Goal: Task Accomplishment & Management: Manage account settings

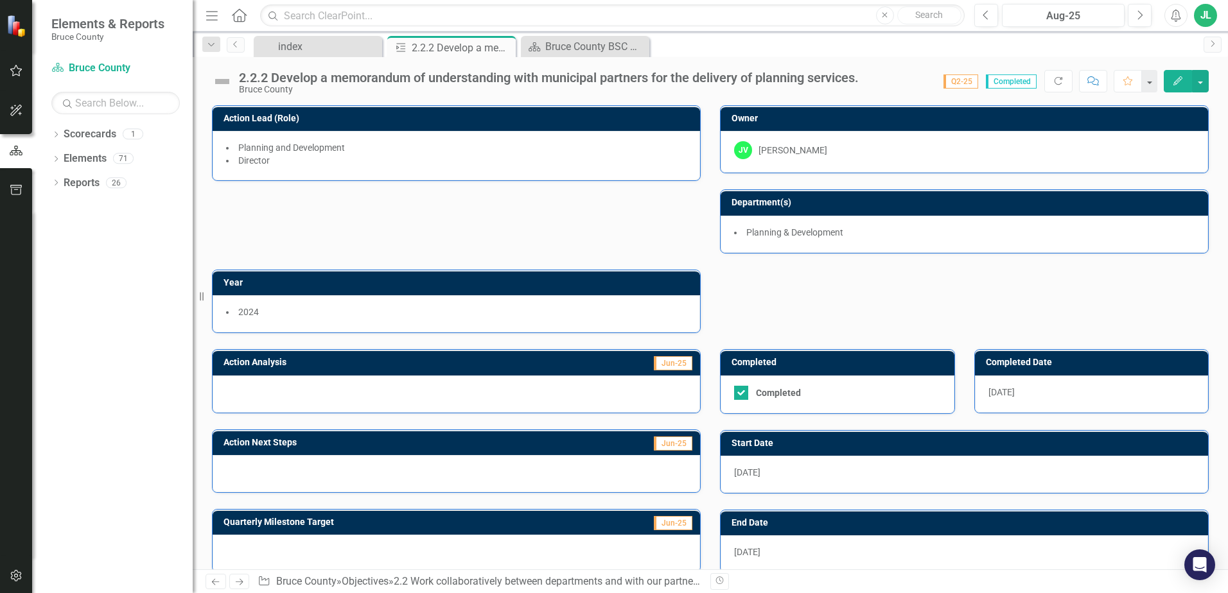
click at [18, 148] on icon "button" at bounding box center [16, 151] width 14 height 12
click at [17, 192] on icon "button" at bounding box center [16, 190] width 13 height 10
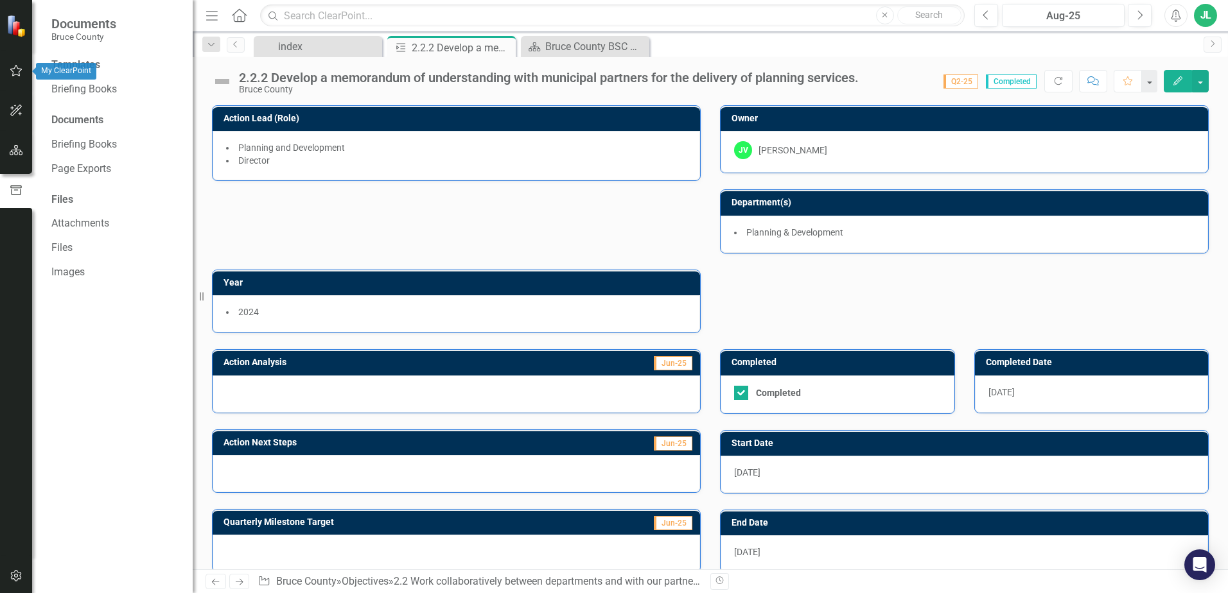
click at [15, 71] on icon "button" at bounding box center [16, 71] width 13 height 10
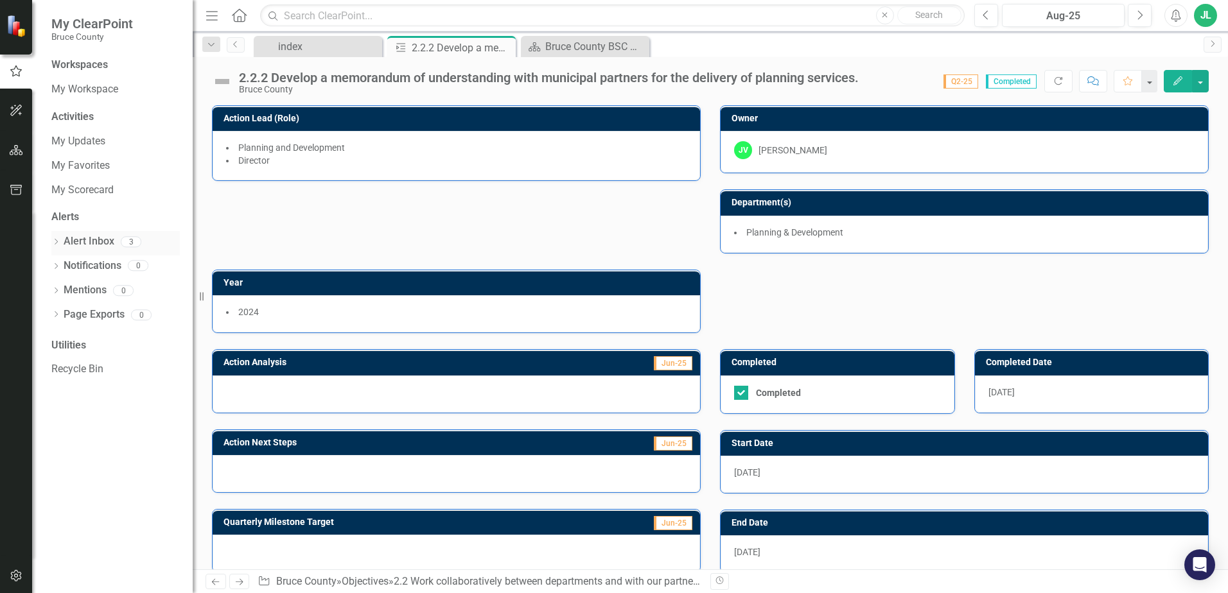
click at [99, 243] on link "Alert Inbox" at bounding box center [89, 241] width 51 height 15
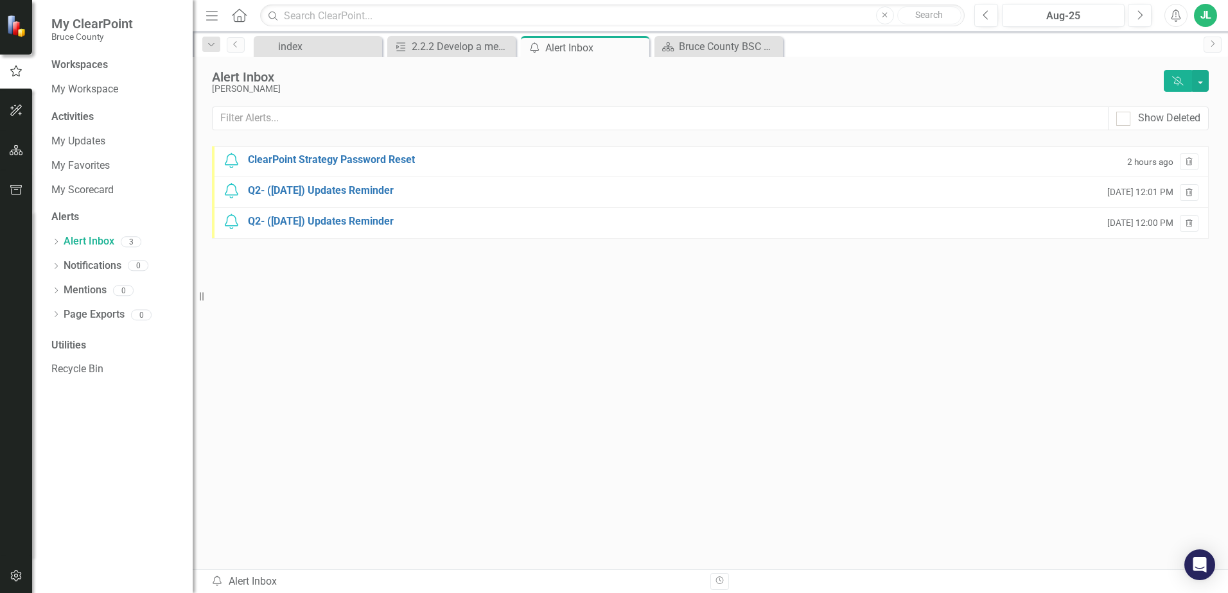
click at [362, 182] on div "Notification Q2- ([DATE]) Updates Reminder [DATE] 12:01 PM Trash" at bounding box center [710, 192] width 997 height 31
click at [362, 191] on div "Q2- ([DATE]) Updates Reminder" at bounding box center [321, 191] width 146 height 15
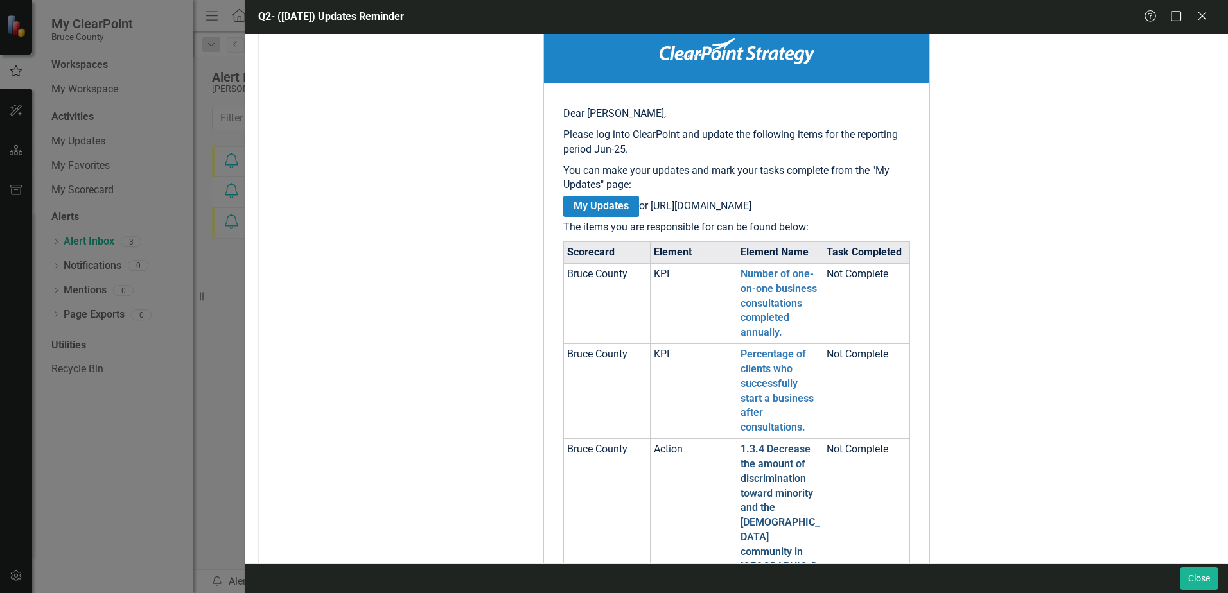
scroll to position [161, 0]
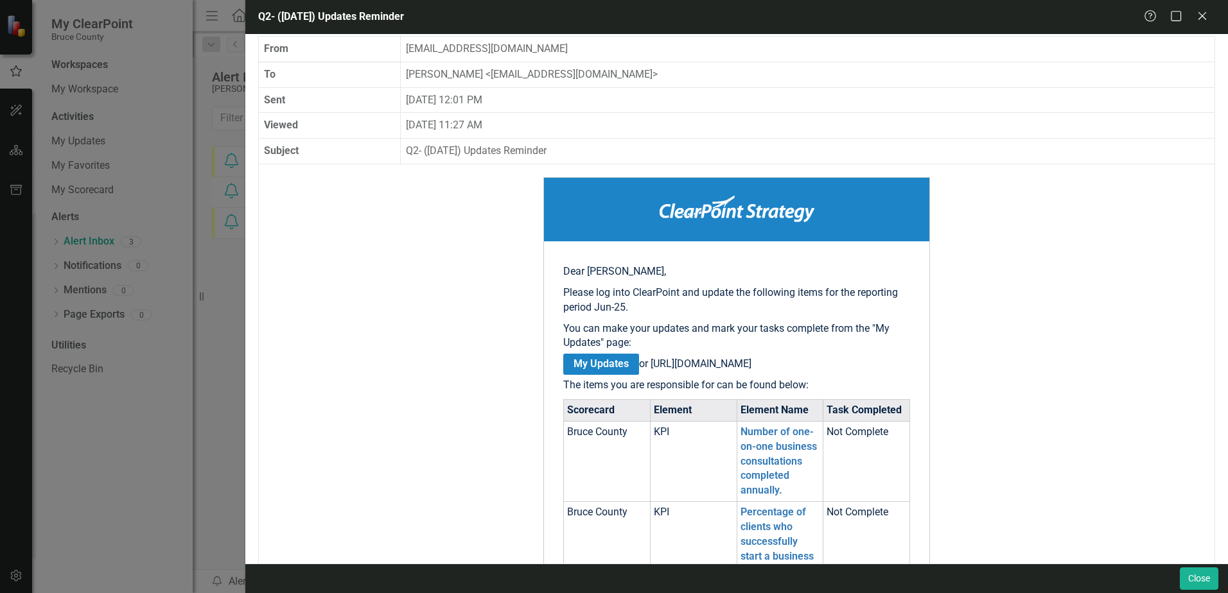
scroll to position [0, 0]
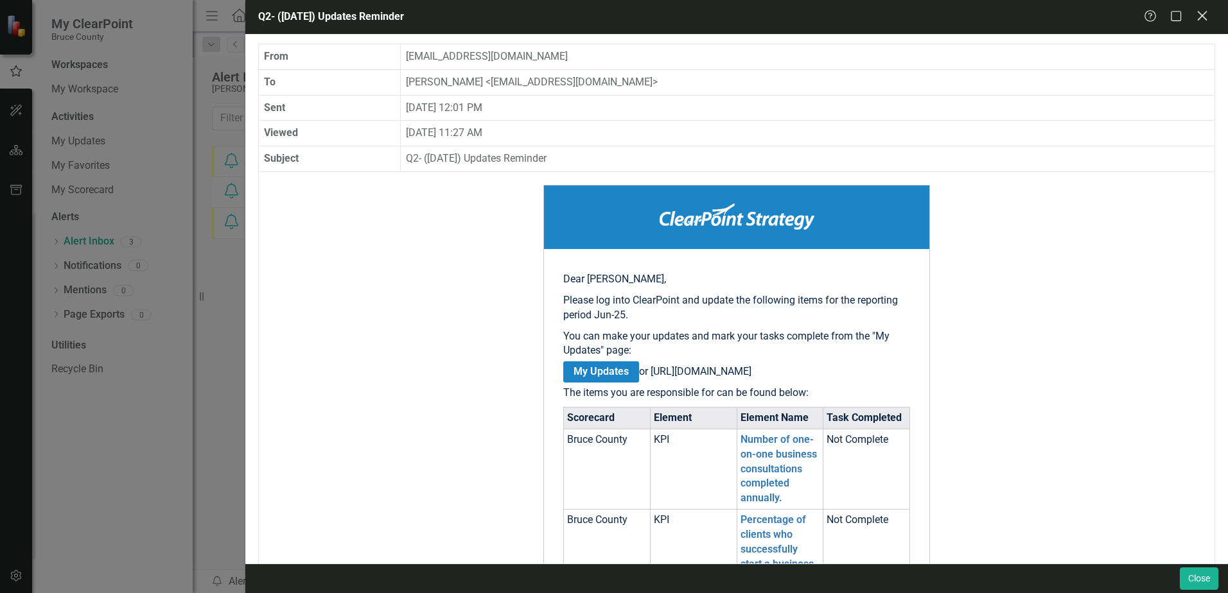
click at [1202, 16] on icon at bounding box center [1202, 16] width 10 height 10
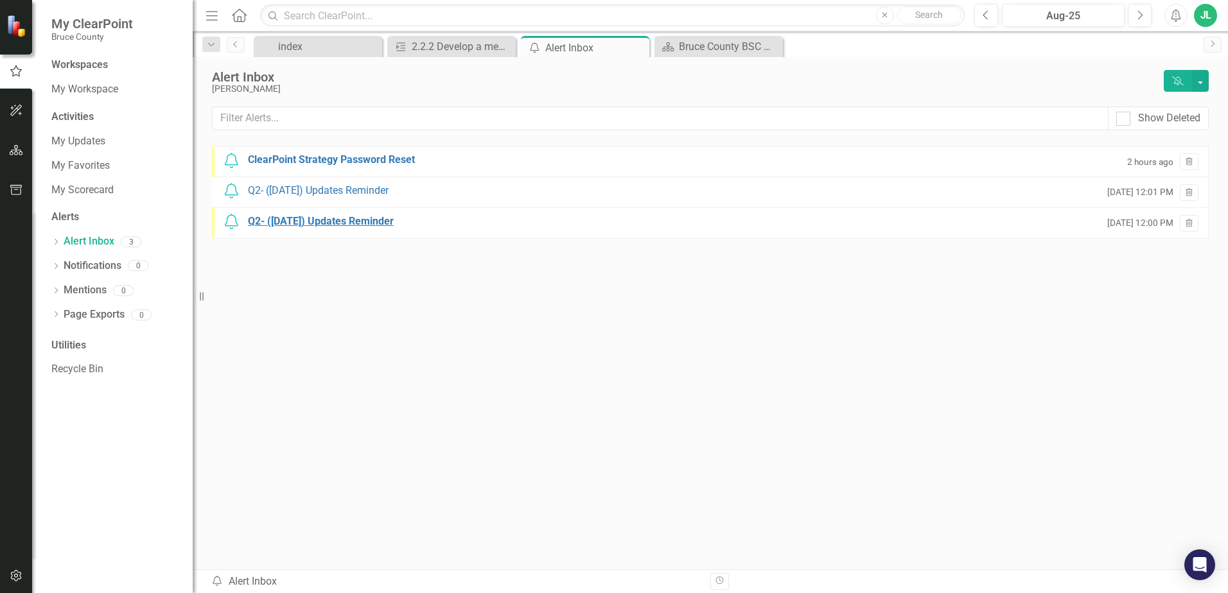
click at [359, 225] on div "Q2- ([DATE]) Updates Reminder" at bounding box center [321, 221] width 146 height 15
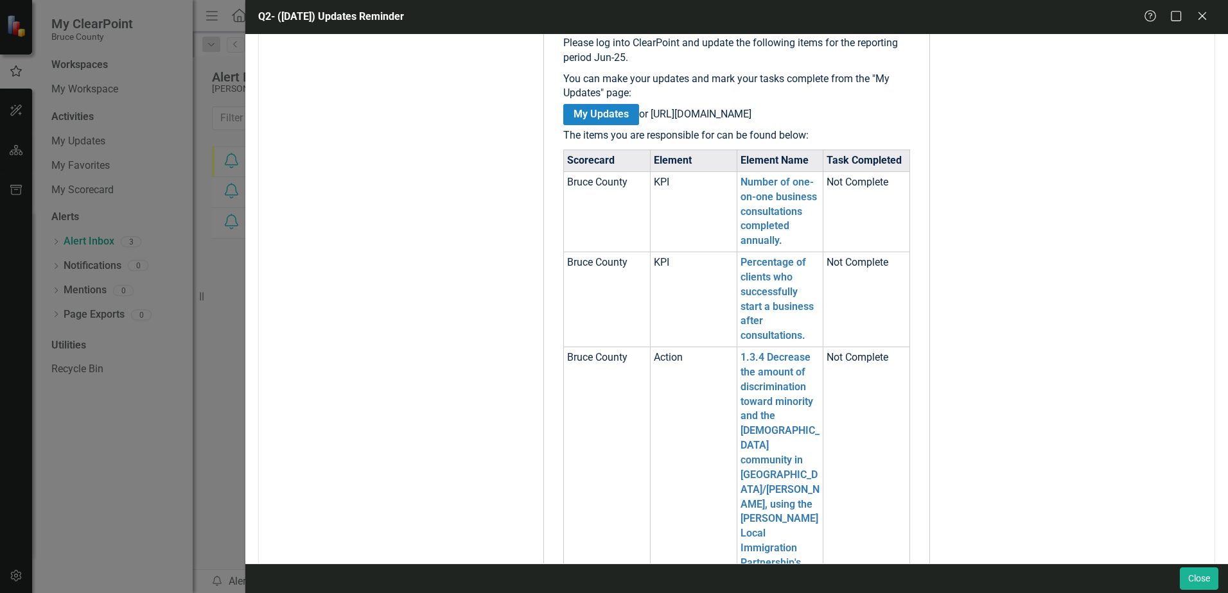
scroll to position [289, 0]
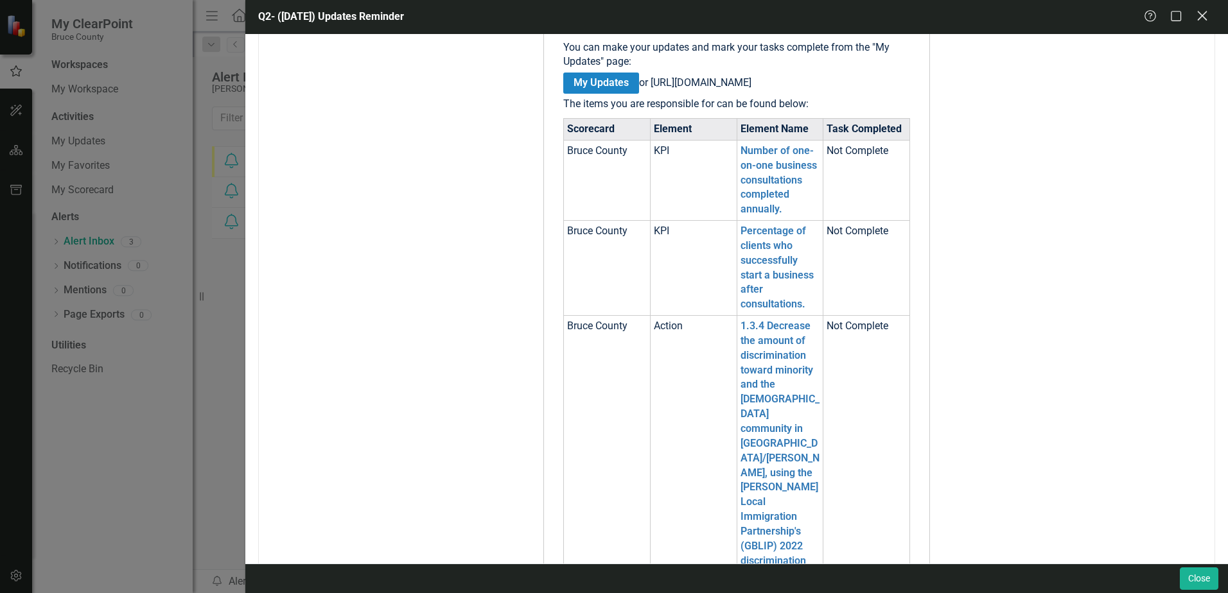
click at [1207, 10] on icon "Close" at bounding box center [1202, 16] width 16 height 12
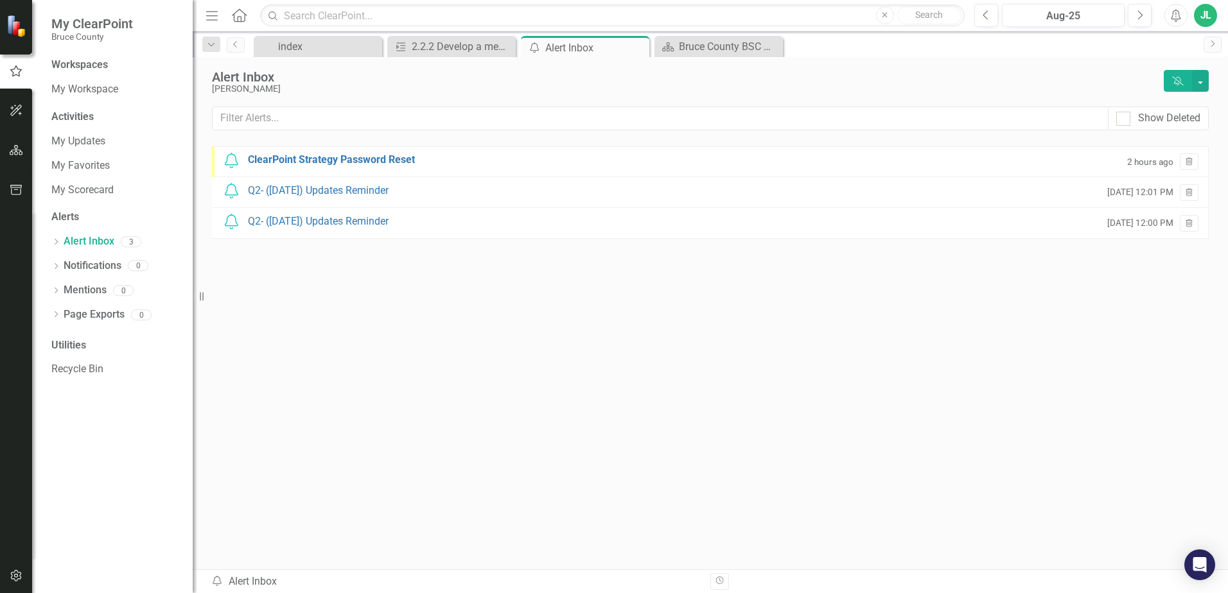
click at [8, 213] on div at bounding box center [16, 384] width 32 height 346
click at [81, 146] on link "My Updates" at bounding box center [115, 141] width 128 height 15
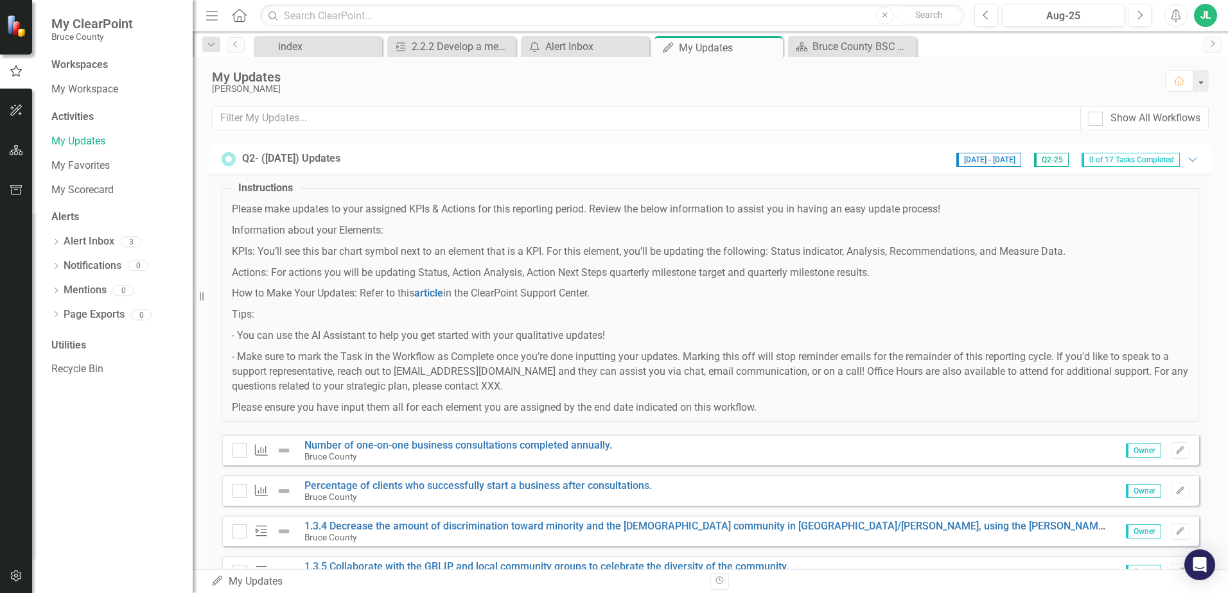
click at [551, 360] on p "- Make sure to mark the Task in the Workflow as Complete once you’re done input…" at bounding box center [710, 372] width 957 height 44
drag, startPoint x: 554, startPoint y: 387, endPoint x: 284, endPoint y: 237, distance: 308.2
click at [284, 237] on span "Please make updates to your assigned KPIs & Actions for this reporting period. …" at bounding box center [710, 308] width 957 height 213
drag, startPoint x: 284, startPoint y: 237, endPoint x: 371, endPoint y: 283, distance: 97.4
click at [371, 283] on span "Please make updates to your assigned KPIs & Actions for this reporting period. …" at bounding box center [710, 308] width 957 height 213
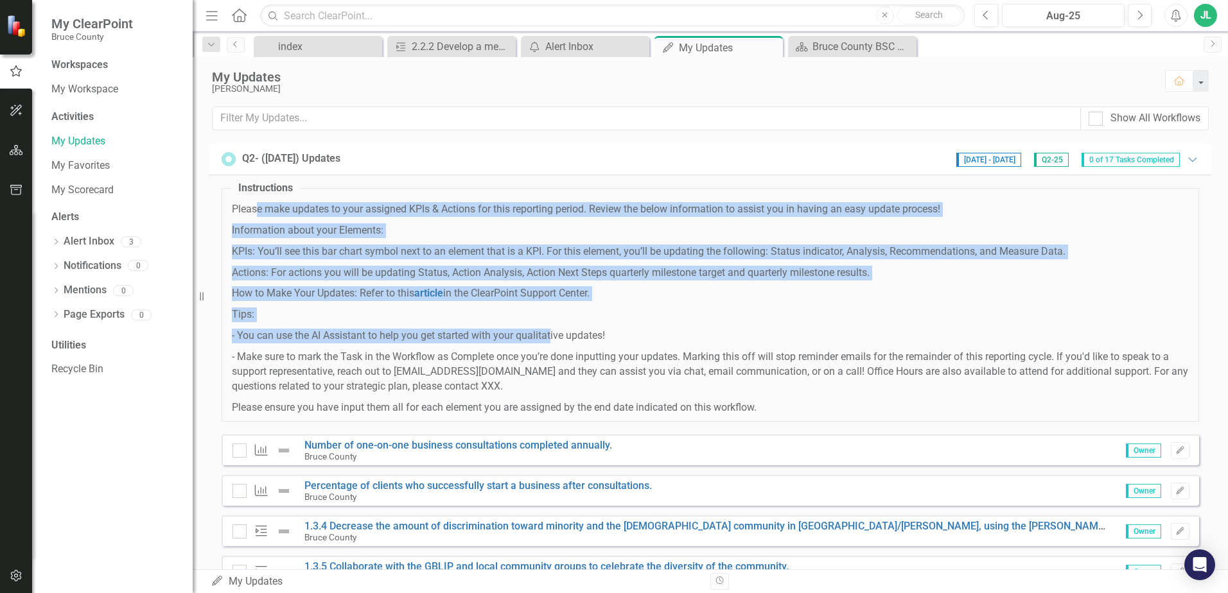
drag, startPoint x: 257, startPoint y: 209, endPoint x: 554, endPoint y: 341, distance: 324.8
click at [554, 341] on span "Please make updates to your assigned KPIs & Actions for this reporting period. …" at bounding box center [710, 308] width 957 height 213
drag, startPoint x: 554, startPoint y: 341, endPoint x: 495, endPoint y: 337, distance: 58.6
click at [495, 337] on p "- You can use the AI Assistant to help you get started with your qualitative up…" at bounding box center [710, 336] width 957 height 15
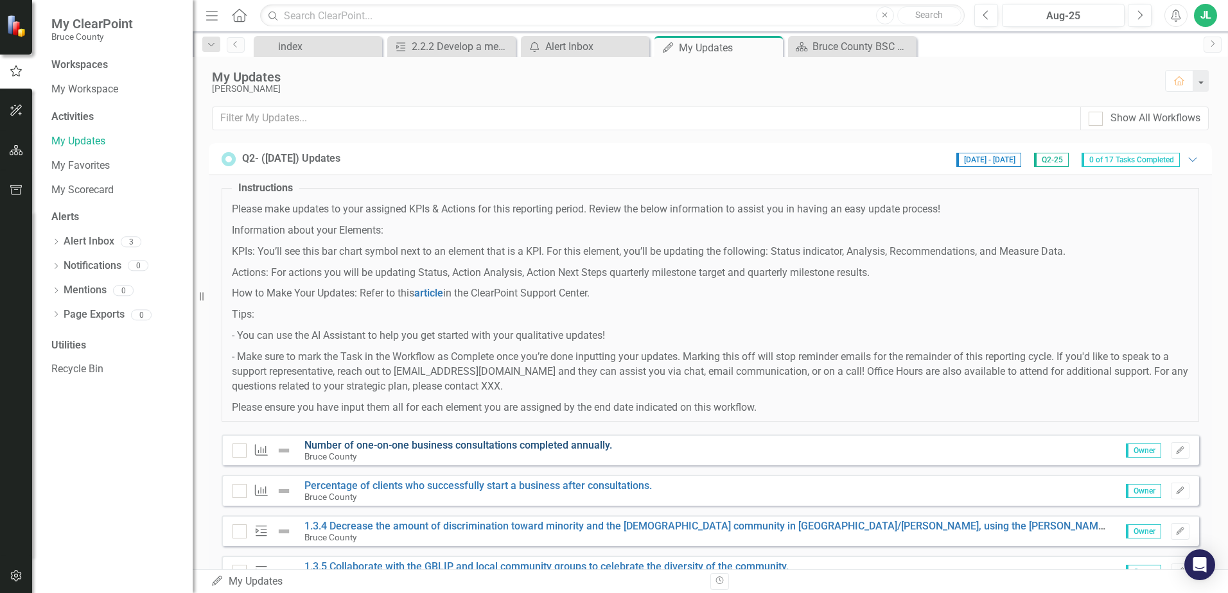
click at [471, 448] on link "Number of one-on-one business consultations completed annually." at bounding box center [458, 445] width 308 height 12
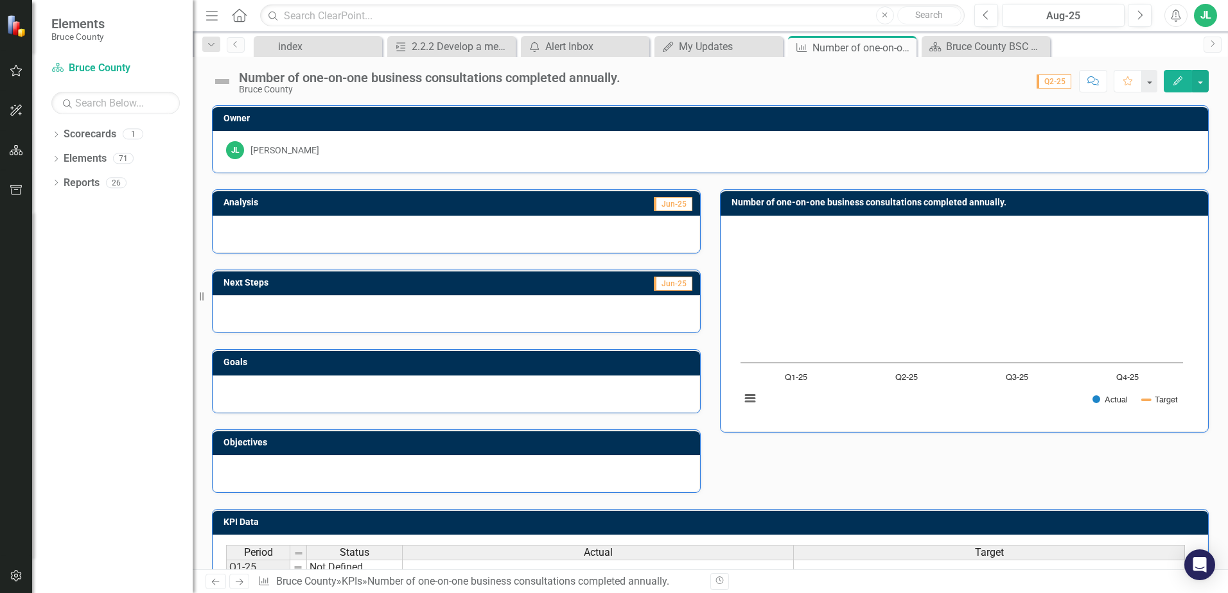
click at [794, 278] on rect "Interactive chart" at bounding box center [961, 322] width 455 height 193
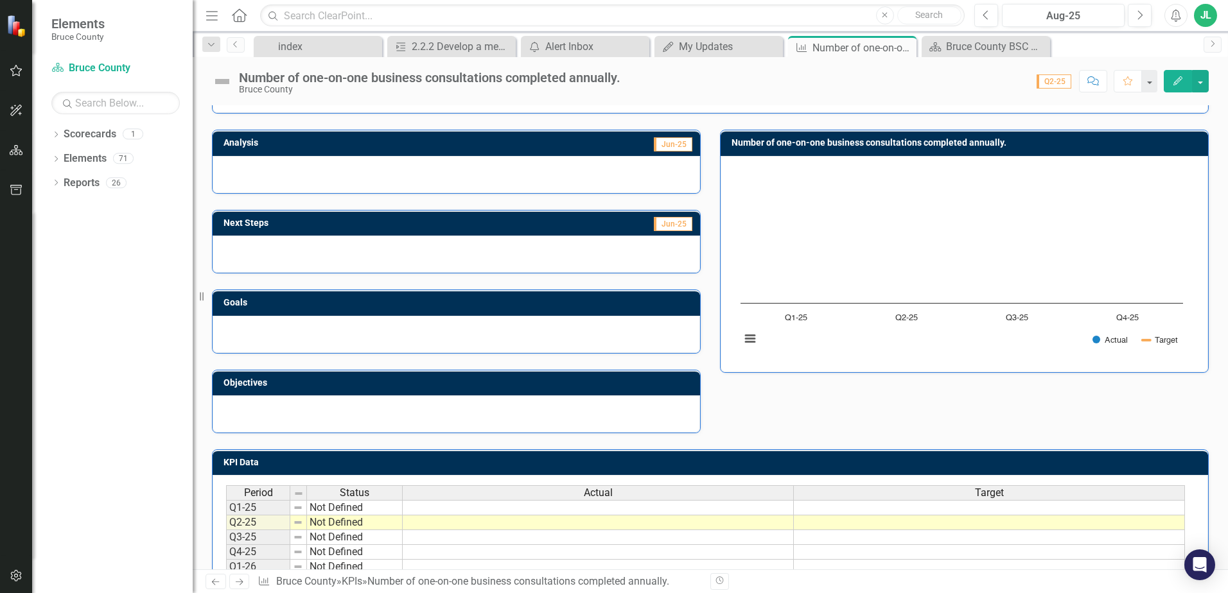
scroll to position [143, 0]
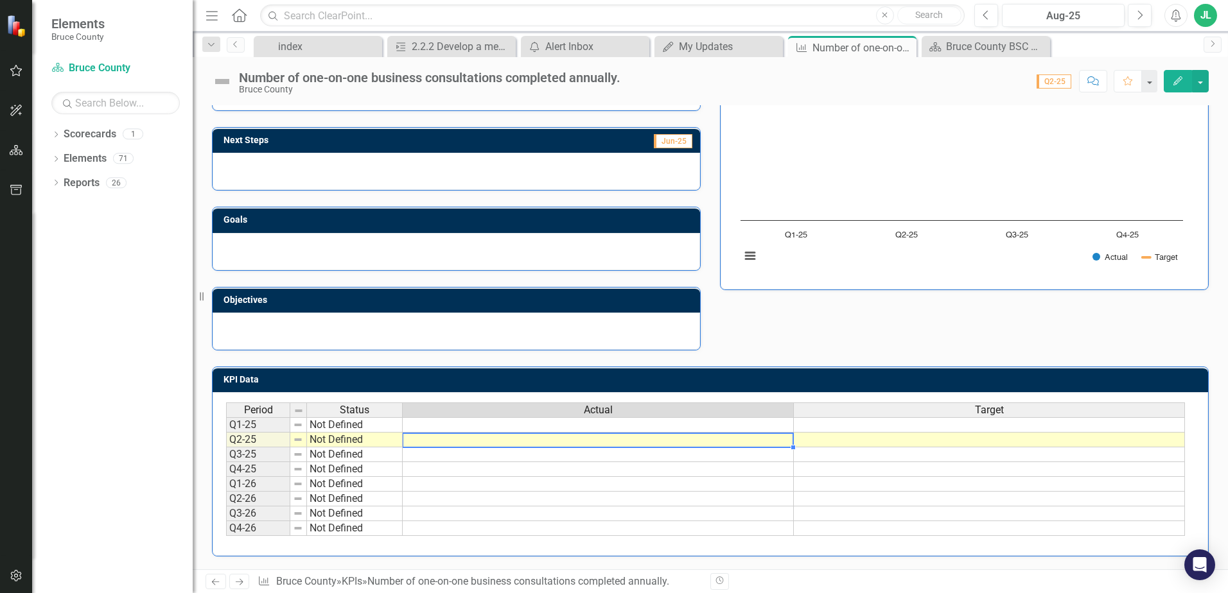
click at [572, 441] on td at bounding box center [598, 440] width 391 height 15
click at [584, 441] on td at bounding box center [598, 440] width 391 height 15
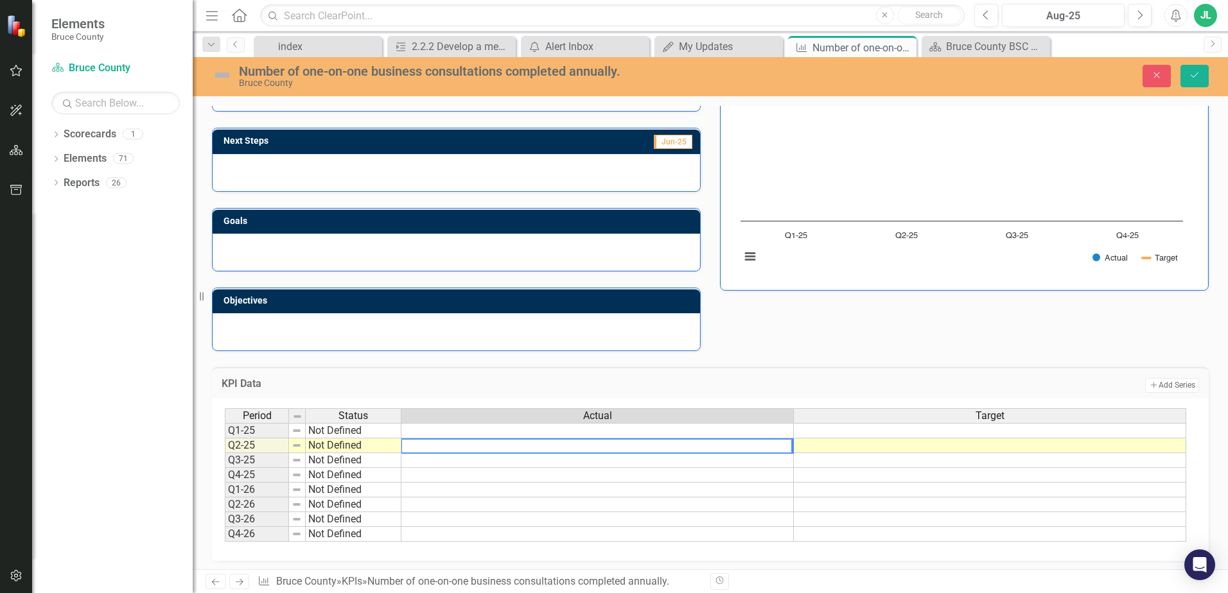
click at [584, 441] on textarea at bounding box center [597, 446] width 392 height 15
click at [593, 382] on h3 "KPI Data" at bounding box center [429, 384] width 414 height 12
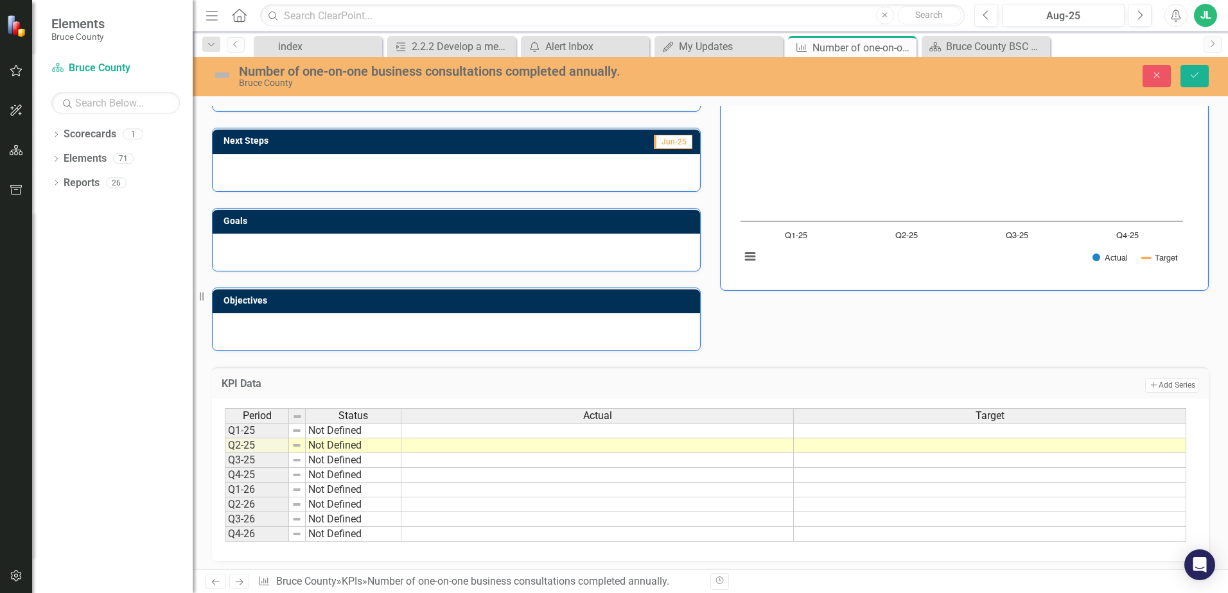
click at [656, 376] on div "KPI Data Add Add Series" at bounding box center [710, 382] width 997 height 31
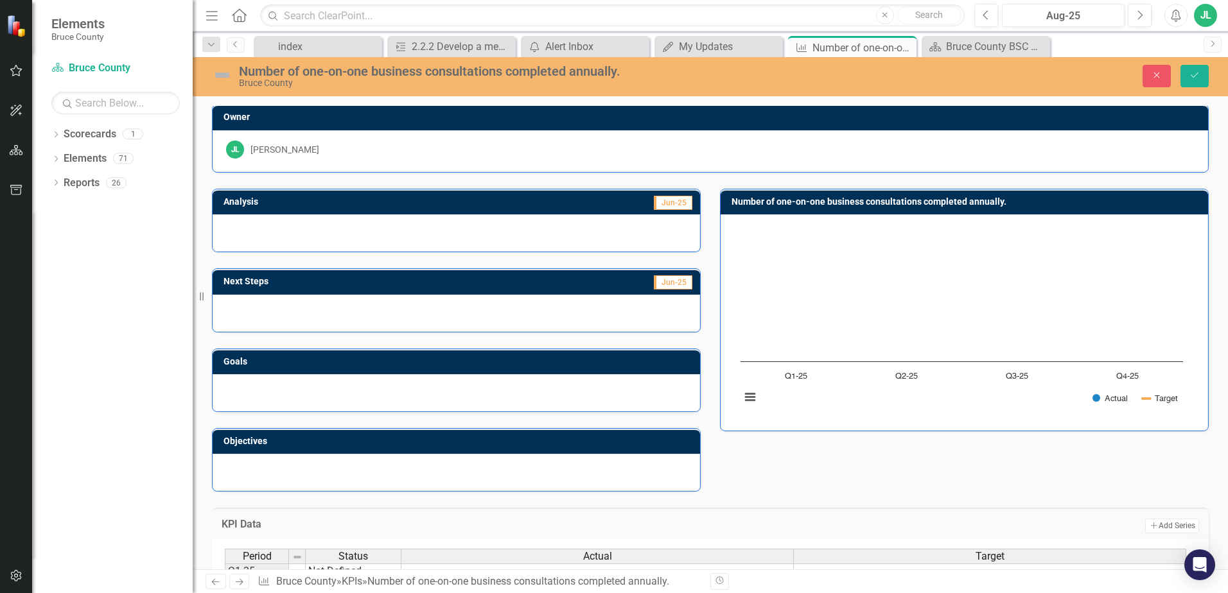
scroll to position [0, 0]
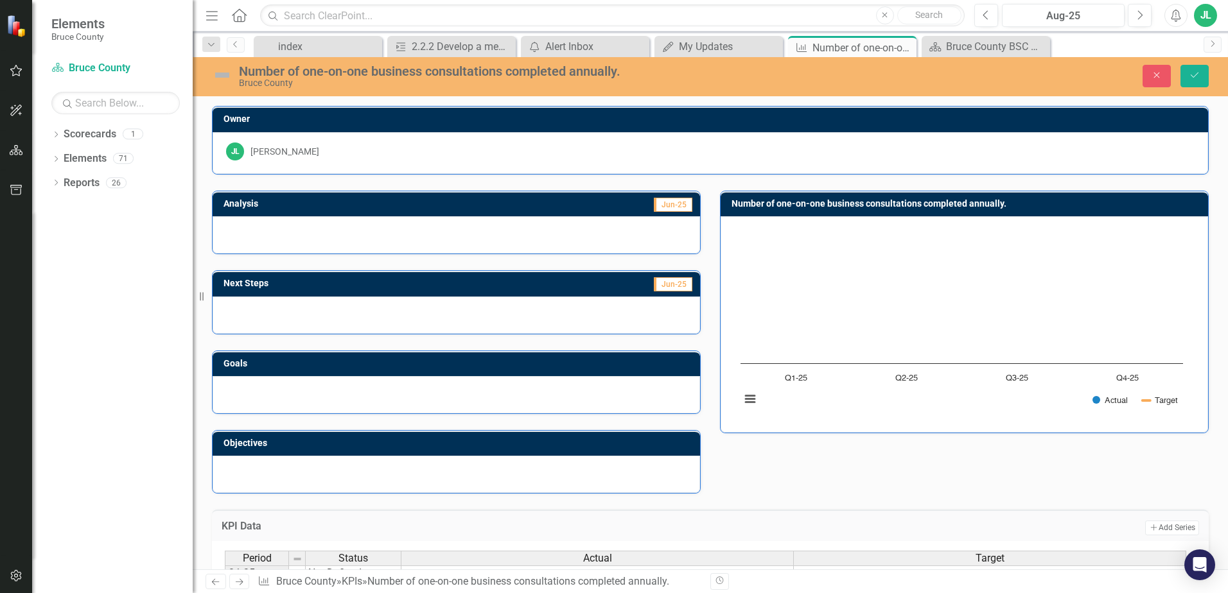
click at [361, 229] on div at bounding box center [456, 234] width 487 height 37
click at [710, 150] on div "[PERSON_NAME]" at bounding box center [710, 152] width 968 height 18
click at [963, 48] on div "Bruce County BSC Welcome Page" at bounding box center [988, 47] width 85 height 16
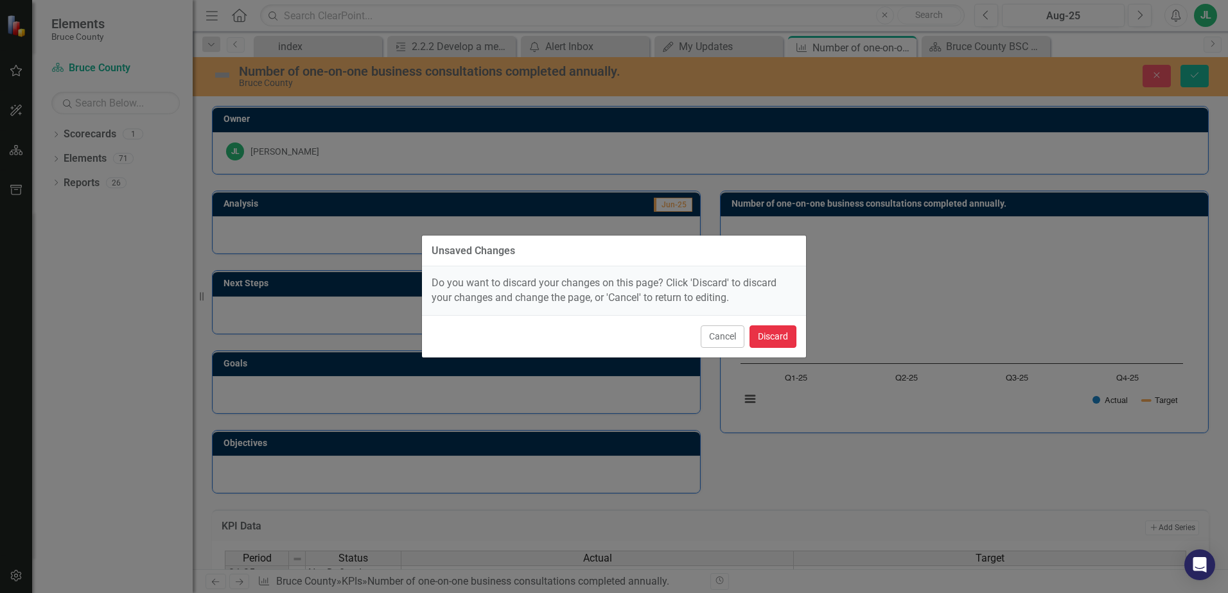
click at [778, 336] on button "Discard" at bounding box center [772, 337] width 47 height 22
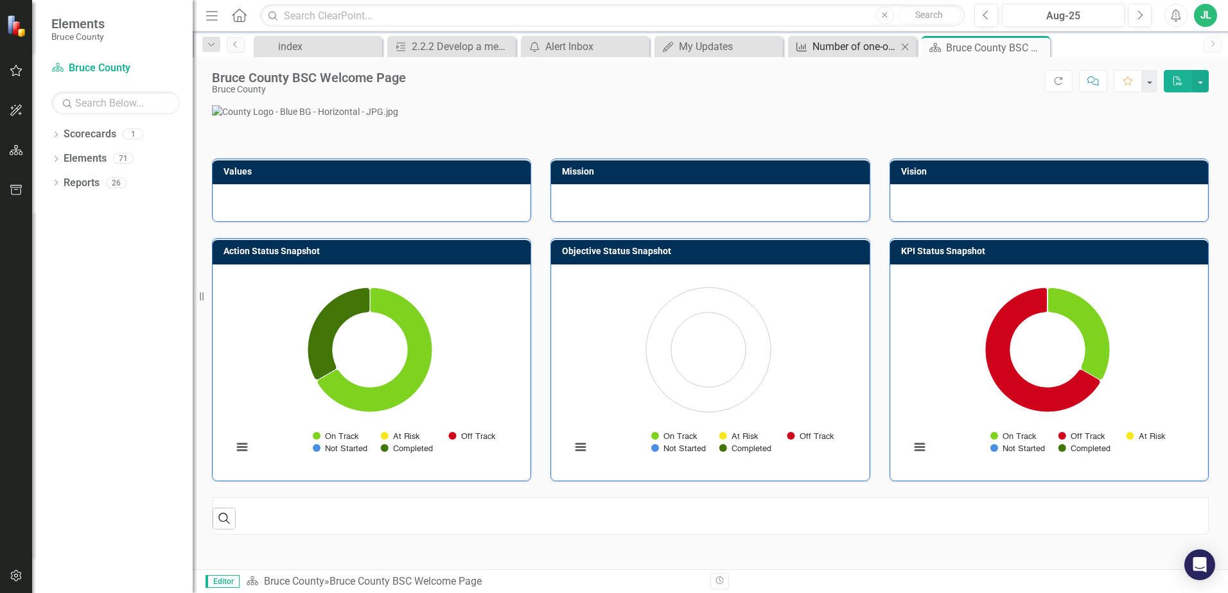
click at [832, 45] on div "Number of one-on-one business consultations completed annually." at bounding box center [854, 47] width 85 height 16
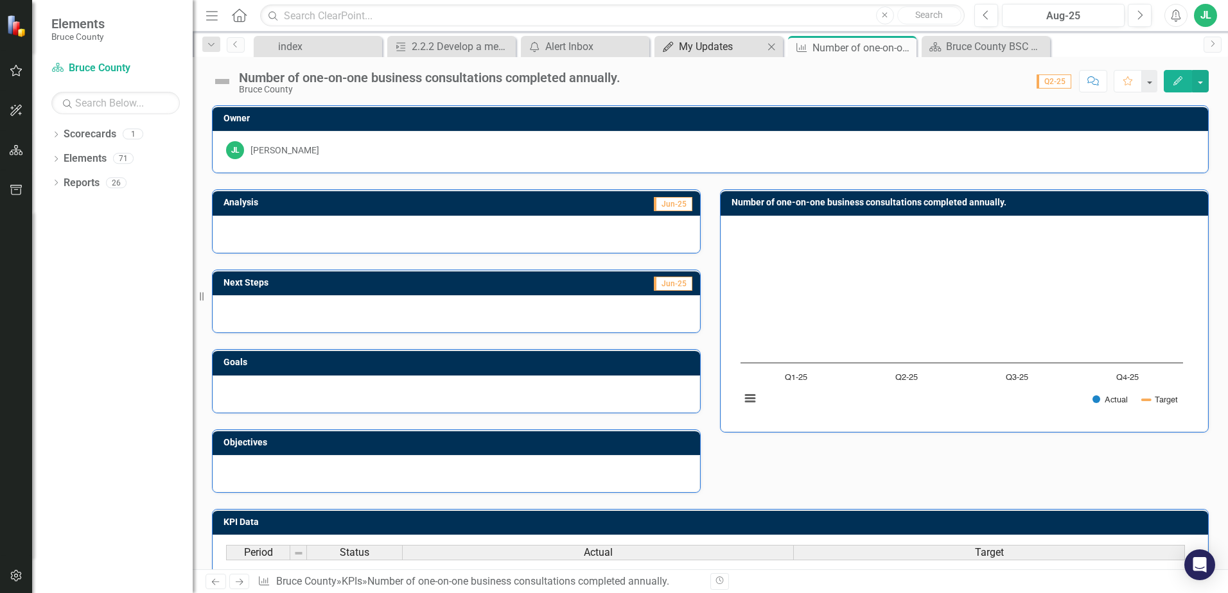
click at [721, 50] on div "My Updates" at bounding box center [721, 47] width 85 height 16
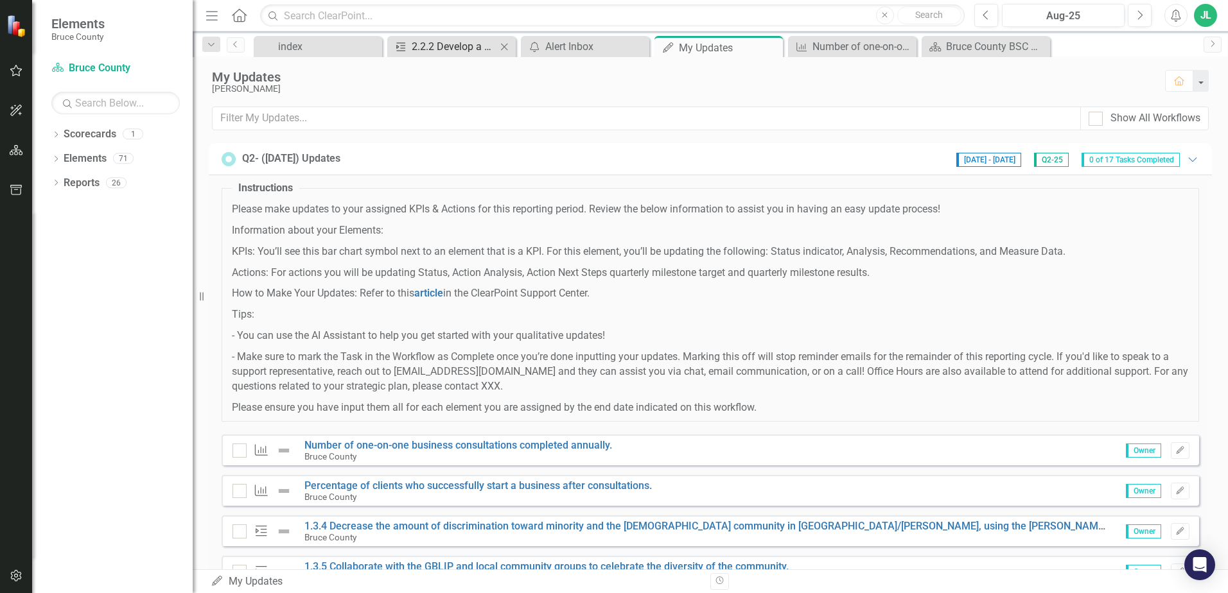
click at [474, 51] on div "2.2.2 Develop a memorandum of understanding with municipal partners for the del…" at bounding box center [454, 47] width 85 height 16
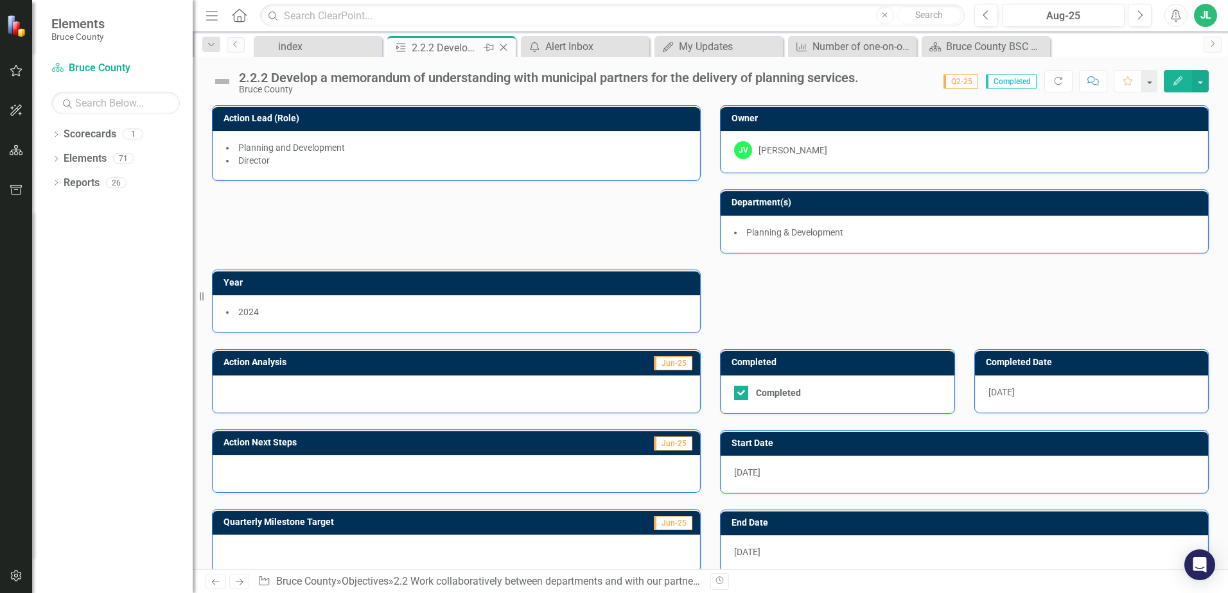
click at [507, 48] on icon "Close" at bounding box center [503, 47] width 13 height 10
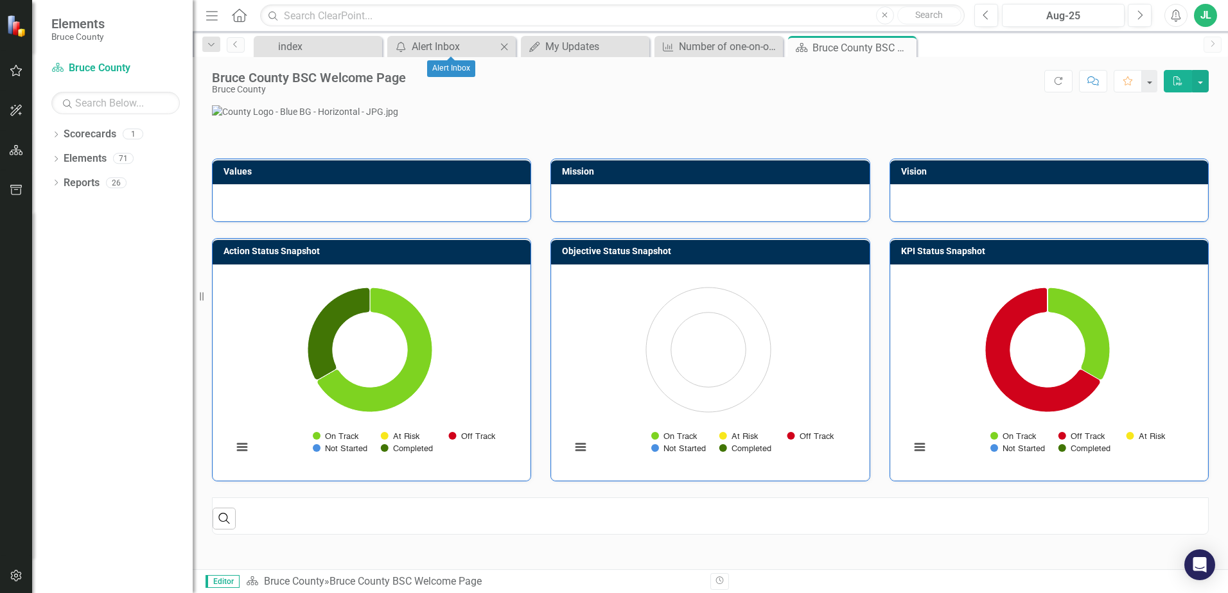
click at [505, 48] on icon "Close" at bounding box center [504, 47] width 13 height 10
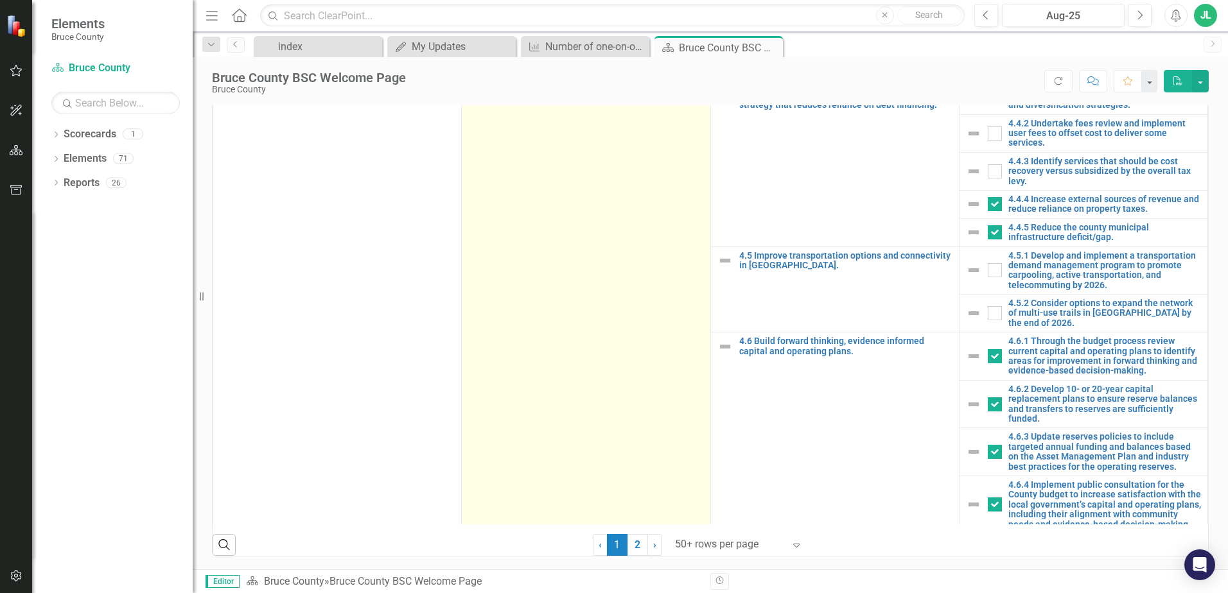
scroll to position [1943, 0]
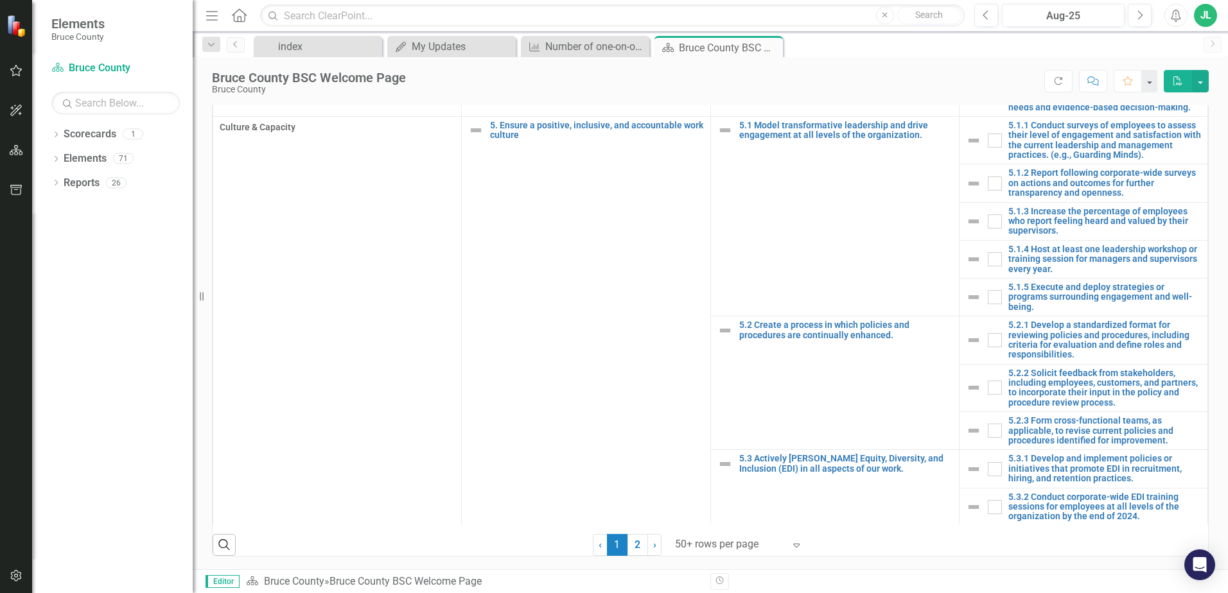
click at [222, 581] on span "Editor" at bounding box center [223, 581] width 34 height 13
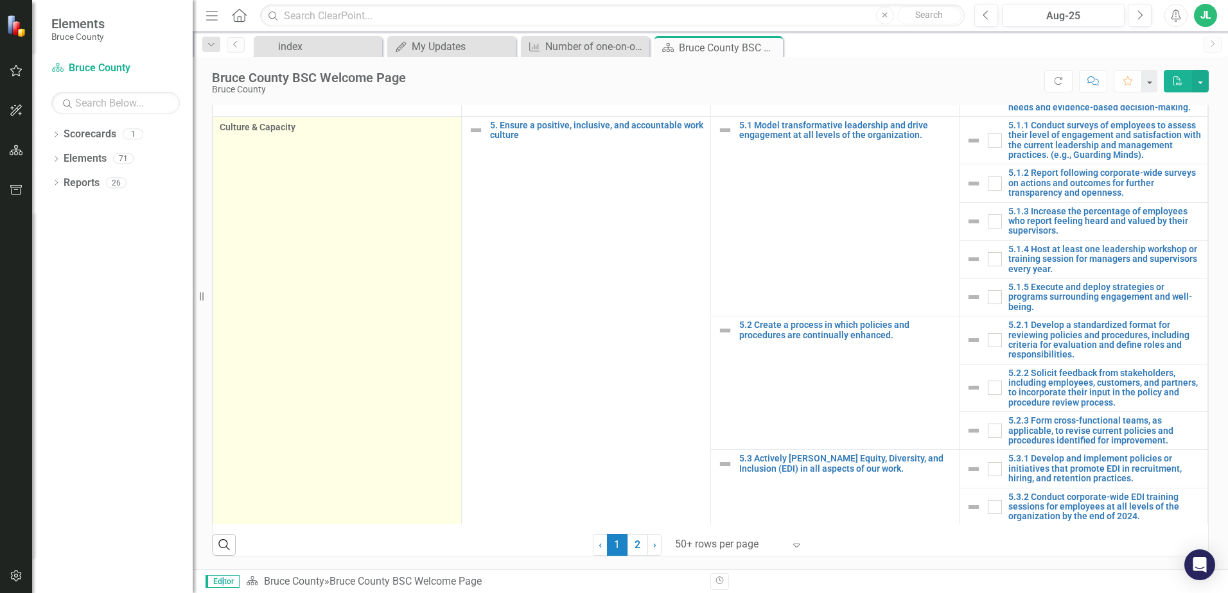
click at [328, 283] on td "Culture & Capacity" at bounding box center [337, 434] width 249 height 636
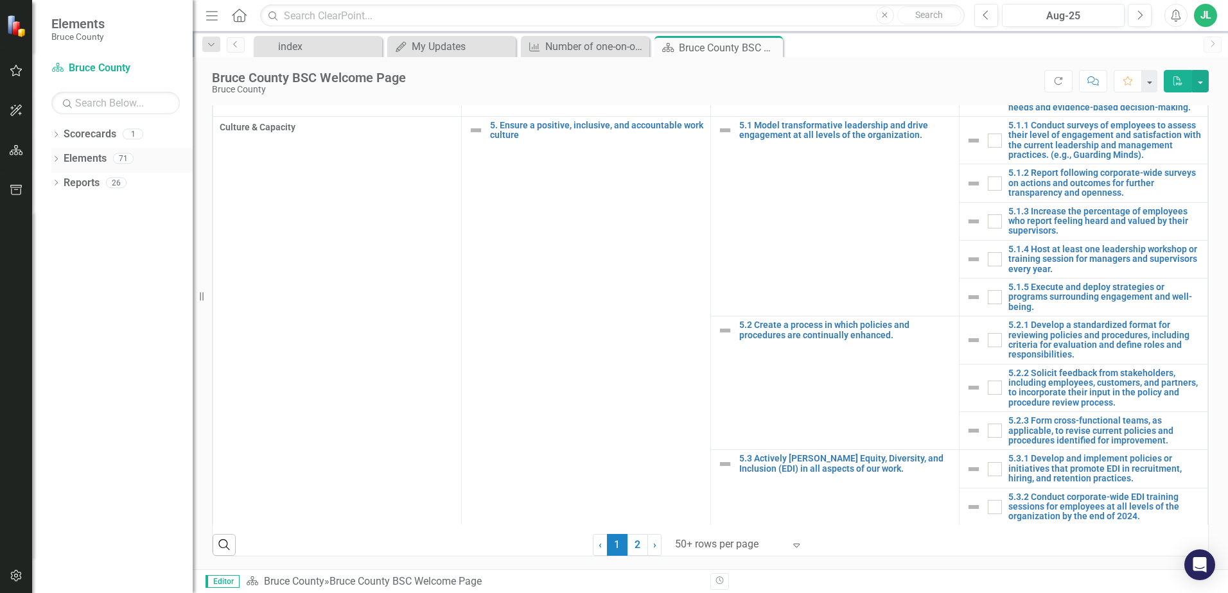
click at [54, 159] on icon "Dropdown" at bounding box center [55, 160] width 9 height 7
click at [55, 254] on icon "Dropdown" at bounding box center [55, 257] width 9 height 7
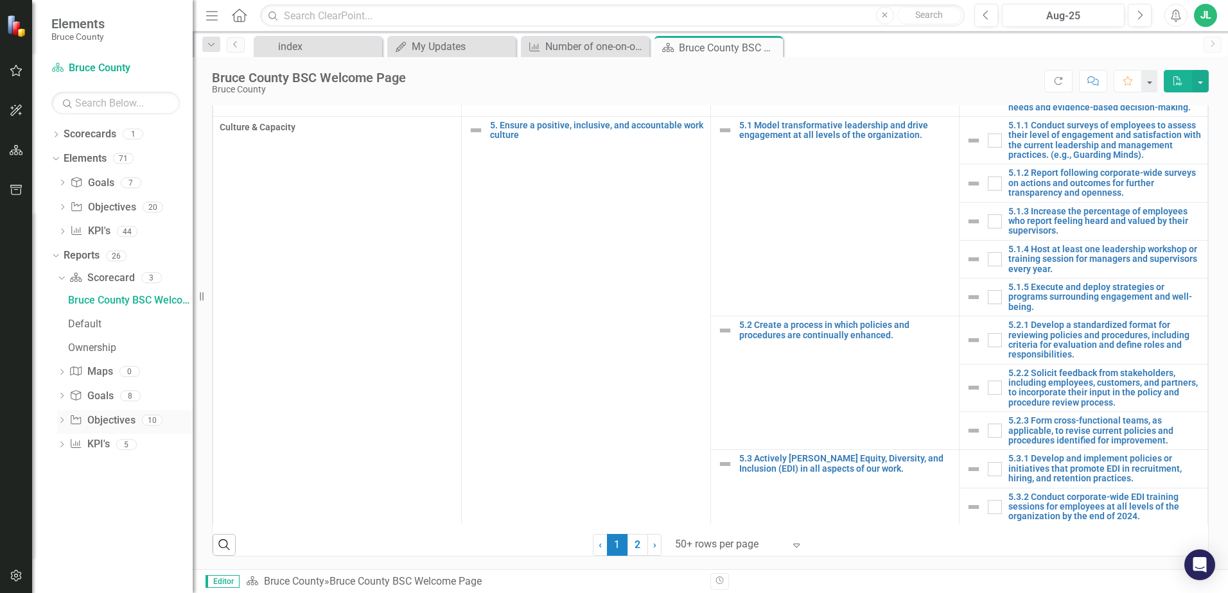
click at [118, 423] on link "Objective Objectives" at bounding box center [102, 421] width 66 height 15
click at [105, 348] on div "Ownership" at bounding box center [130, 348] width 125 height 12
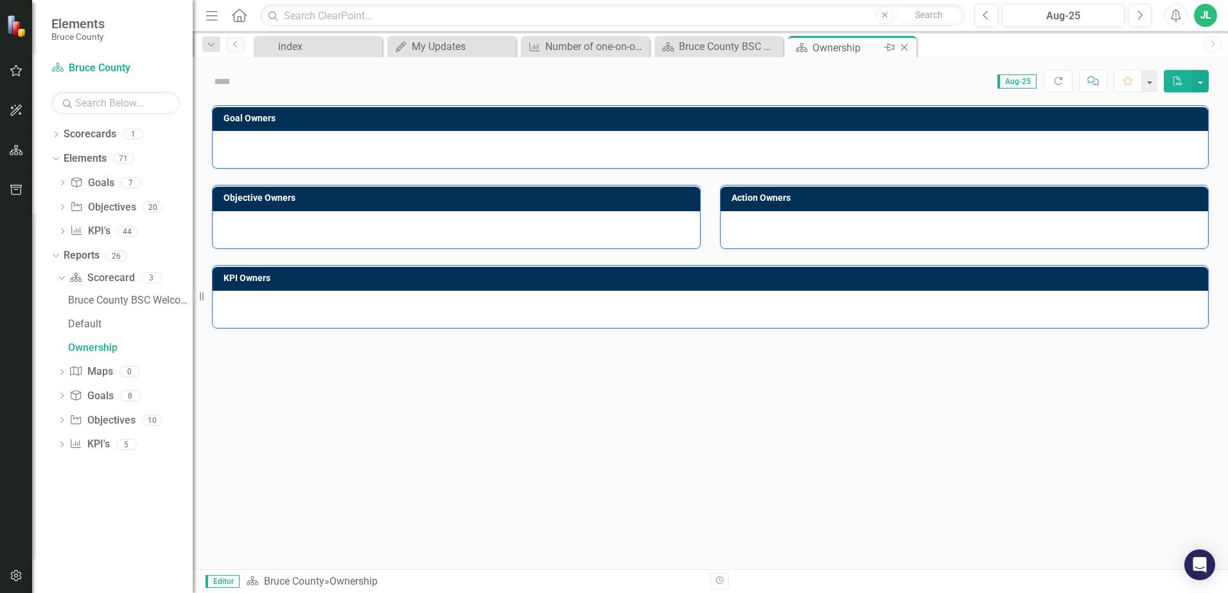
click at [907, 46] on icon "Close" at bounding box center [904, 47] width 13 height 10
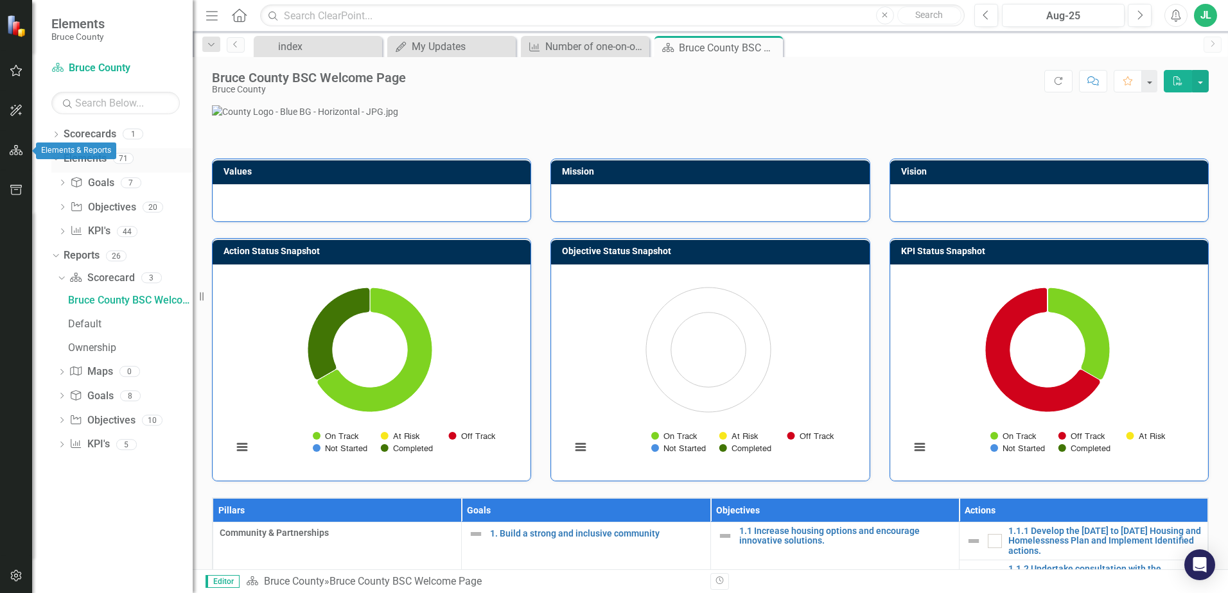
drag, startPoint x: 21, startPoint y: 146, endPoint x: 107, endPoint y: 157, distance: 86.2
click at [21, 146] on icon "button" at bounding box center [16, 150] width 13 height 10
drag, startPoint x: 95, startPoint y: 180, endPoint x: 131, endPoint y: 217, distance: 51.8
click at [95, 180] on link "Goal Goals" at bounding box center [92, 183] width 44 height 15
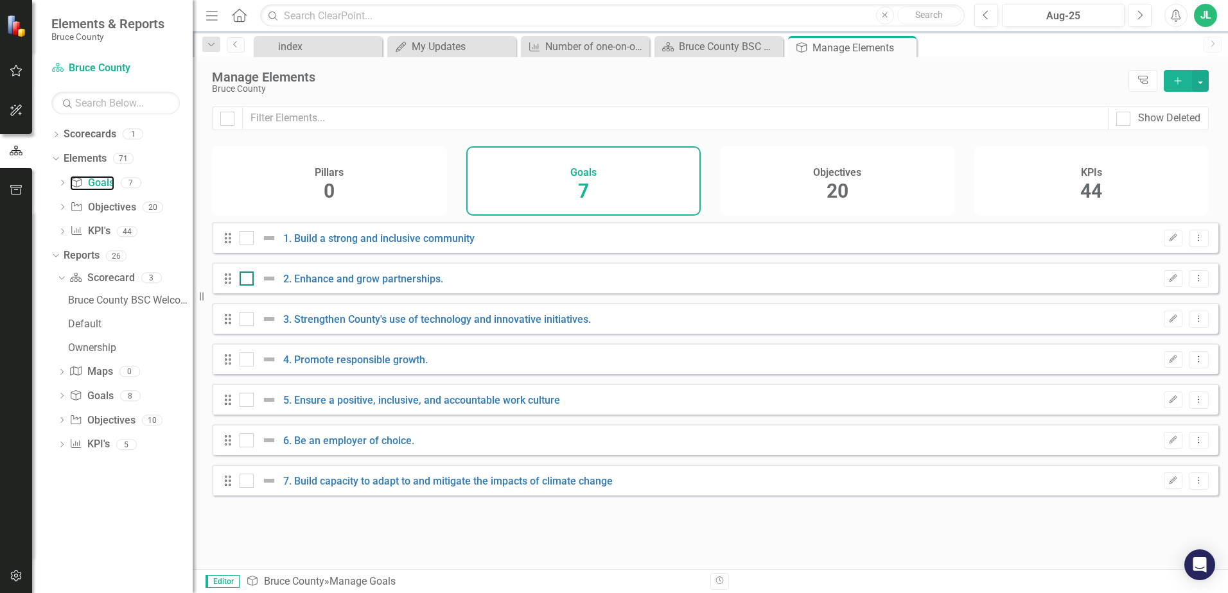
checkbox input "false"
click at [258, 174] on div "Pillars 4" at bounding box center [329, 180] width 235 height 69
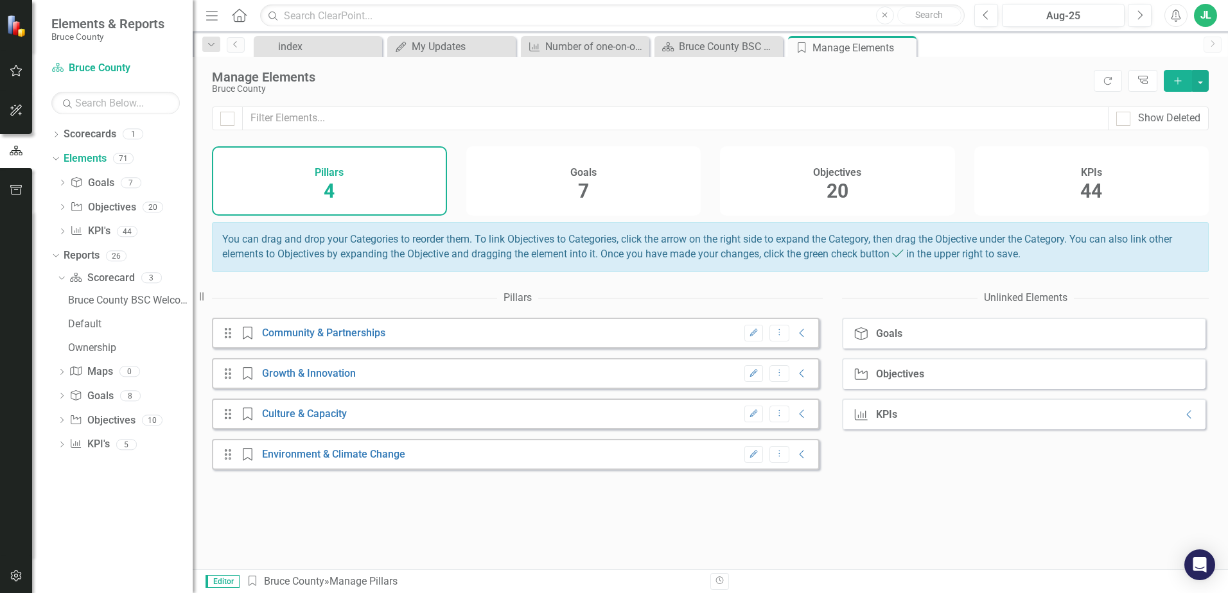
click at [570, 185] on div "Goals 7" at bounding box center [583, 180] width 235 height 69
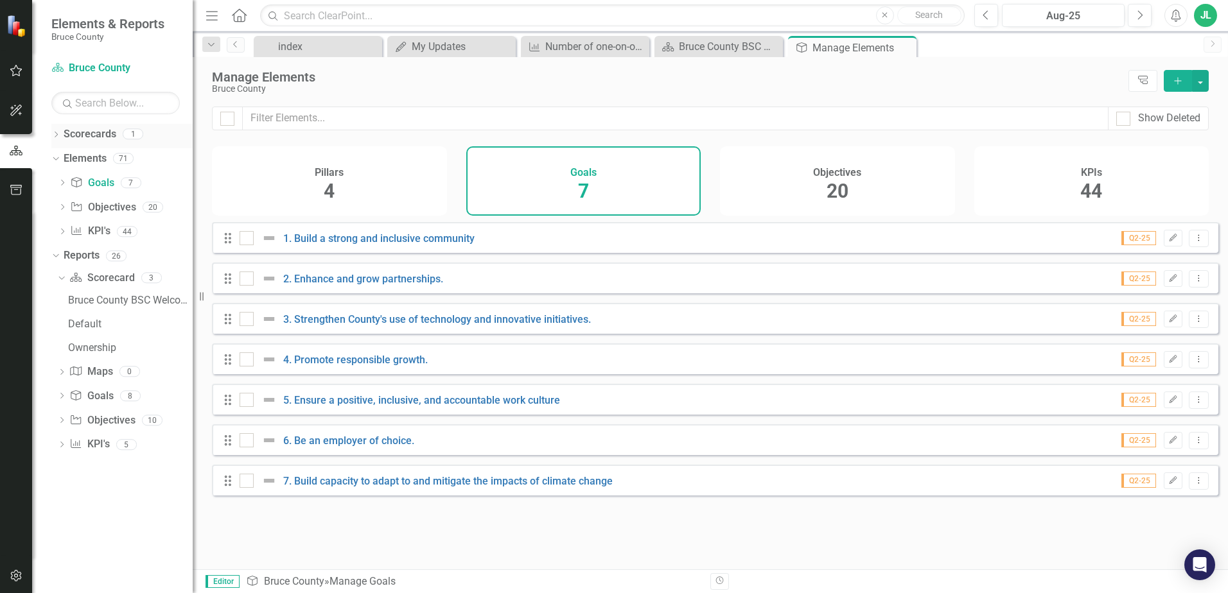
click at [98, 137] on link "Scorecards" at bounding box center [90, 134] width 53 height 15
click at [110, 207] on link "Objective Objectives" at bounding box center [103, 207] width 66 height 15
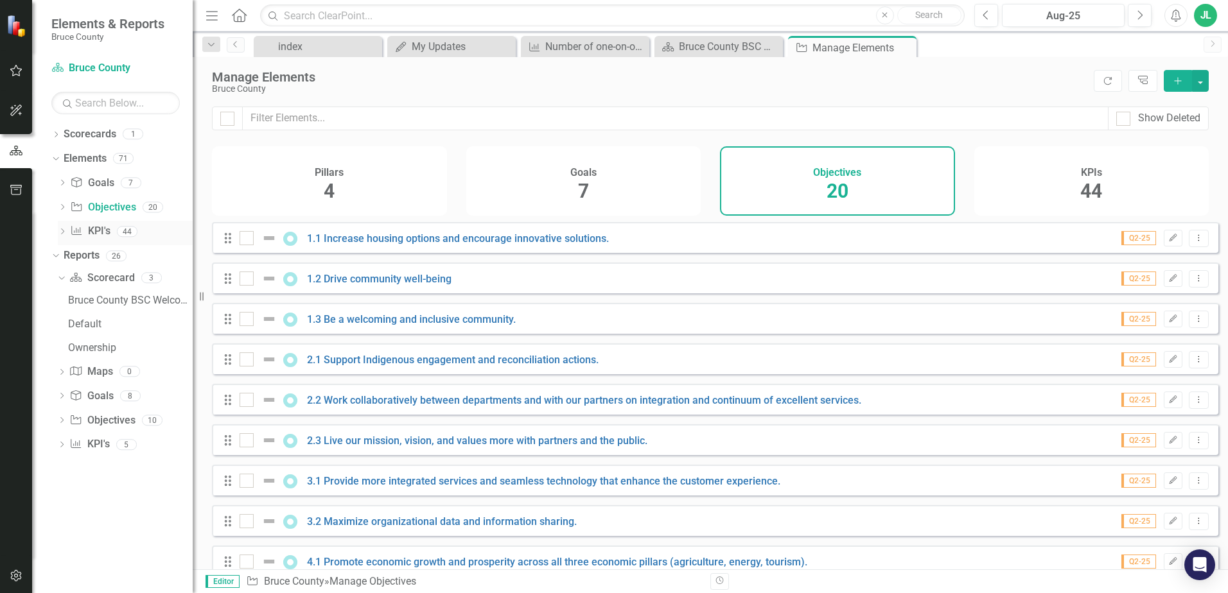
click at [98, 225] on link "KPI KPI's" at bounding box center [90, 231] width 40 height 15
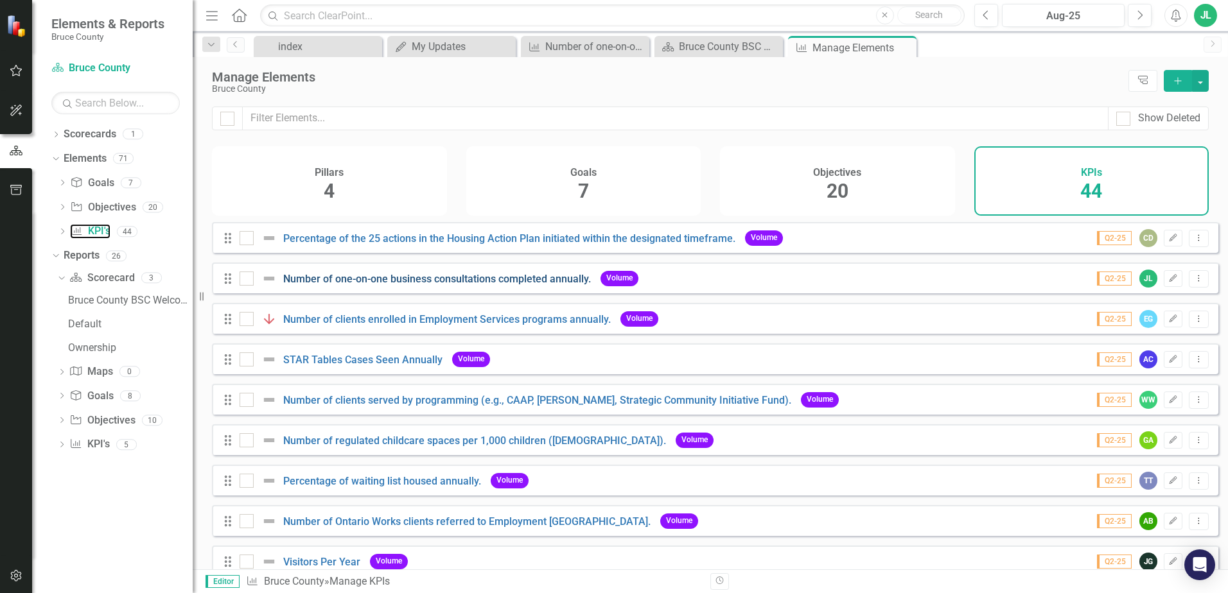
checkbox input "false"
click at [835, 293] on div "Drag Number of one-on-one business consultations completed annually. Volume Q2-…" at bounding box center [715, 278] width 1006 height 31
click at [473, 285] on link "Number of one-on-one business consultations completed annually." at bounding box center [437, 279] width 308 height 12
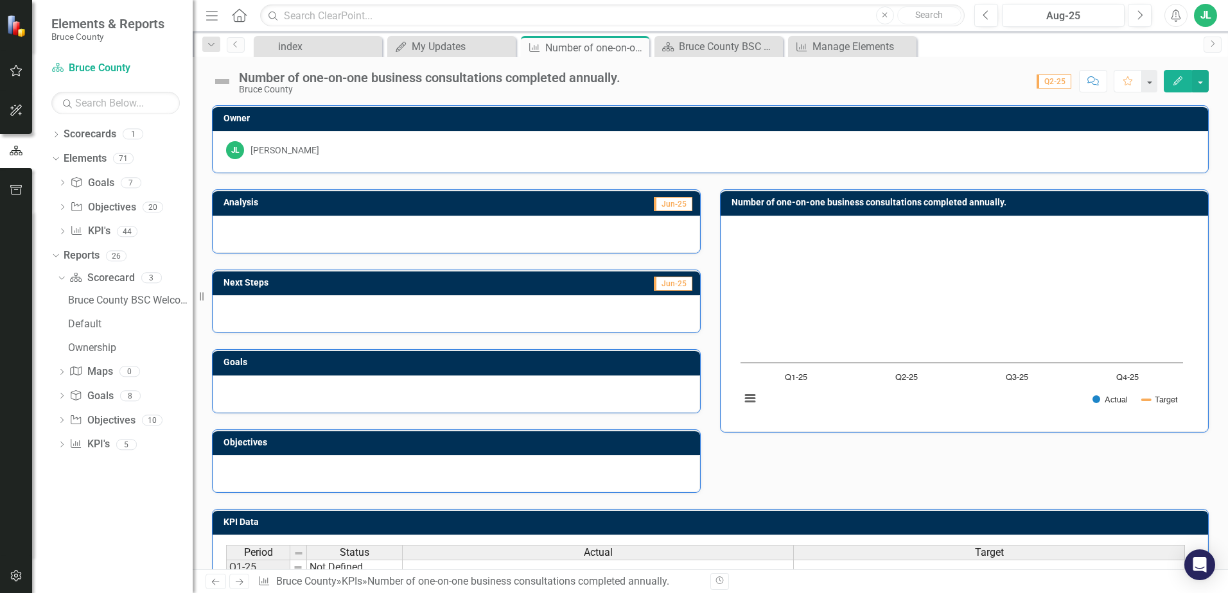
click at [568, 233] on div at bounding box center [456, 234] width 487 height 37
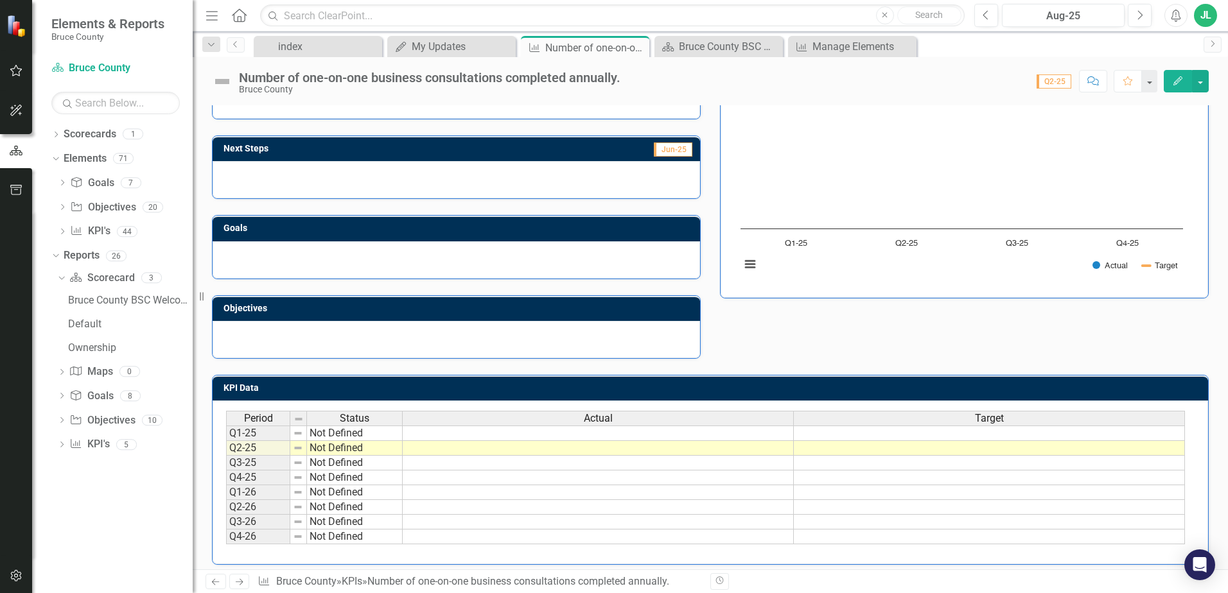
scroll to position [143, 0]
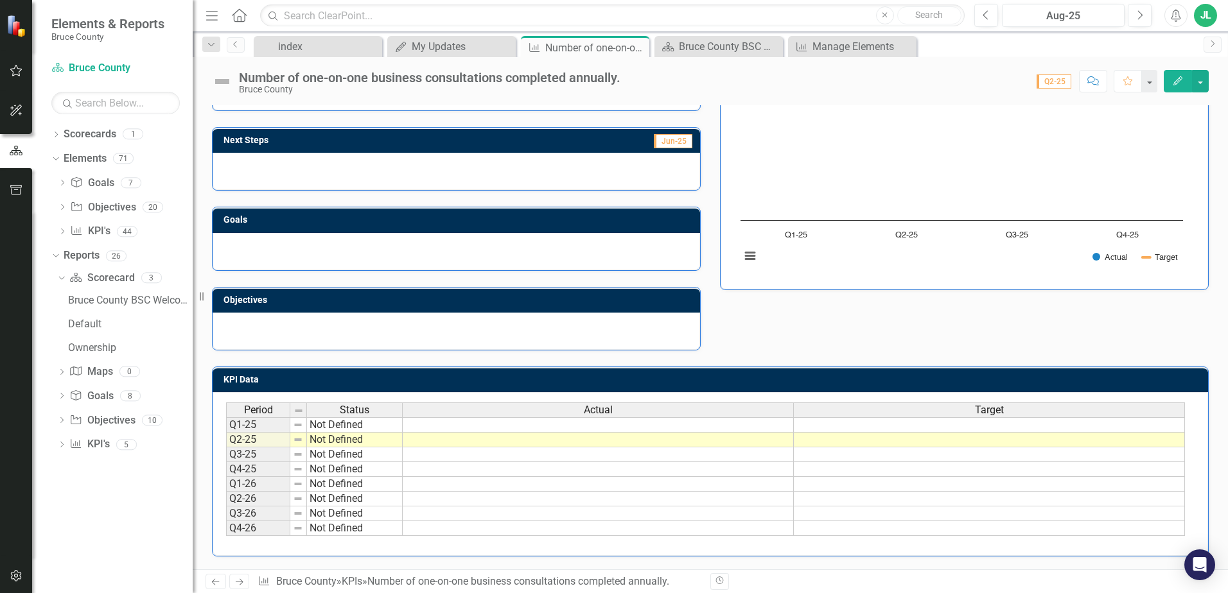
click at [503, 442] on td at bounding box center [598, 440] width 391 height 15
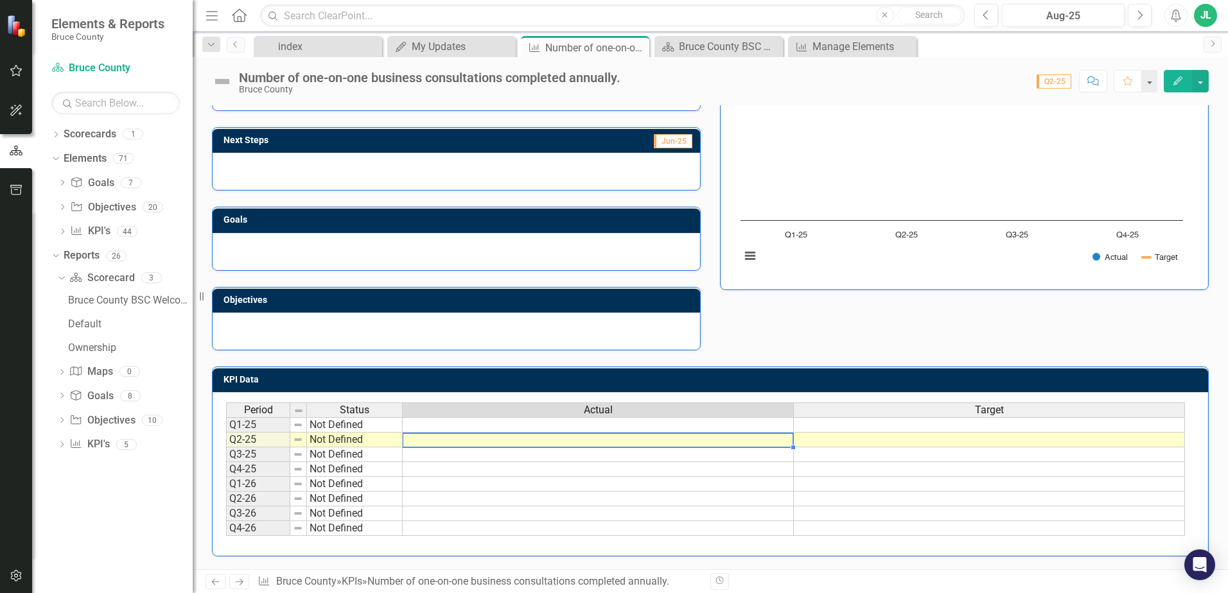
click at [503, 442] on td at bounding box center [598, 440] width 391 height 15
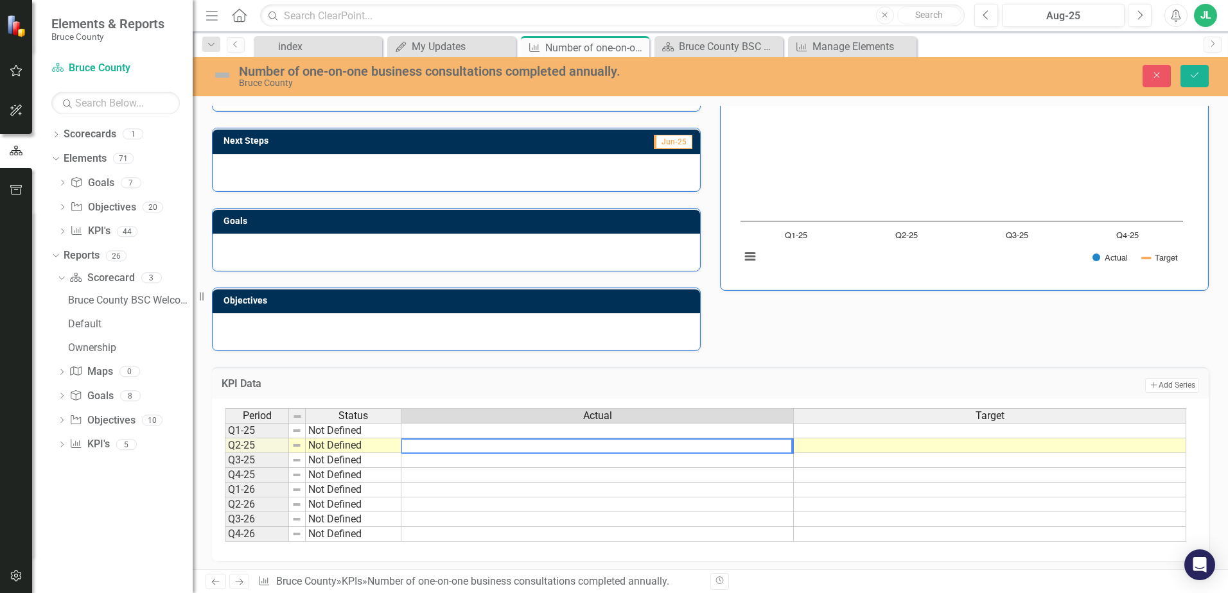
click at [552, 446] on textarea at bounding box center [597, 446] width 392 height 15
click at [748, 366] on div "KPI Data Add Add Series Period Status Actual Target Q1-25 Not Defined Q2-25 Not…" at bounding box center [710, 456] width 1016 height 210
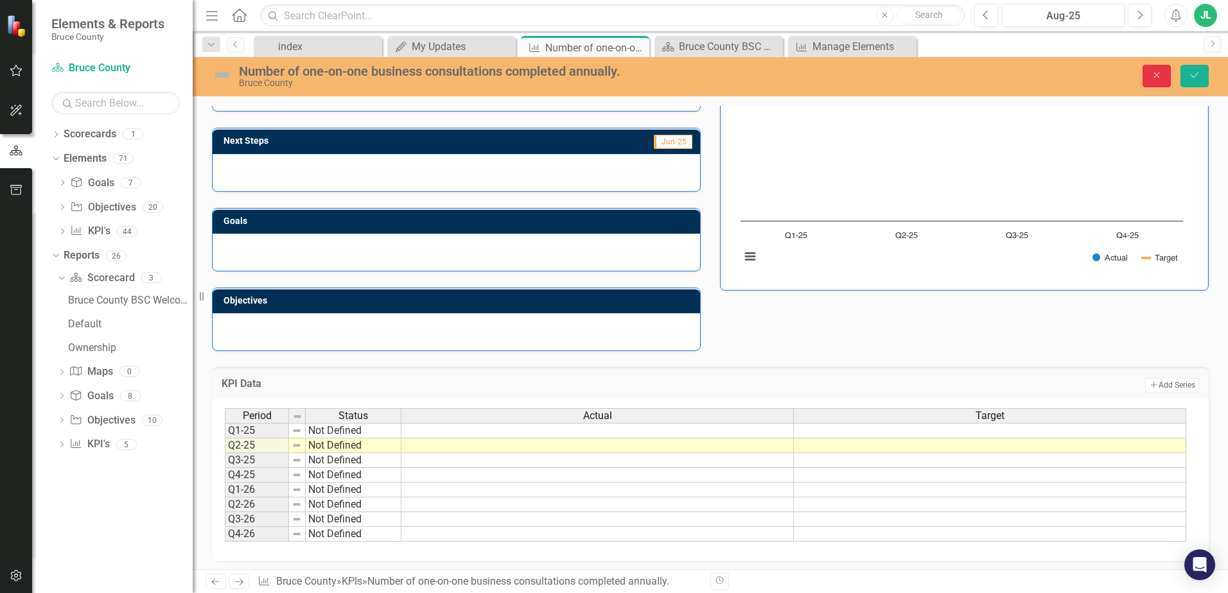
click at [1160, 74] on icon "Close" at bounding box center [1157, 75] width 12 height 9
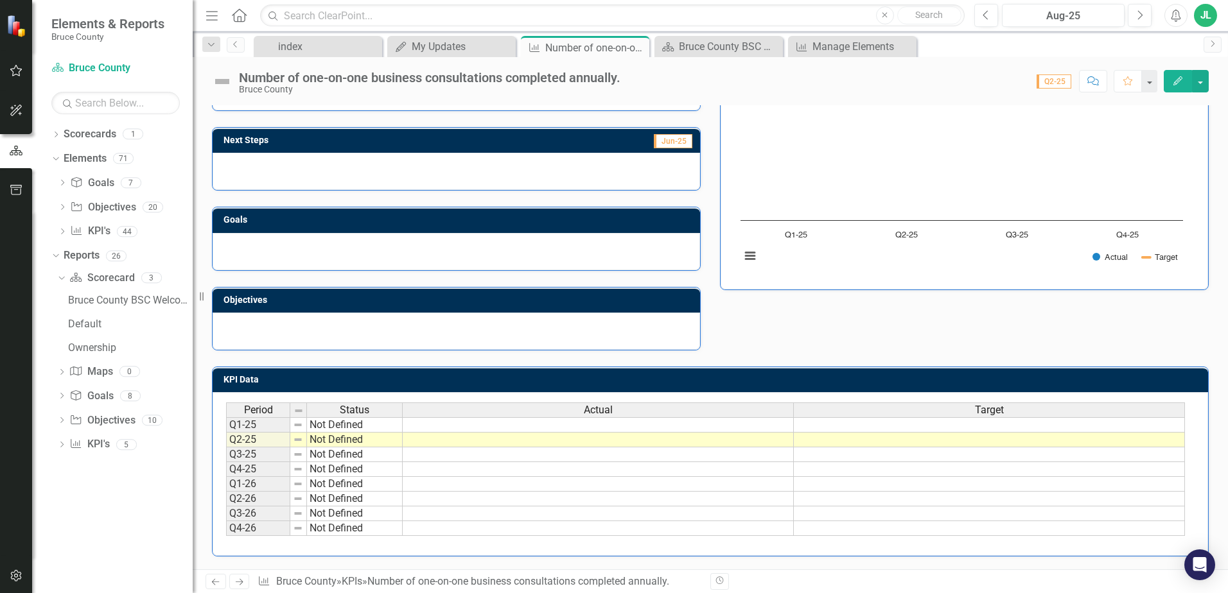
click at [745, 336] on div "Analysis Jun-25 Next Steps Jun-25 Goals Objectives Number of one-on-one busines…" at bounding box center [710, 191] width 1016 height 320
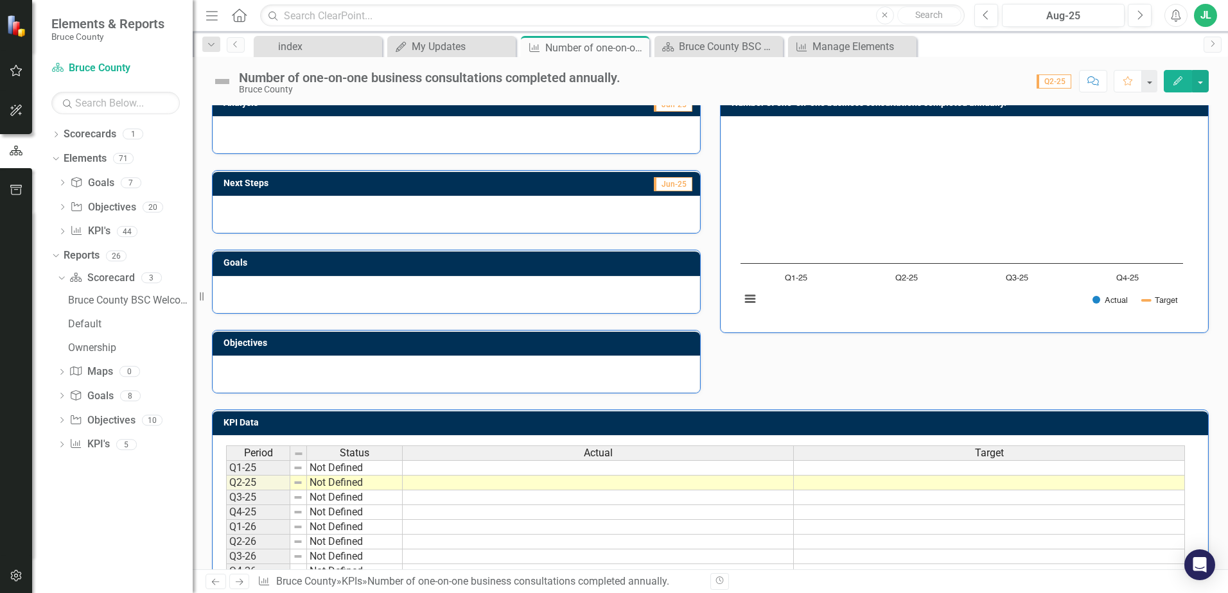
scroll to position [0, 0]
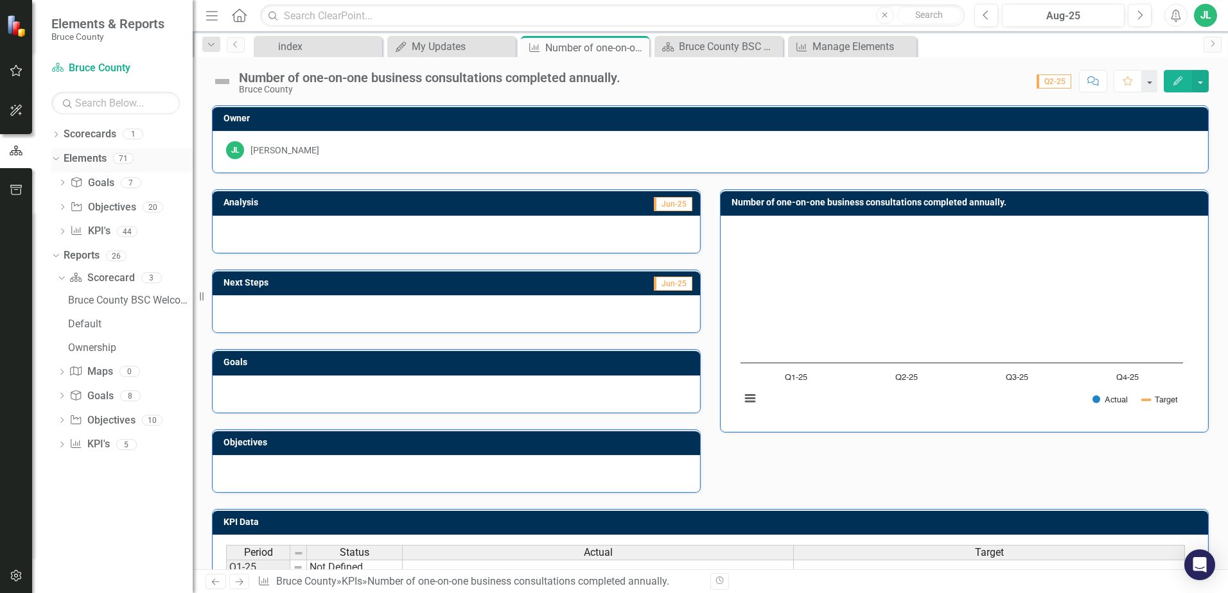
click at [94, 158] on link "Elements" at bounding box center [85, 159] width 43 height 15
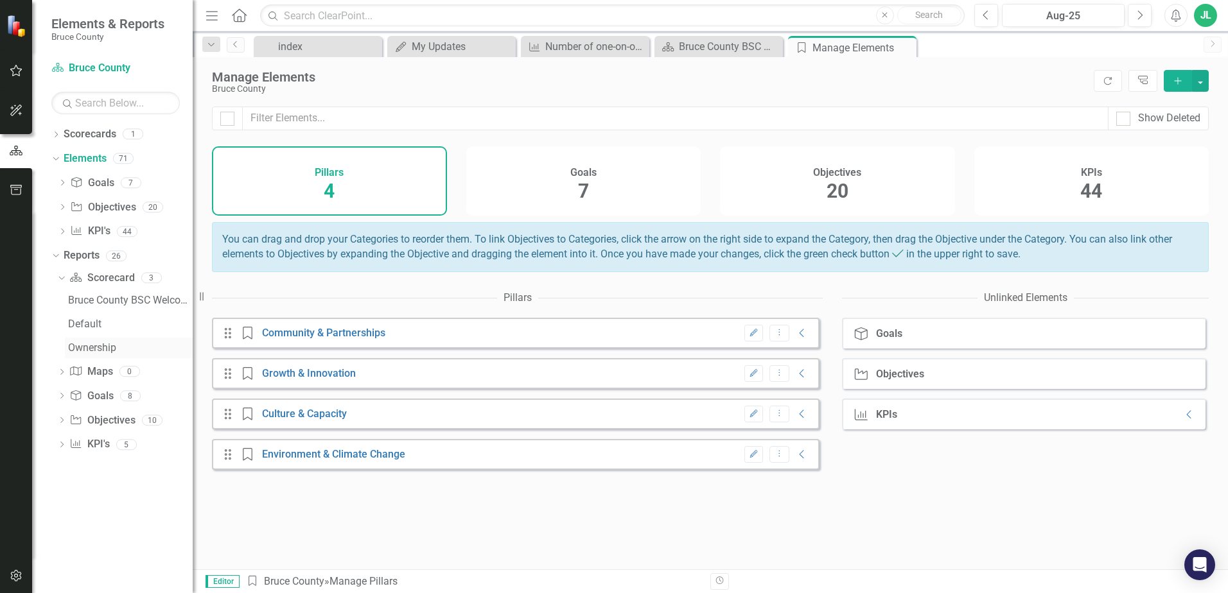
click at [102, 349] on div "Ownership" at bounding box center [130, 348] width 125 height 12
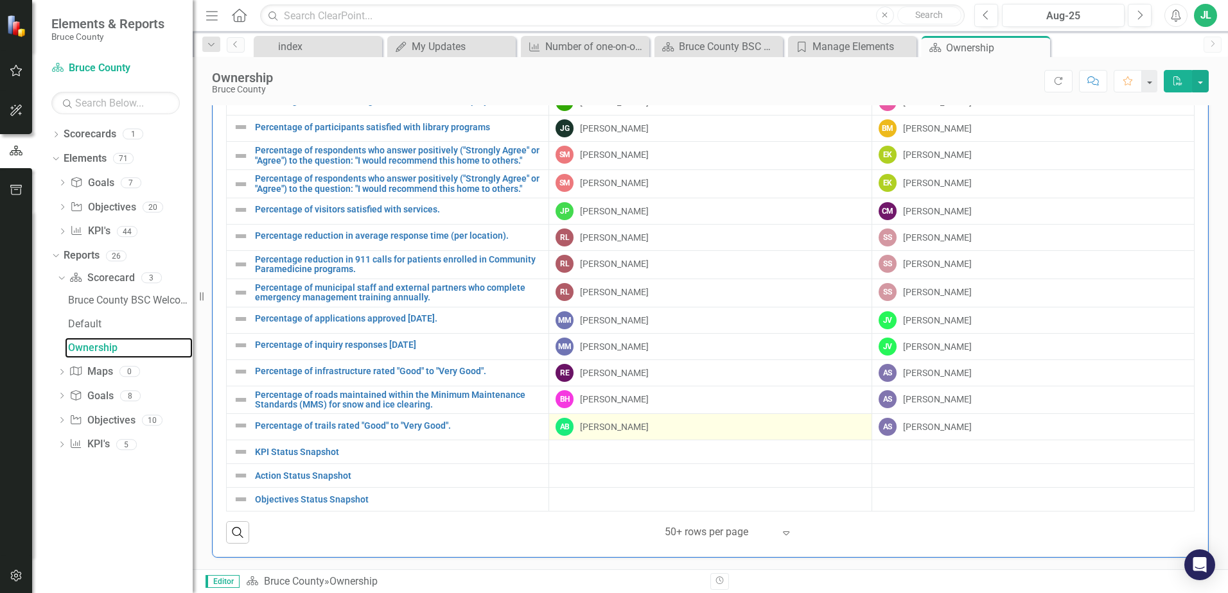
scroll to position [912, 0]
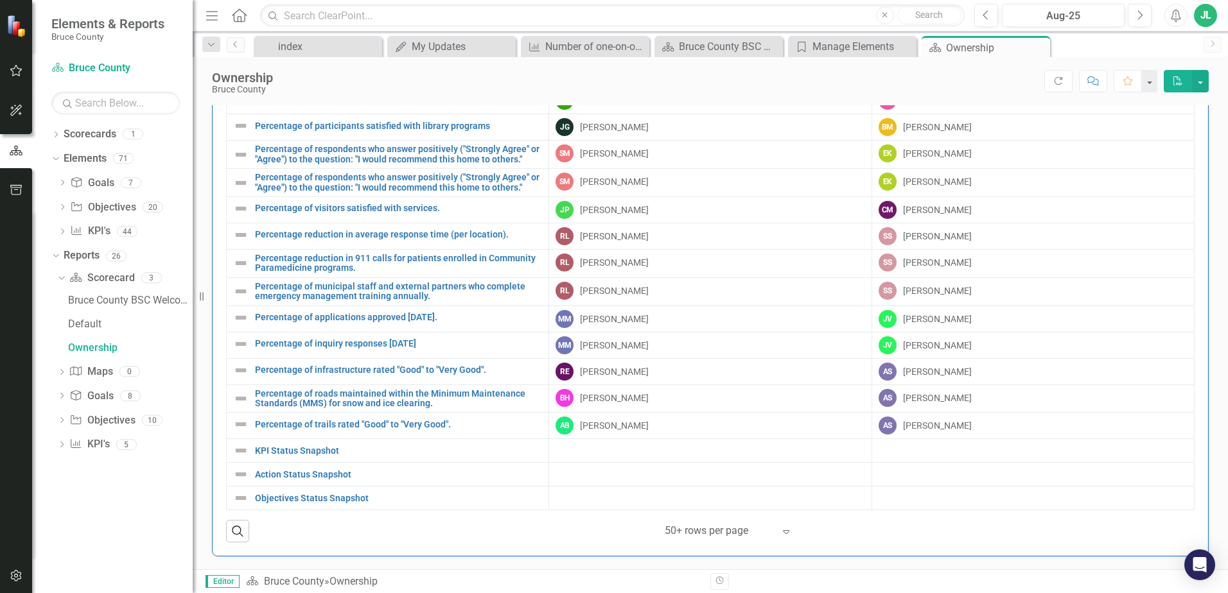
click at [783, 533] on icon at bounding box center [786, 532] width 6 height 4
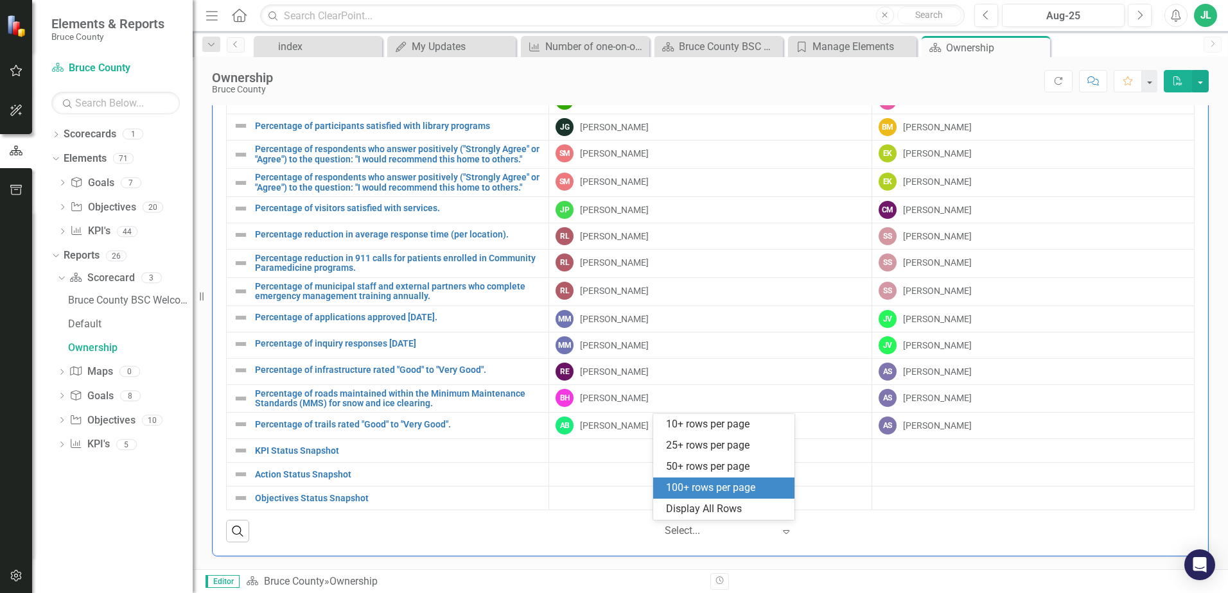
click at [751, 491] on div "100+ rows per page" at bounding box center [726, 488] width 121 height 15
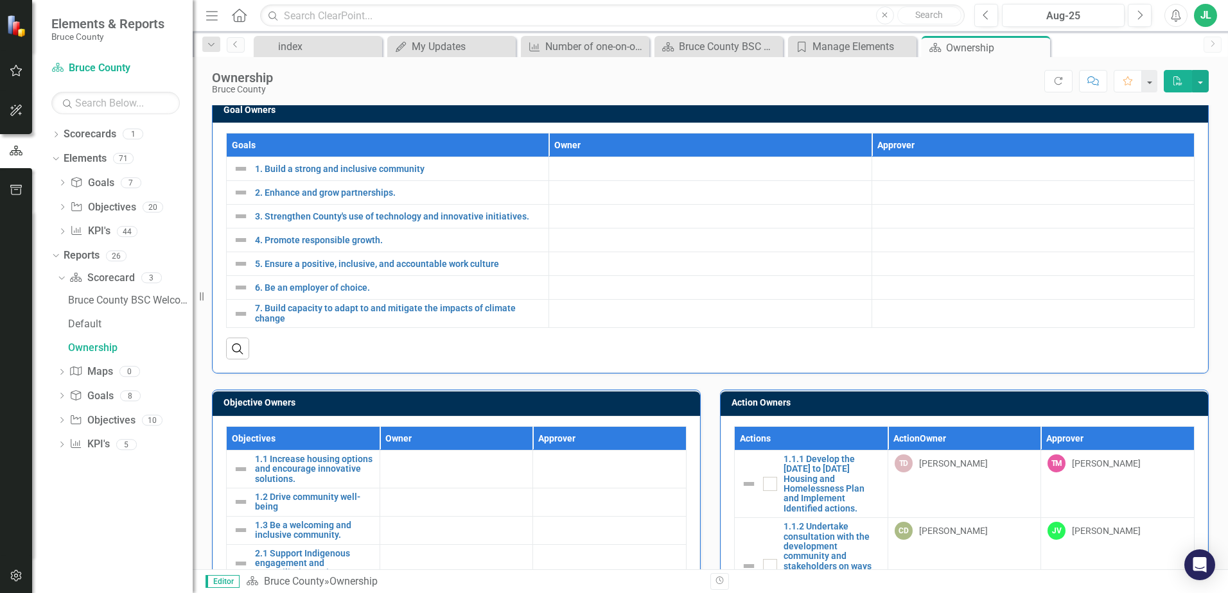
scroll to position [0, 0]
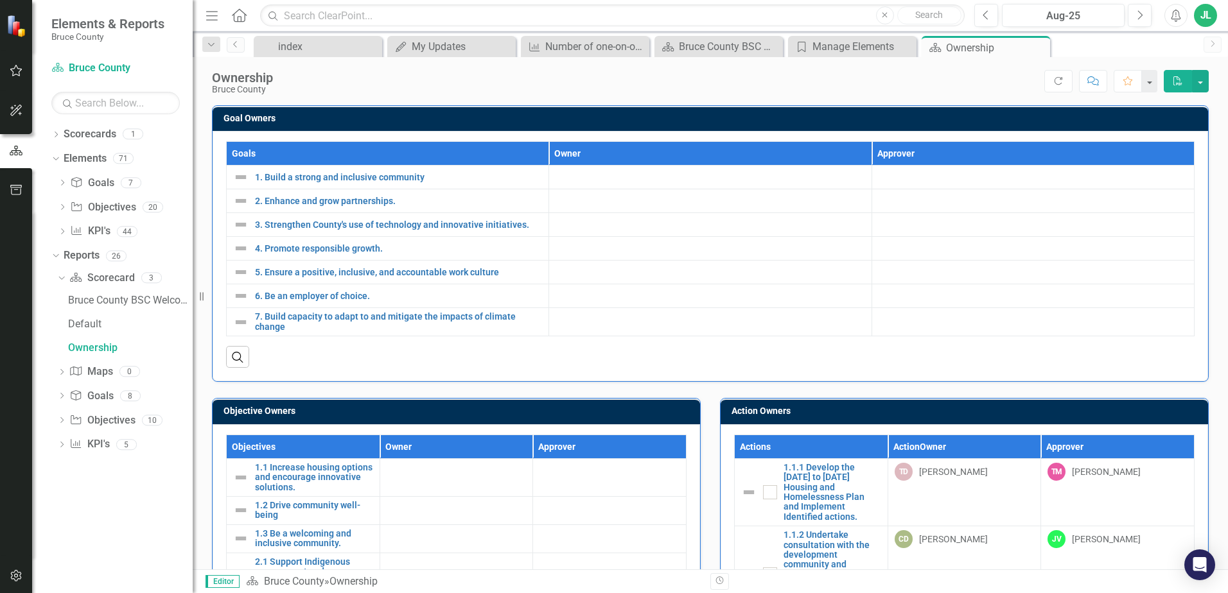
click at [343, 90] on div "Score: N/A Aug-25 Completed Refresh Comment Favorite PDF" at bounding box center [743, 81] width 929 height 22
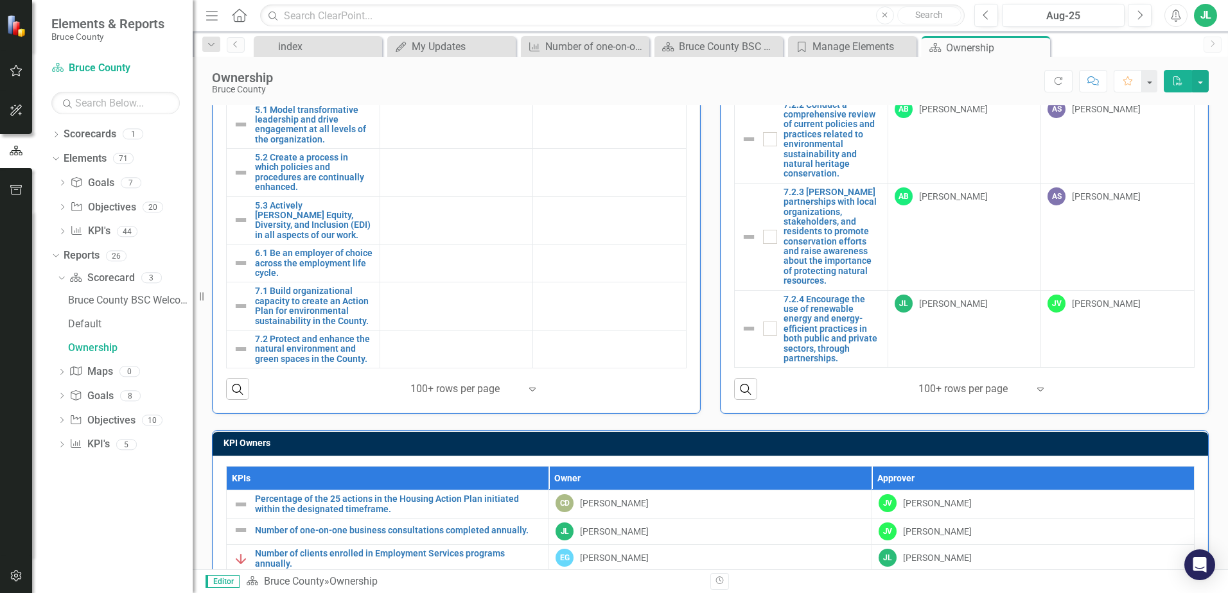
scroll to position [514, 0]
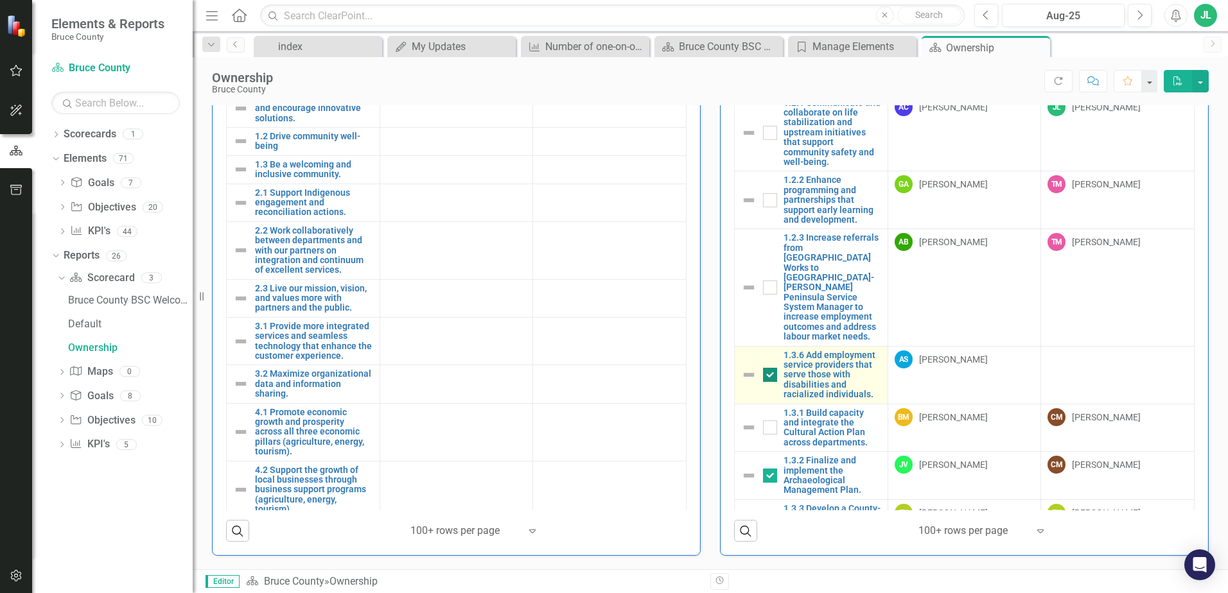
scroll to position [177, 0]
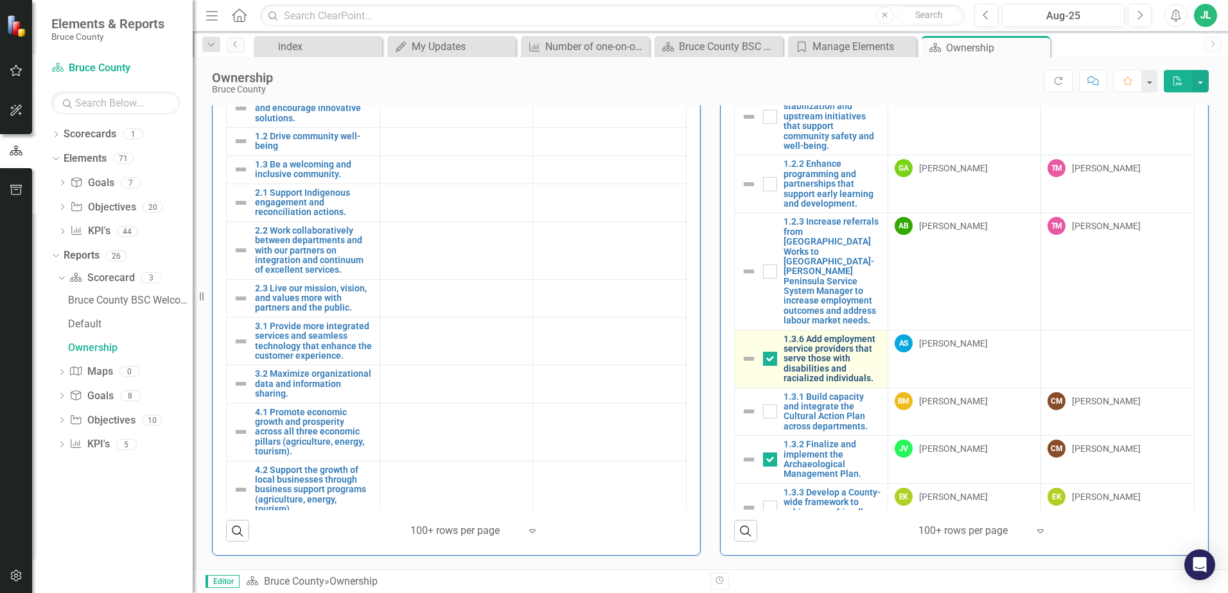
click at [829, 335] on link "1.3.6 Add employment service providers that serve those with disabilities and r…" at bounding box center [832, 359] width 98 height 49
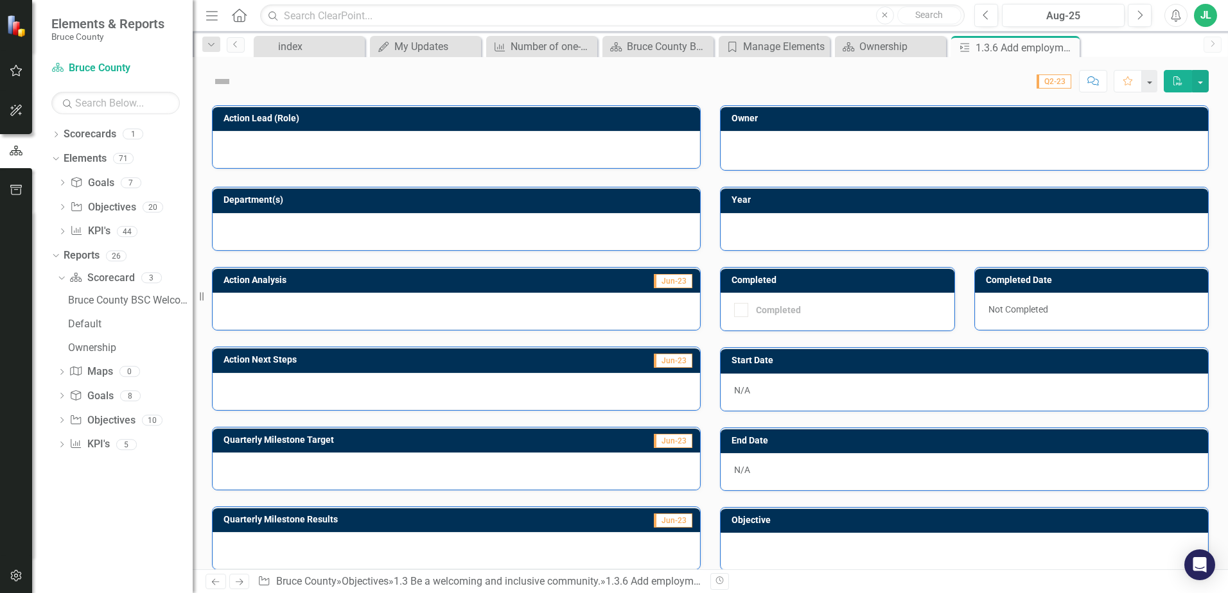
checkbox input "true"
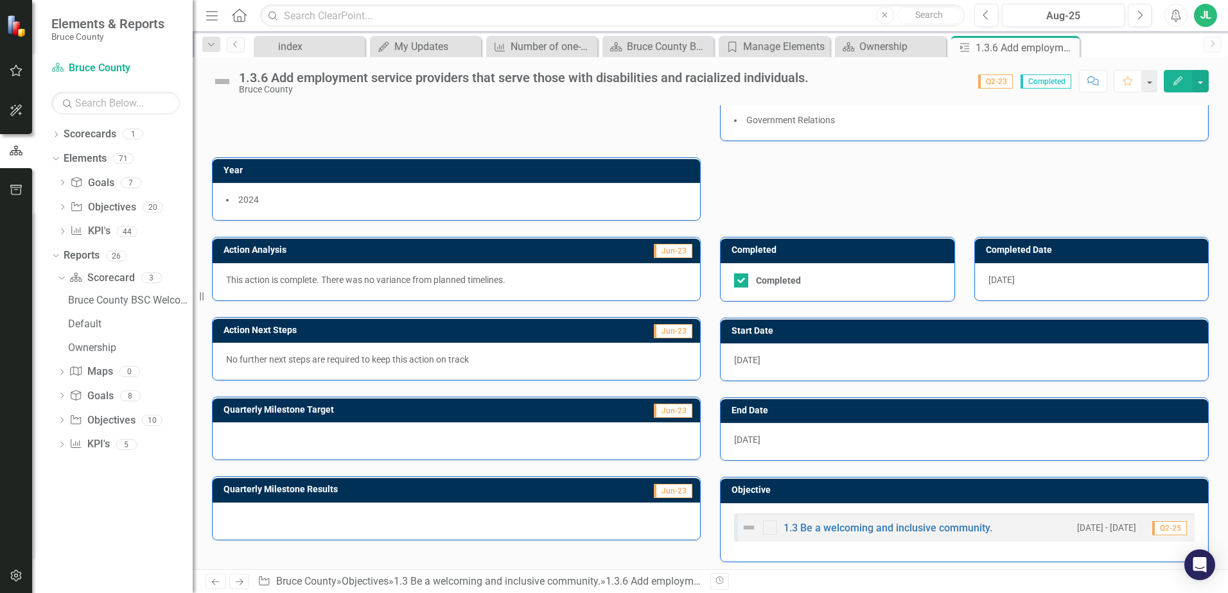
scroll to position [118, 0]
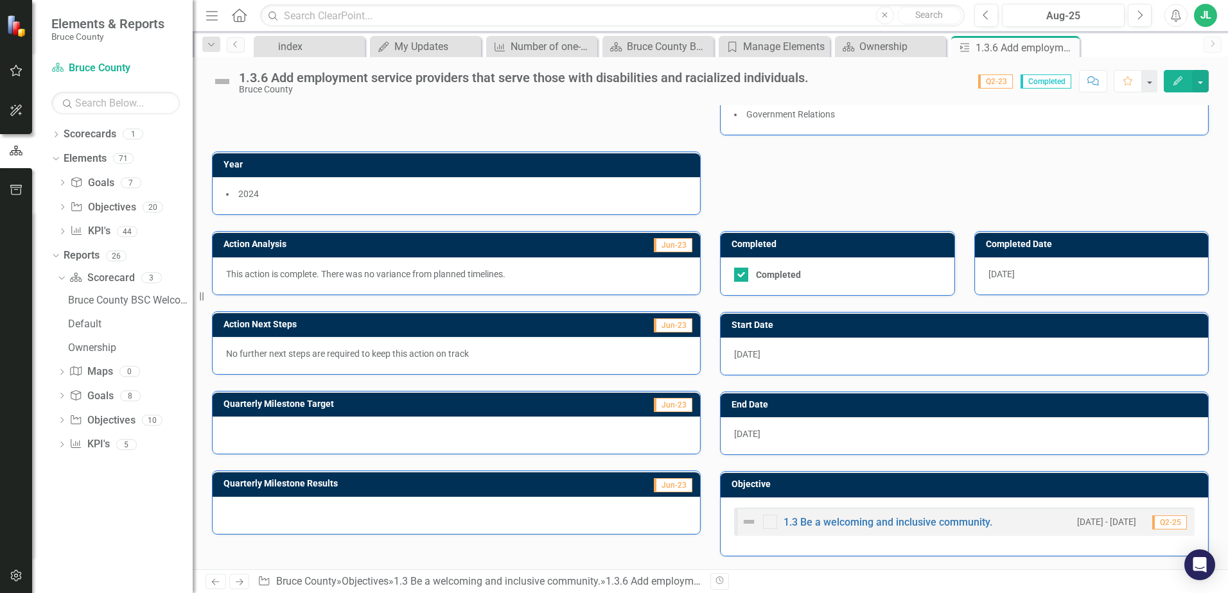
click at [783, 353] on div "[DATE]" at bounding box center [964, 356] width 487 height 37
click at [823, 439] on div "[DATE]" at bounding box center [964, 435] width 487 height 37
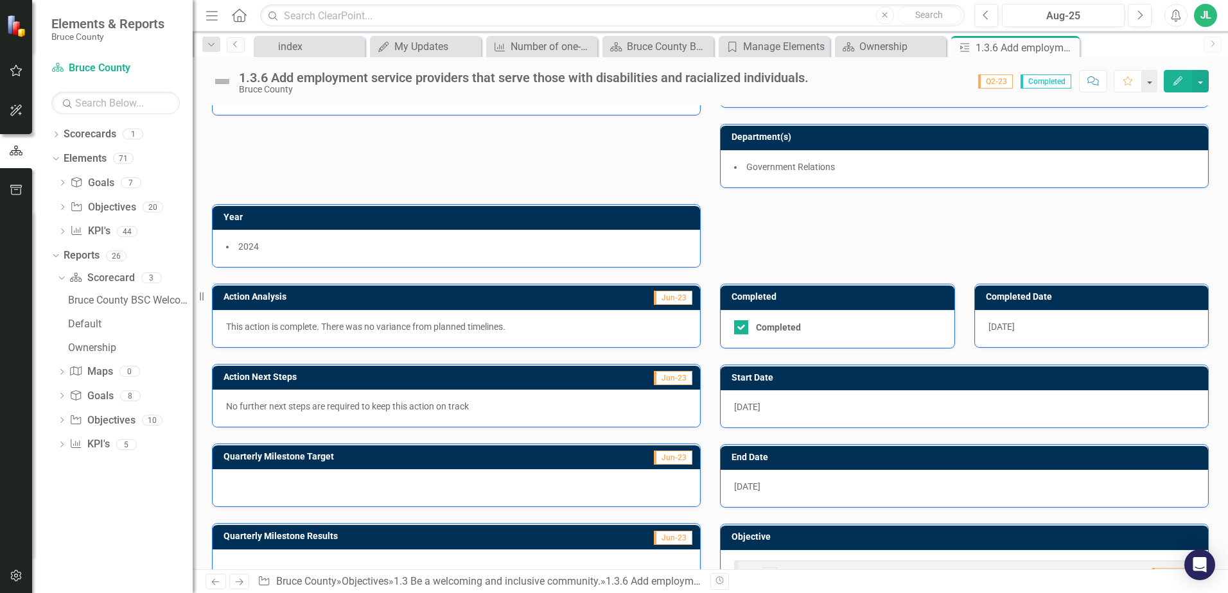
scroll to position [0, 0]
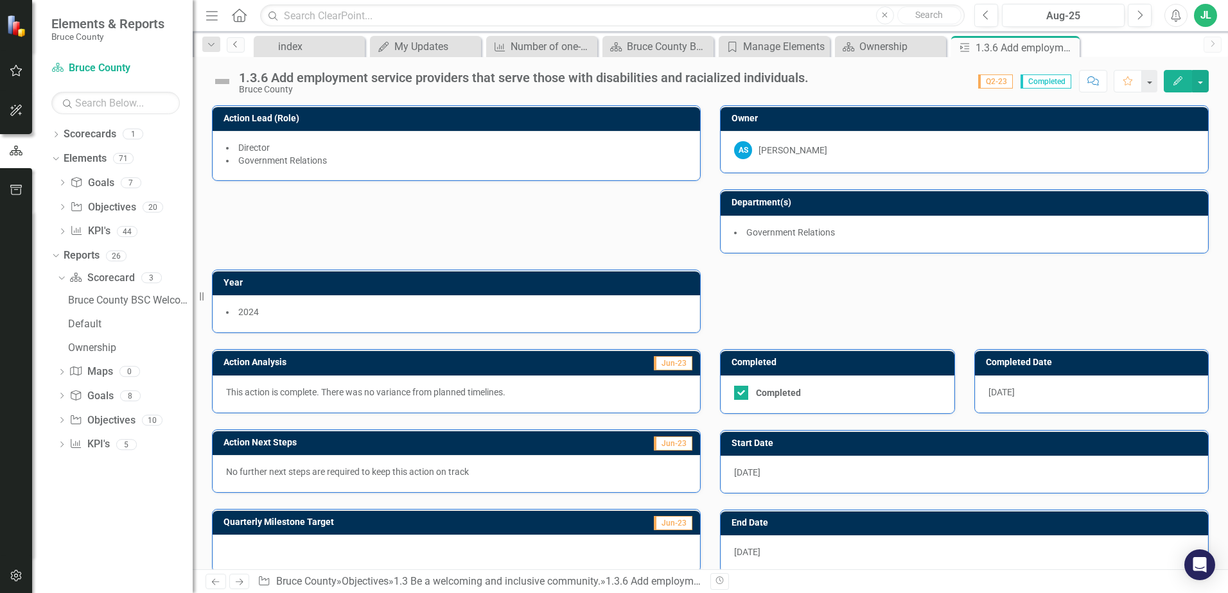
click at [234, 48] on icon "Previous" at bounding box center [236, 44] width 10 height 8
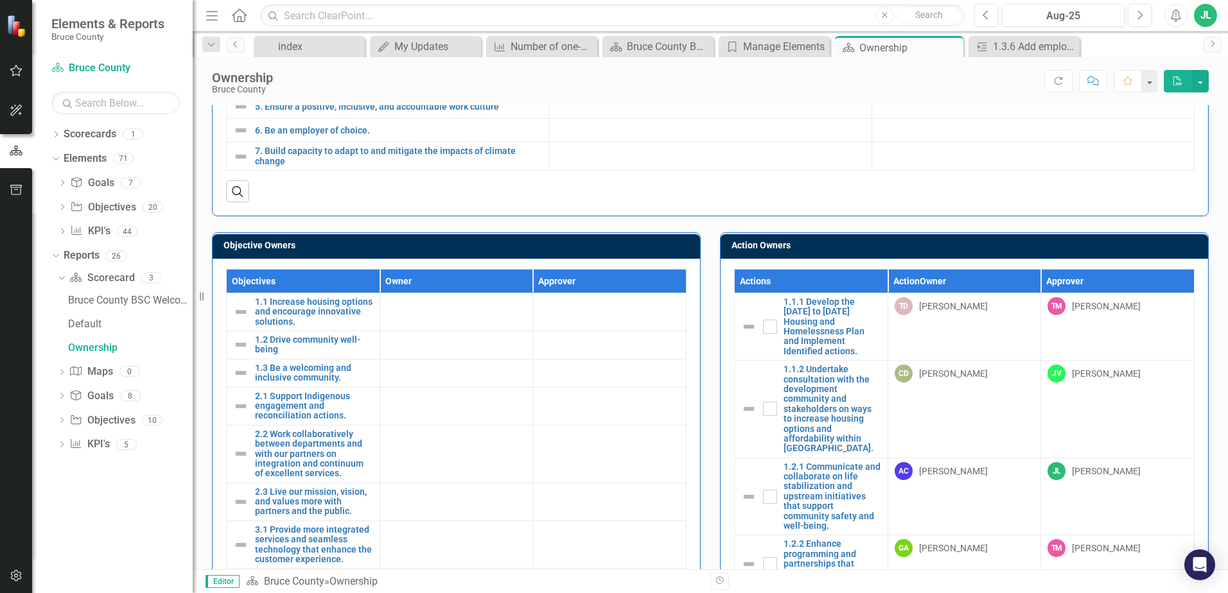
scroll to position [225, 0]
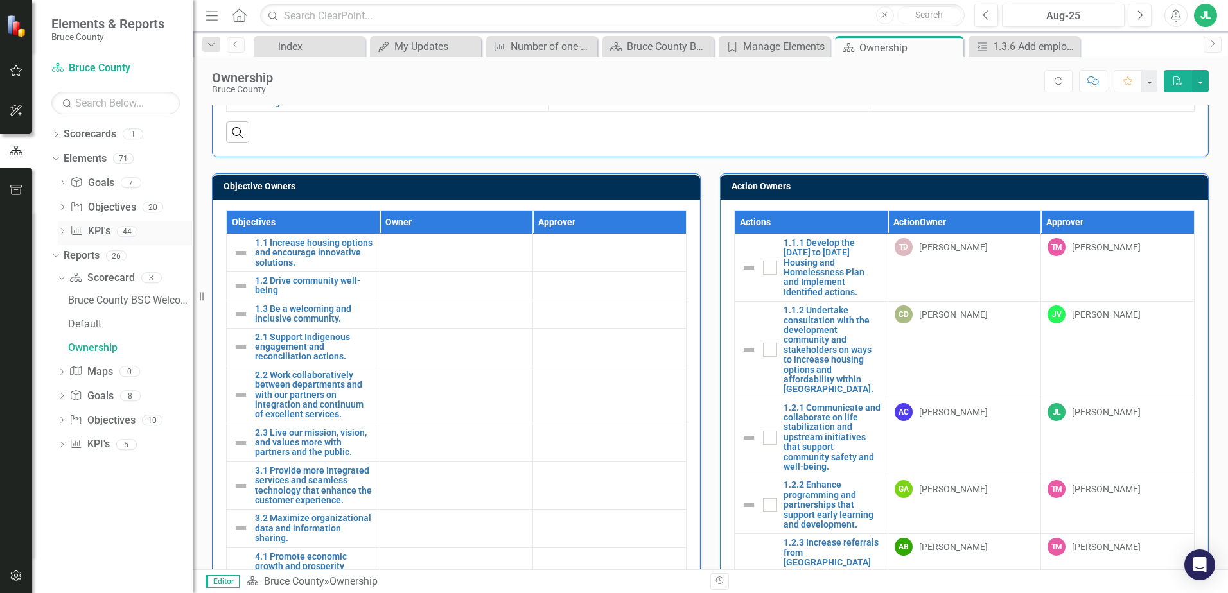
click at [111, 231] on div "KPI KPI's 44" at bounding box center [131, 233] width 123 height 24
click at [111, 204] on link "Objective Objectives" at bounding box center [103, 207] width 66 height 15
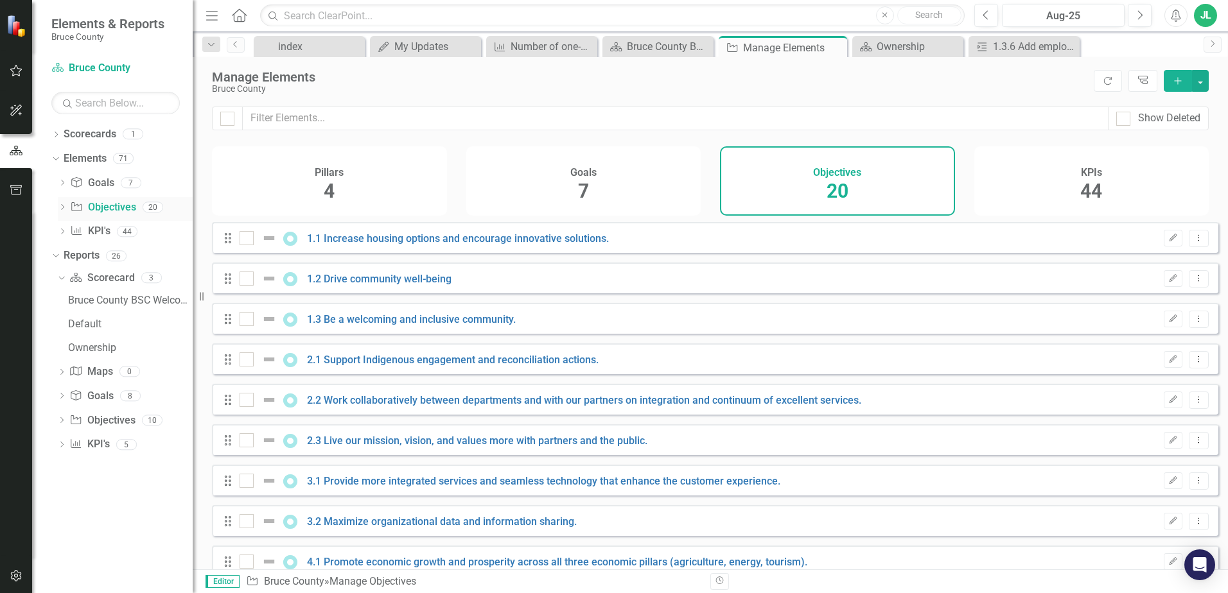
checkbox input "false"
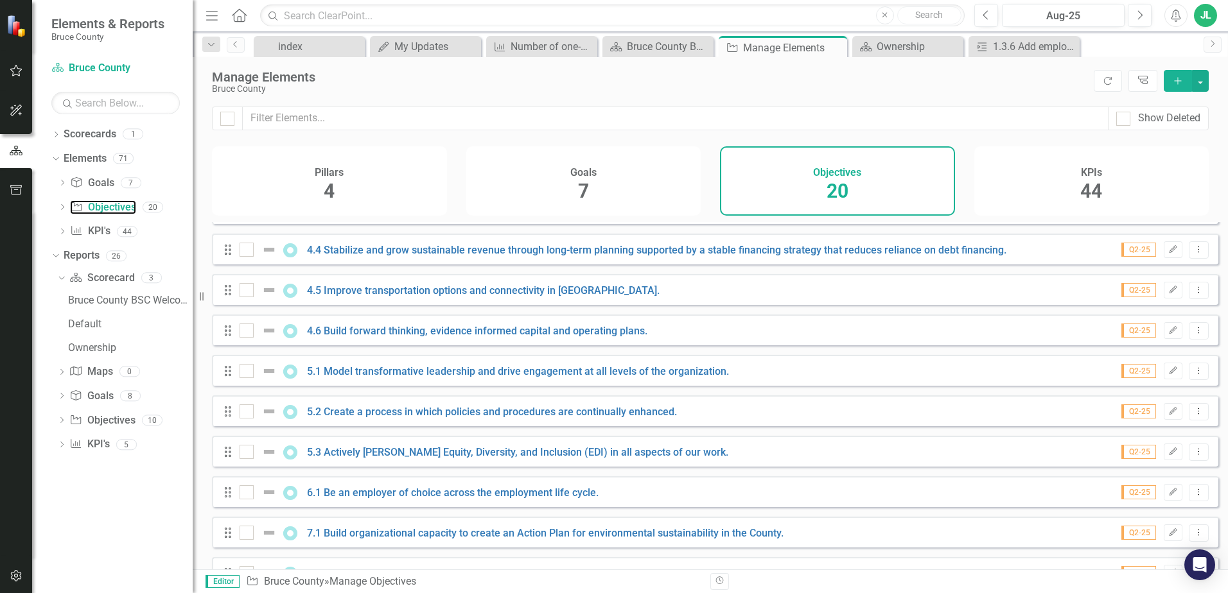
scroll to position [471, 0]
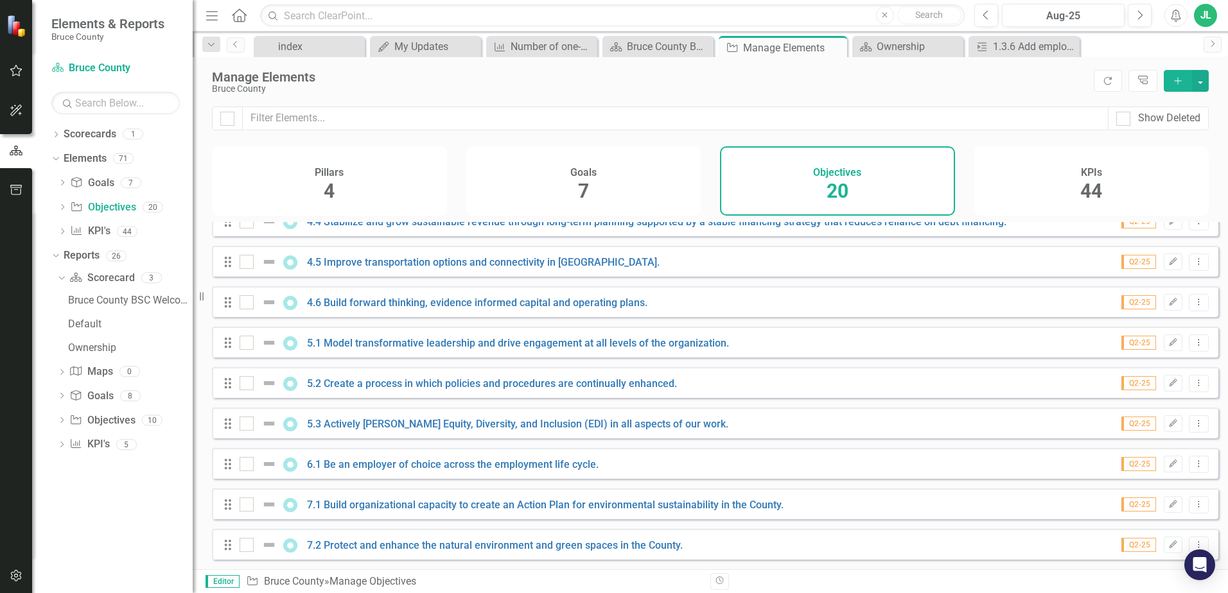
click at [576, 196] on div "Goals 7" at bounding box center [583, 180] width 235 height 69
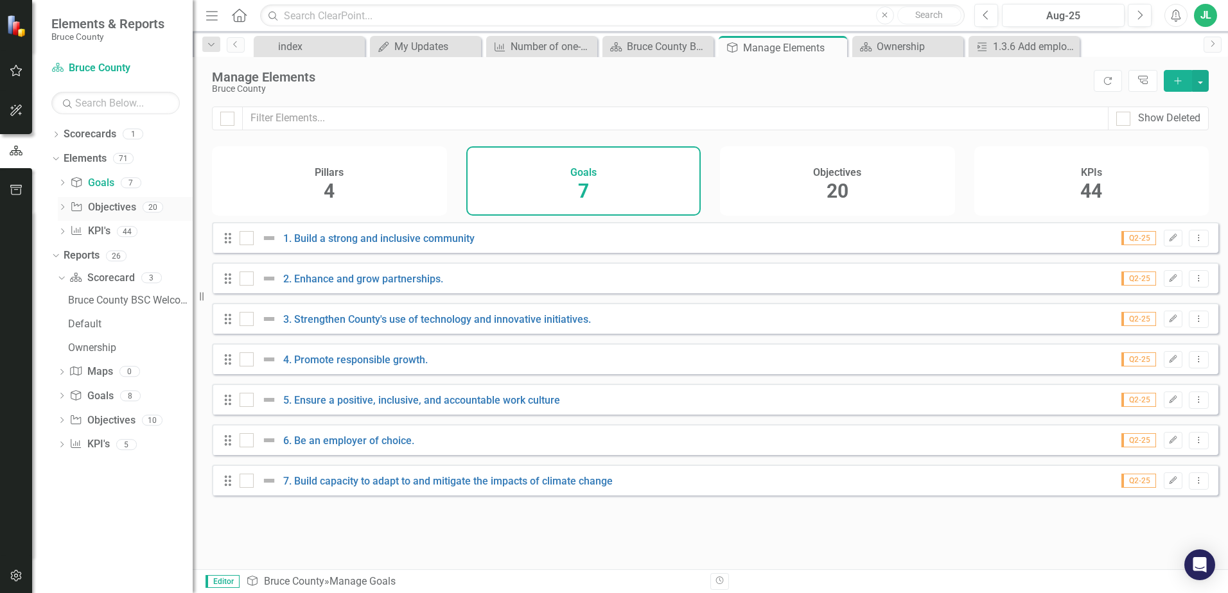
click at [112, 209] on link "Objective Objectives" at bounding box center [103, 207] width 66 height 15
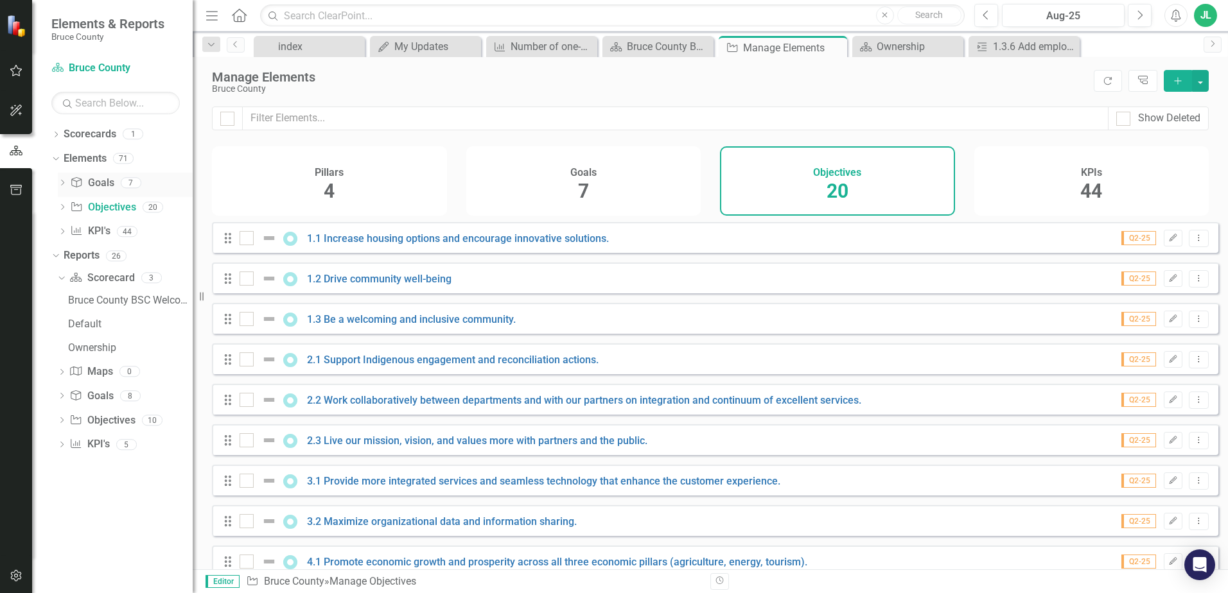
click at [104, 185] on link "Goal Goals" at bounding box center [92, 183] width 44 height 15
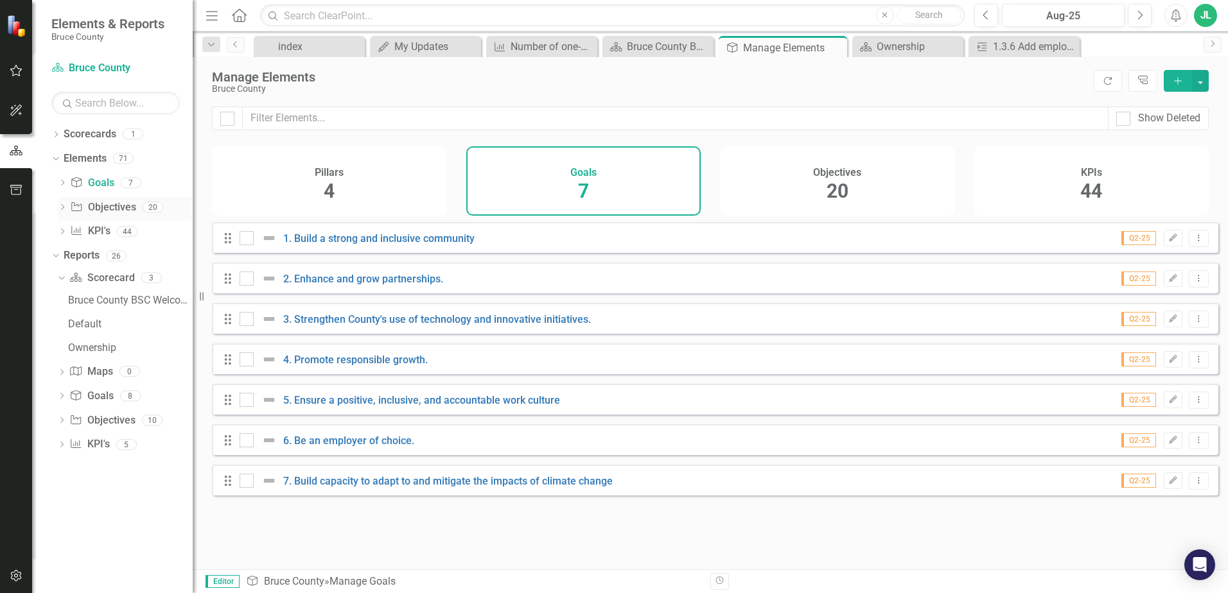
click at [110, 209] on link "Objective Objectives" at bounding box center [103, 207] width 66 height 15
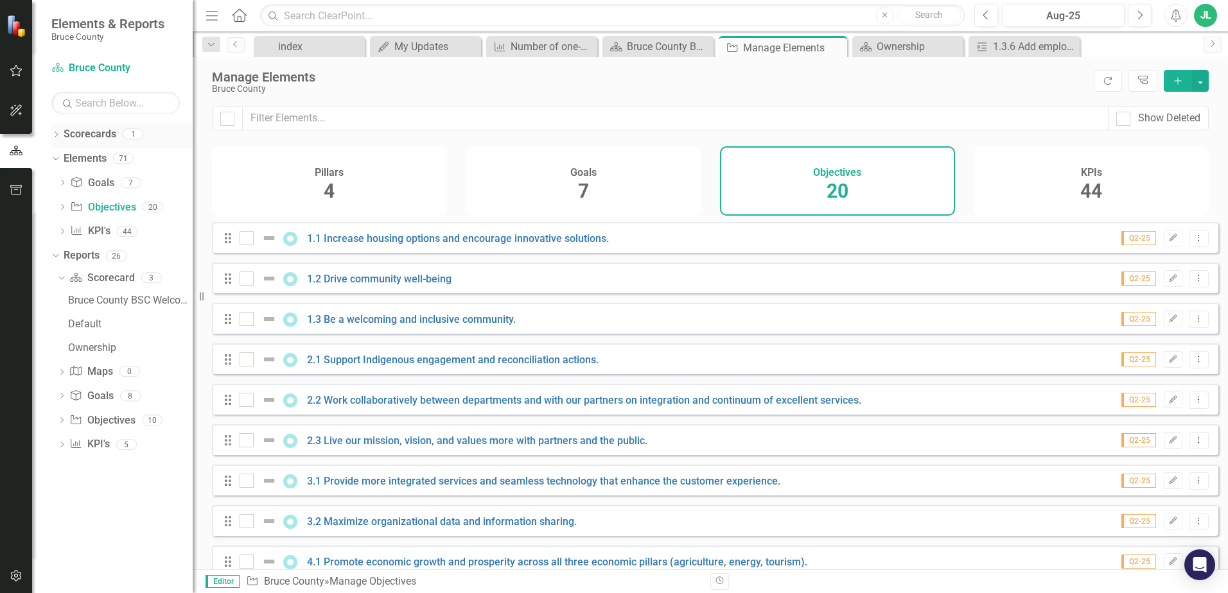
click at [55, 136] on icon "Dropdown" at bounding box center [55, 135] width 9 height 7
click at [100, 160] on link "Bruce County" at bounding box center [132, 159] width 122 height 15
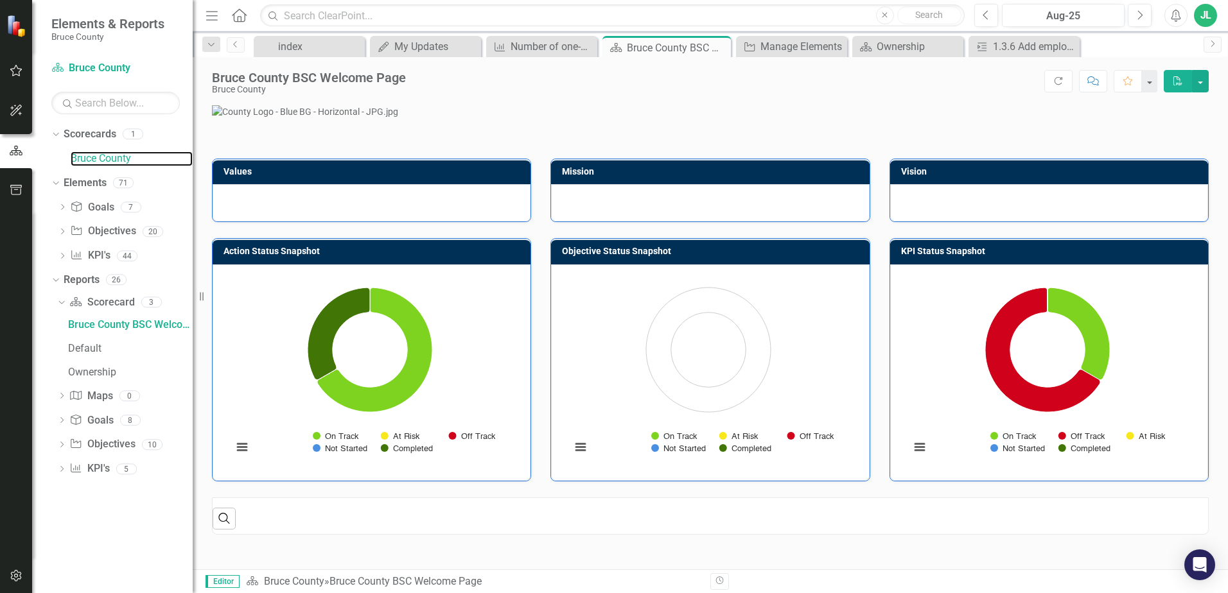
scroll to position [387, 0]
click at [98, 205] on link "Goal Goals" at bounding box center [92, 207] width 44 height 15
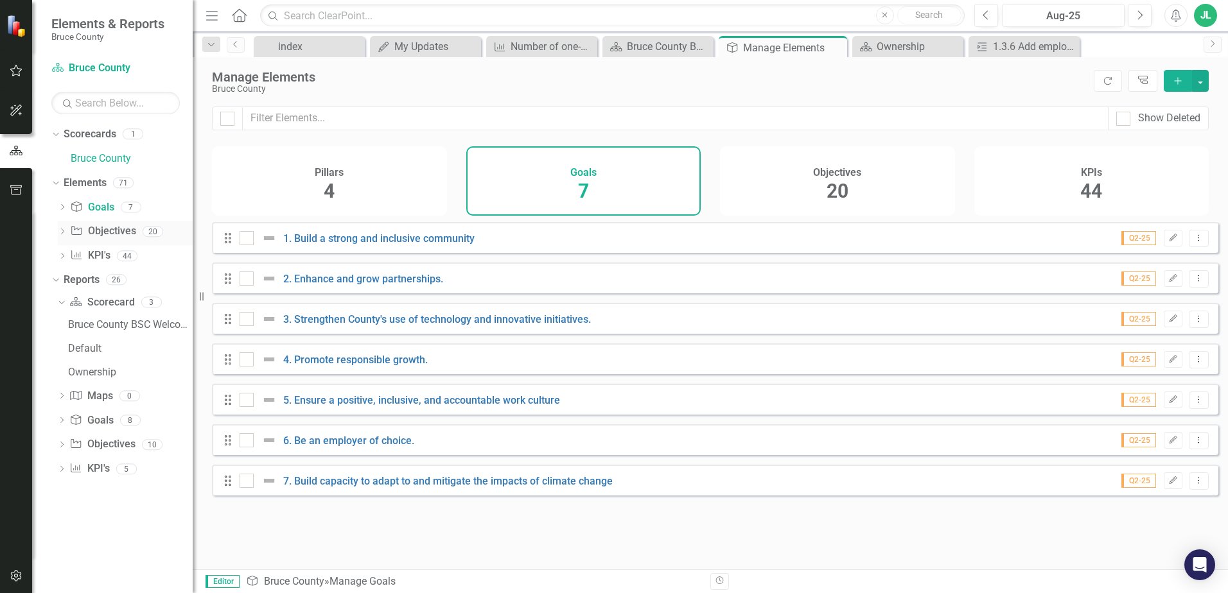
click at [62, 233] on icon at bounding box center [62, 232] width 3 height 6
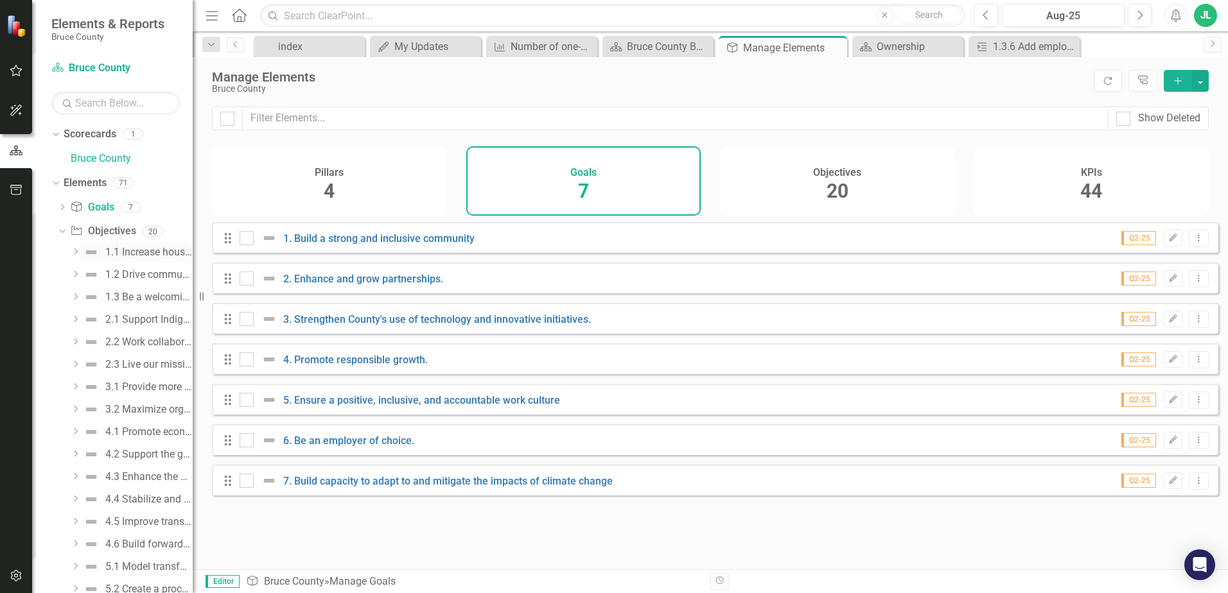
click at [135, 252] on div "1.1 Increase housing options and encourage innovative solutions." at bounding box center [148, 253] width 87 height 12
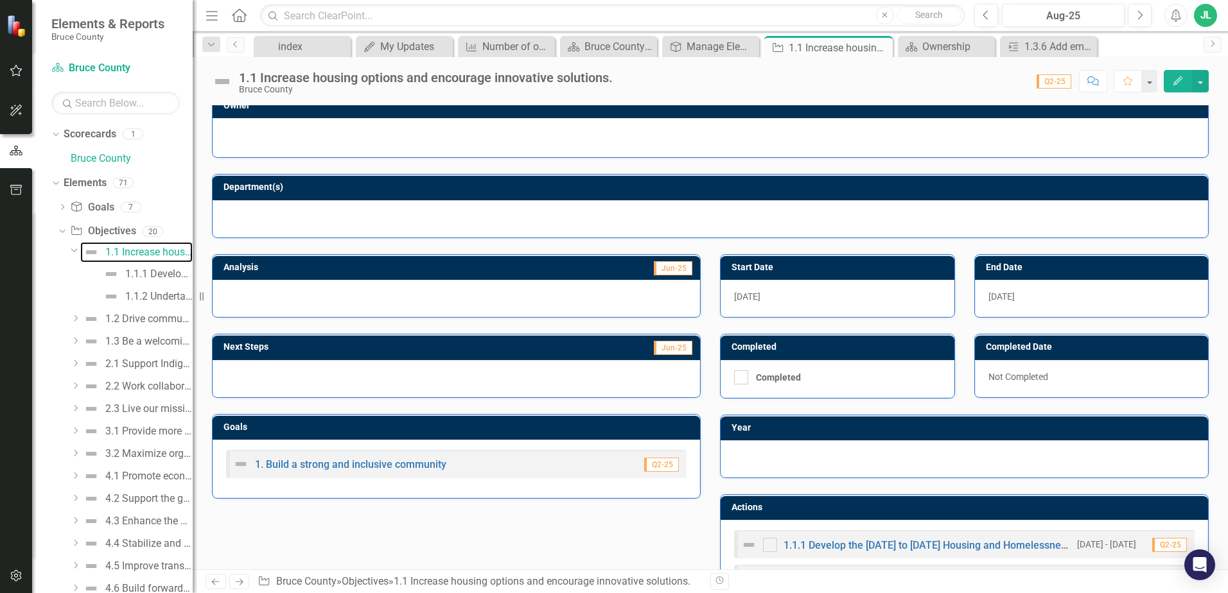
scroll to position [16, 0]
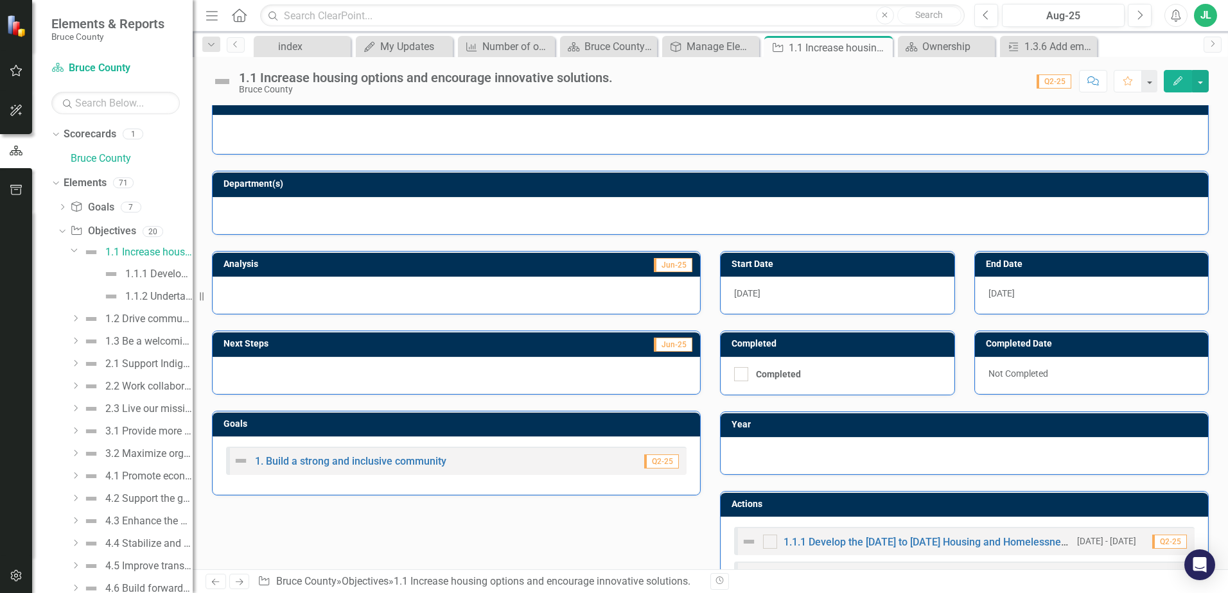
click at [652, 548] on div "Analysis Jun-25 Next Steps Jun-25 Goals 1. Build a strong and inclusive communi…" at bounding box center [710, 423] width 1016 height 376
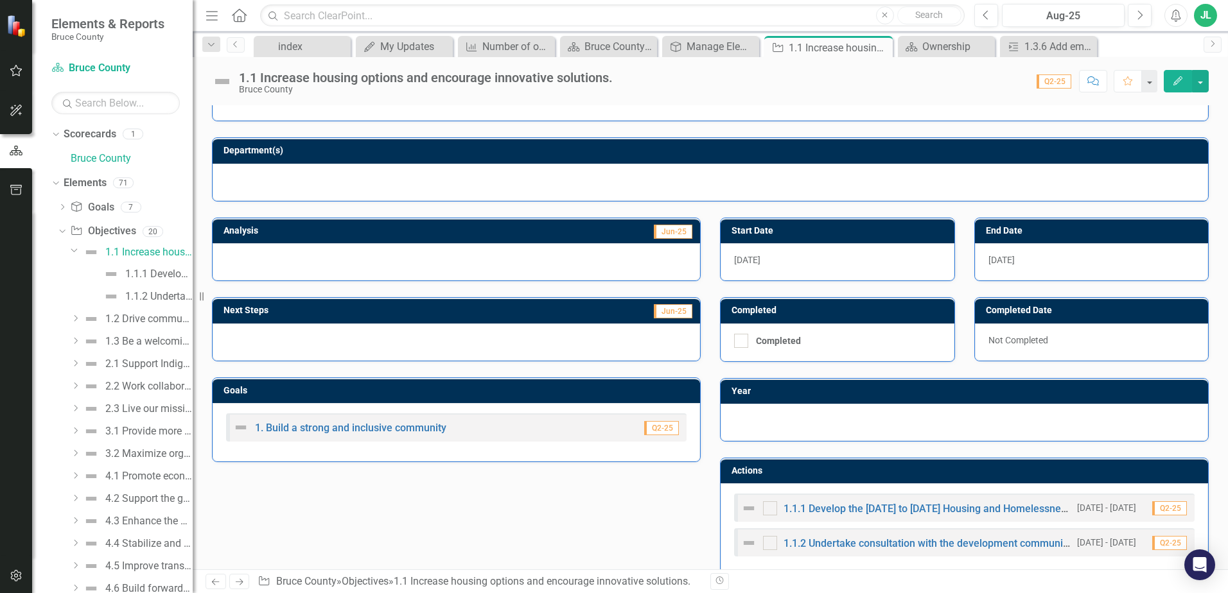
scroll to position [48, 0]
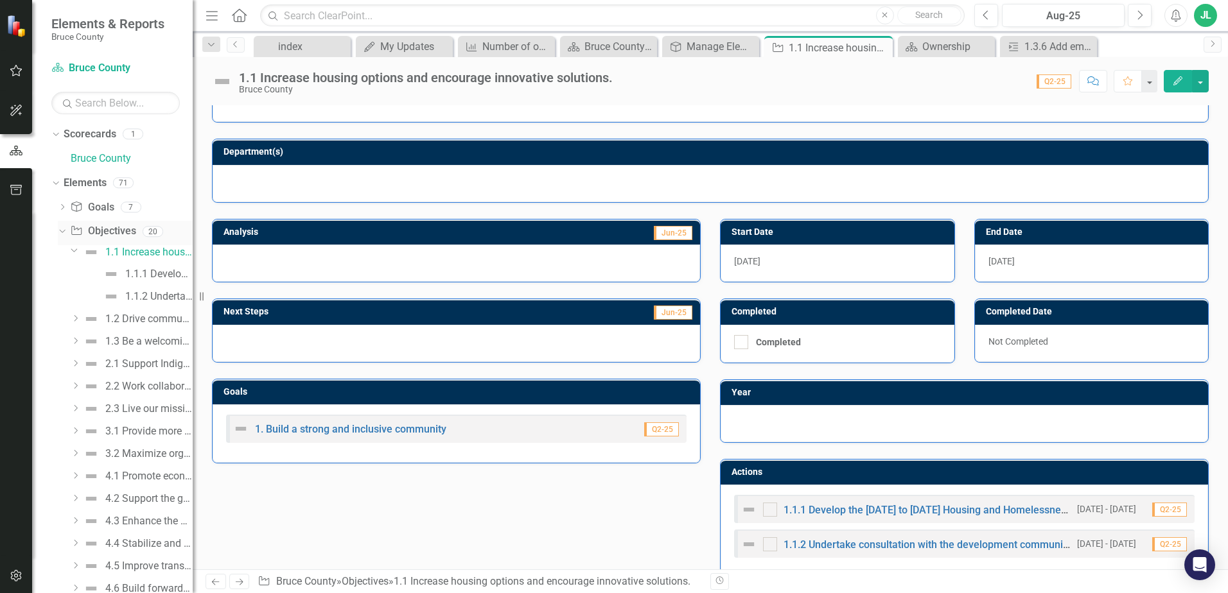
click at [62, 229] on icon "Dropdown" at bounding box center [60, 231] width 7 height 9
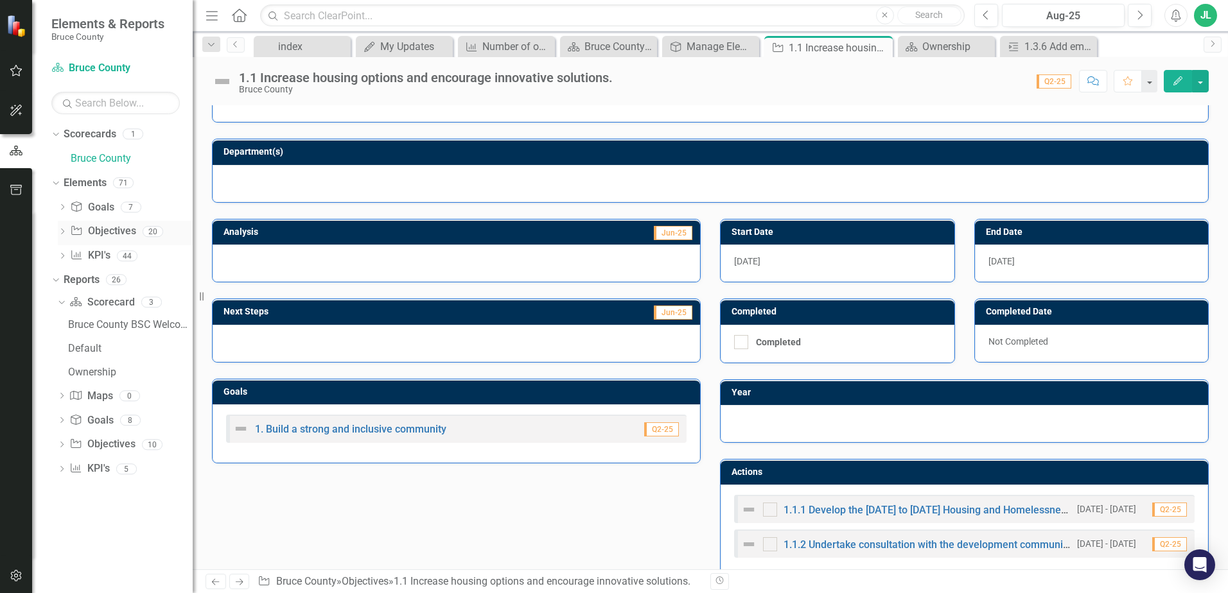
click at [92, 230] on link "Objective Objectives" at bounding box center [103, 231] width 66 height 15
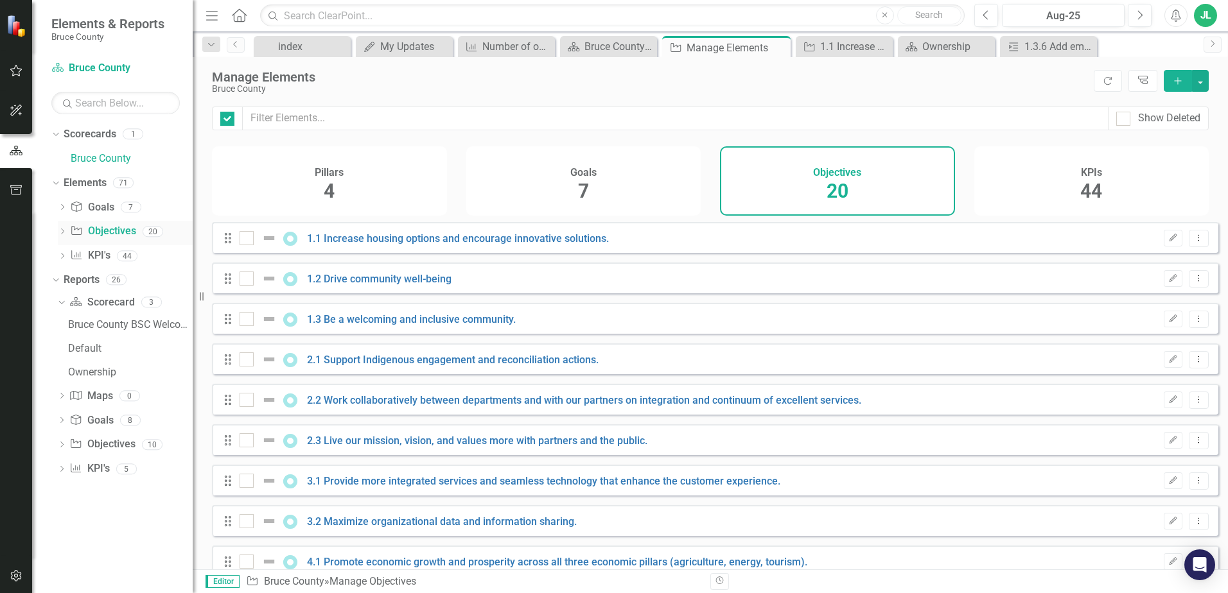
checkbox input "false"
click at [401, 285] on link "1.2 Drive community well-being" at bounding box center [379, 279] width 144 height 12
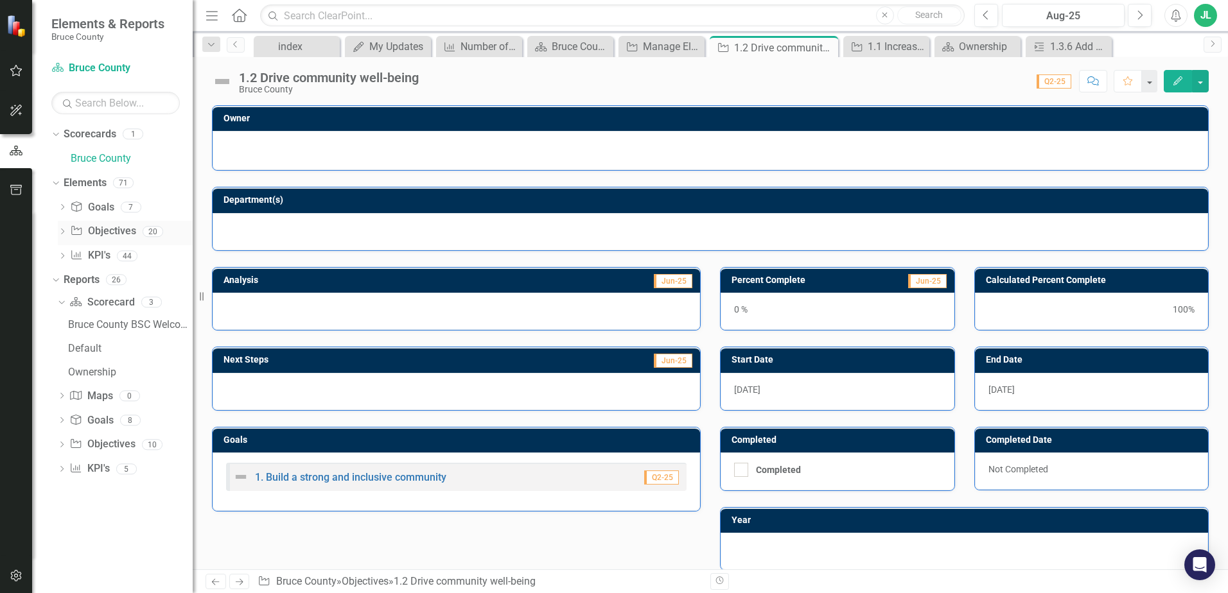
click at [100, 226] on link "Objective Objectives" at bounding box center [103, 231] width 66 height 15
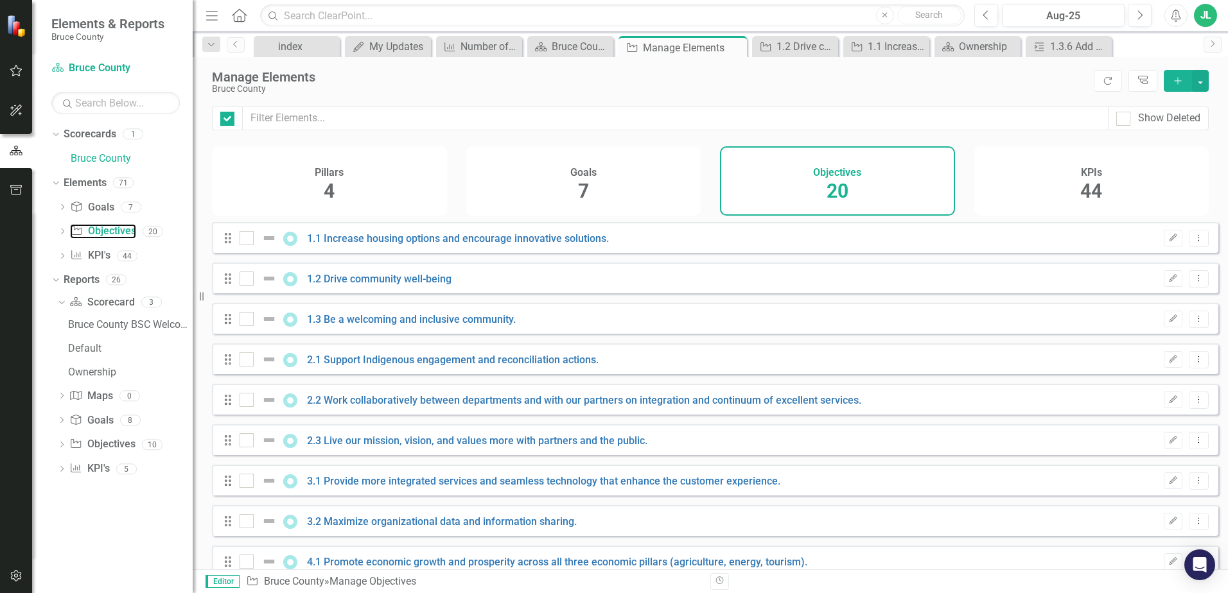
checkbox input "false"
click at [426, 193] on div "Pillars 4" at bounding box center [329, 180] width 235 height 69
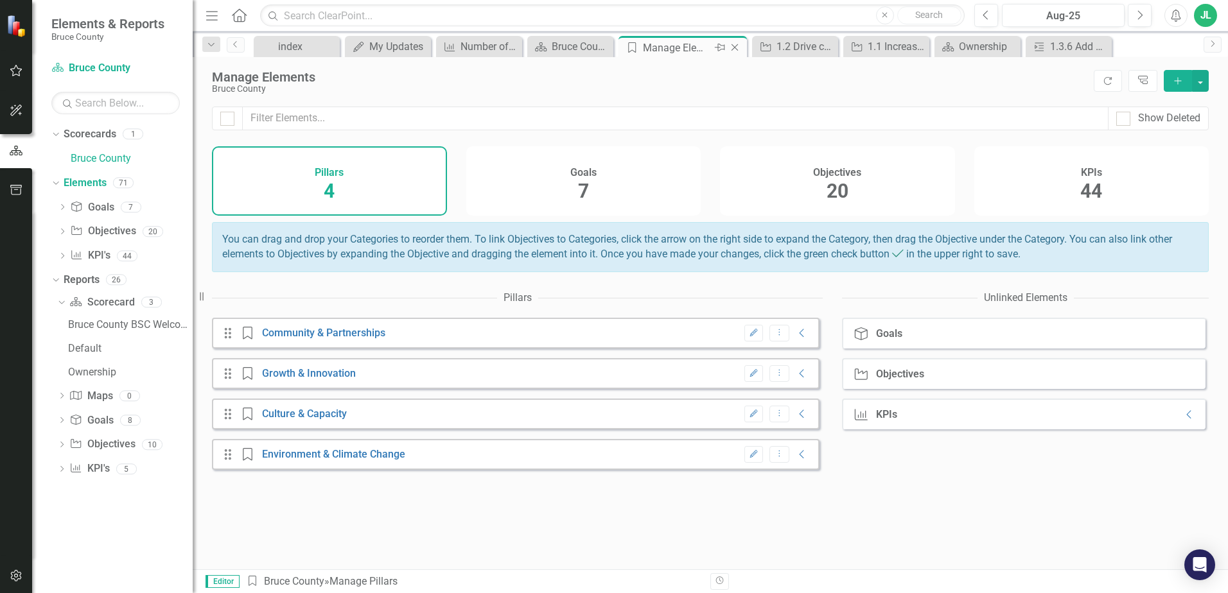
click at [737, 48] on icon "Close" at bounding box center [734, 47] width 13 height 10
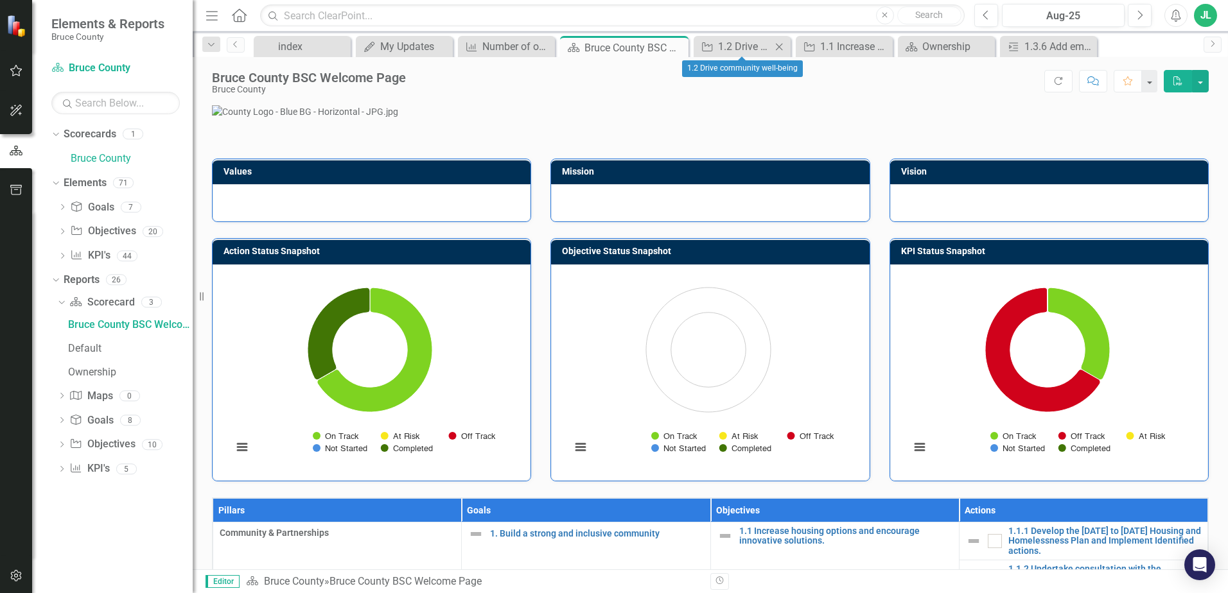
click at [782, 48] on icon "Close" at bounding box center [779, 47] width 13 height 10
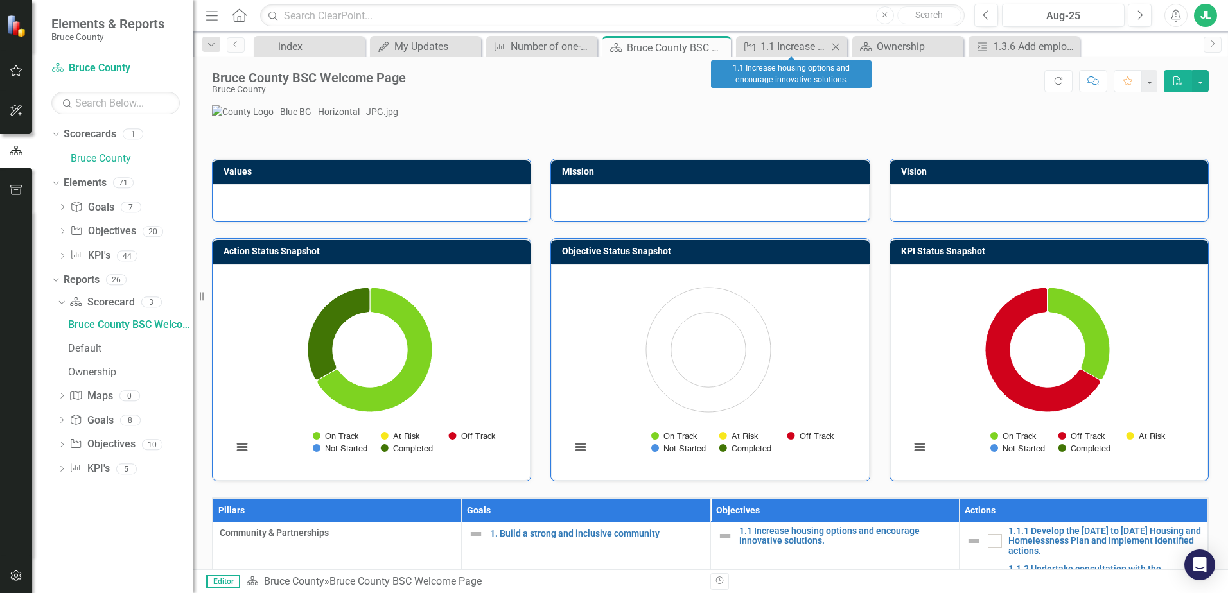
click at [835, 49] on icon "Close" at bounding box center [835, 47] width 13 height 10
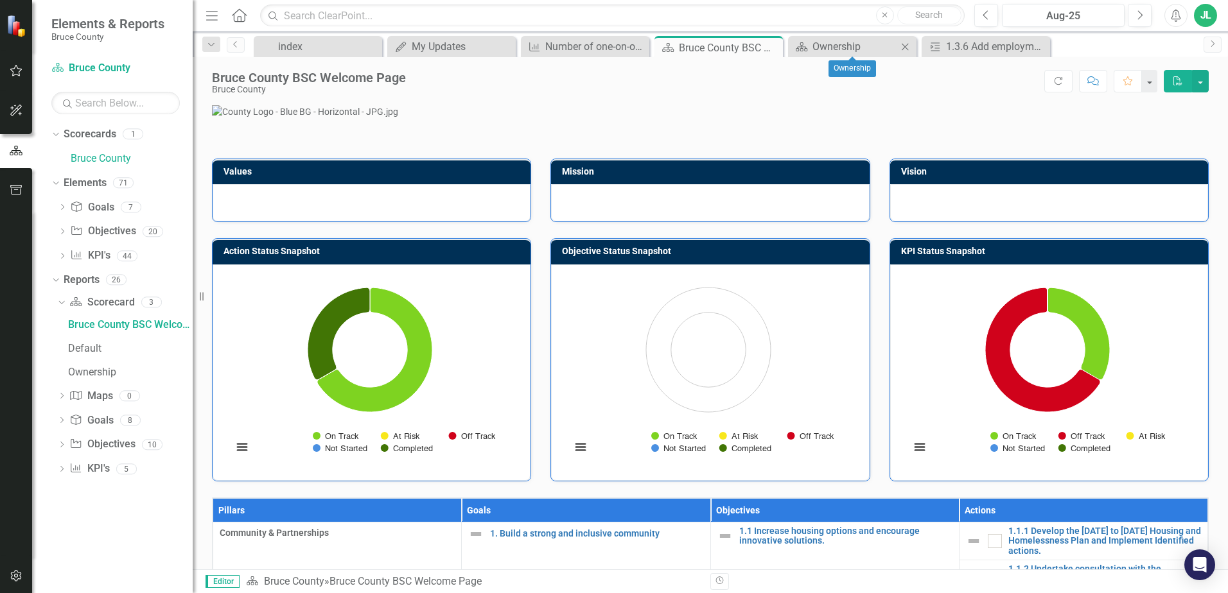
click at [906, 47] on icon "Close" at bounding box center [904, 47] width 13 height 10
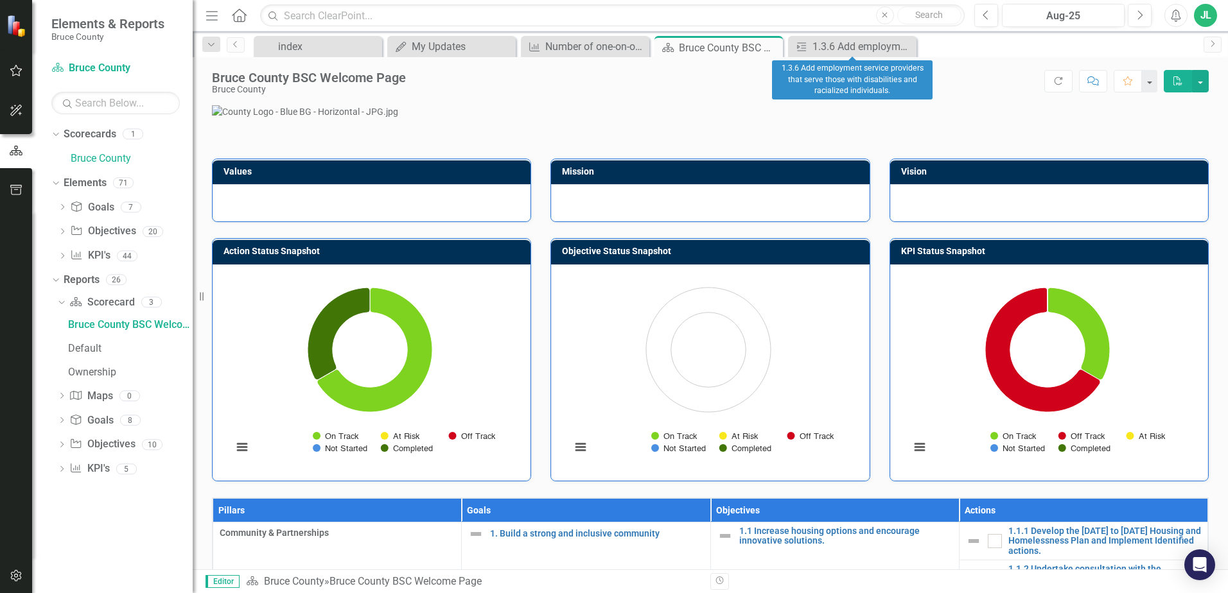
click at [0, 0] on icon "Close" at bounding box center [0, 0] width 0 height 0
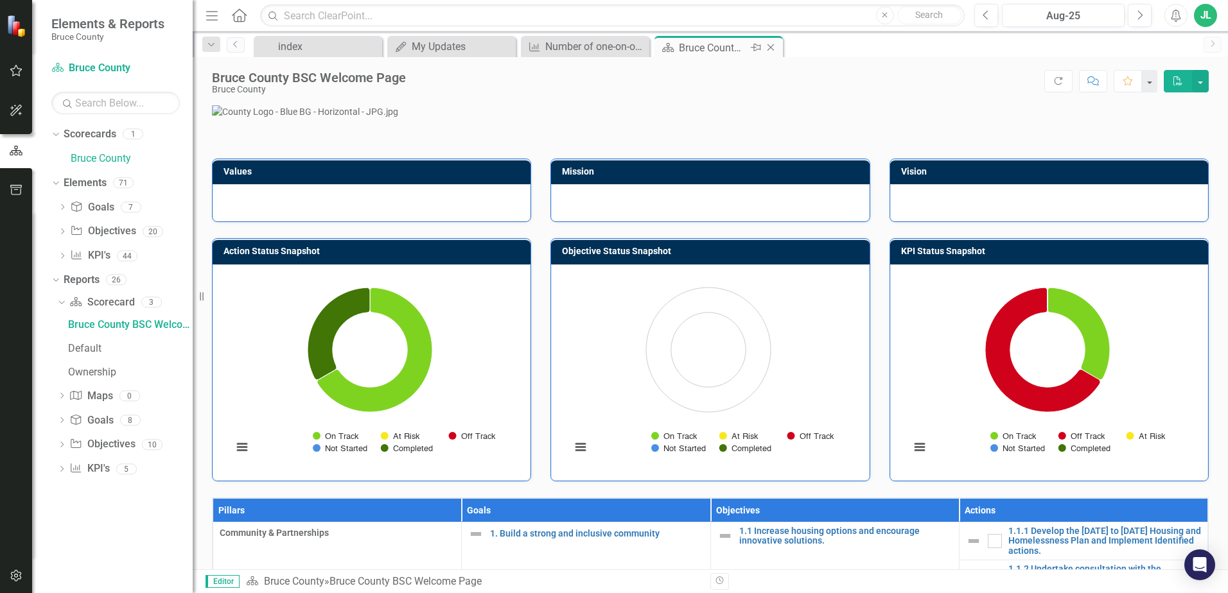
click at [773, 45] on icon at bounding box center [770, 47] width 7 height 7
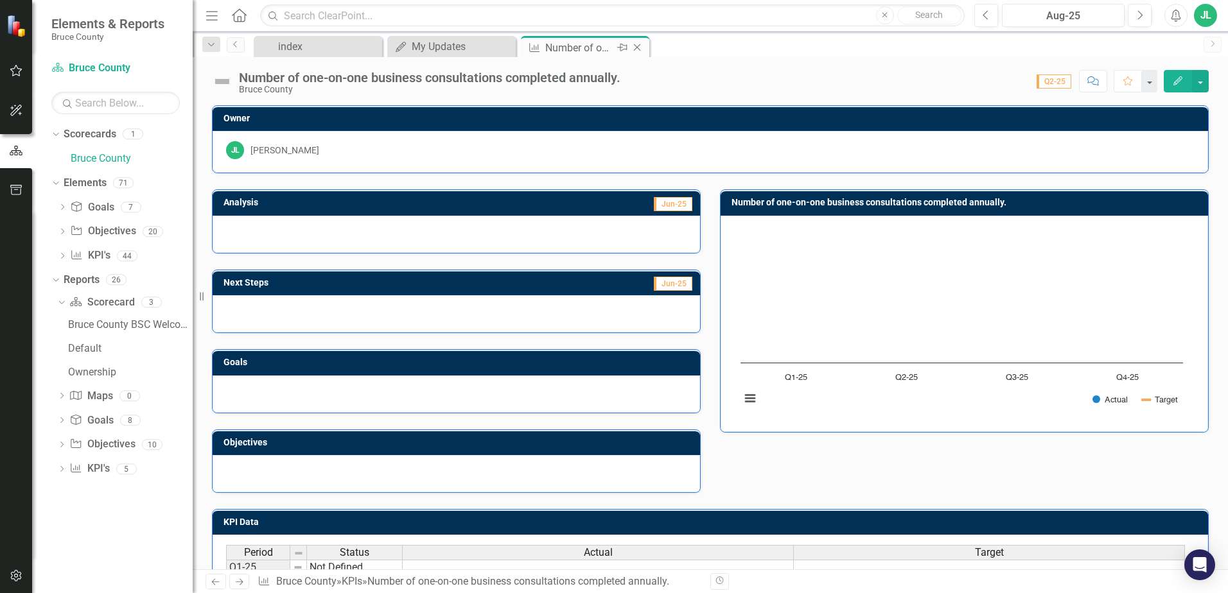
click at [640, 47] on icon "Close" at bounding box center [637, 47] width 13 height 10
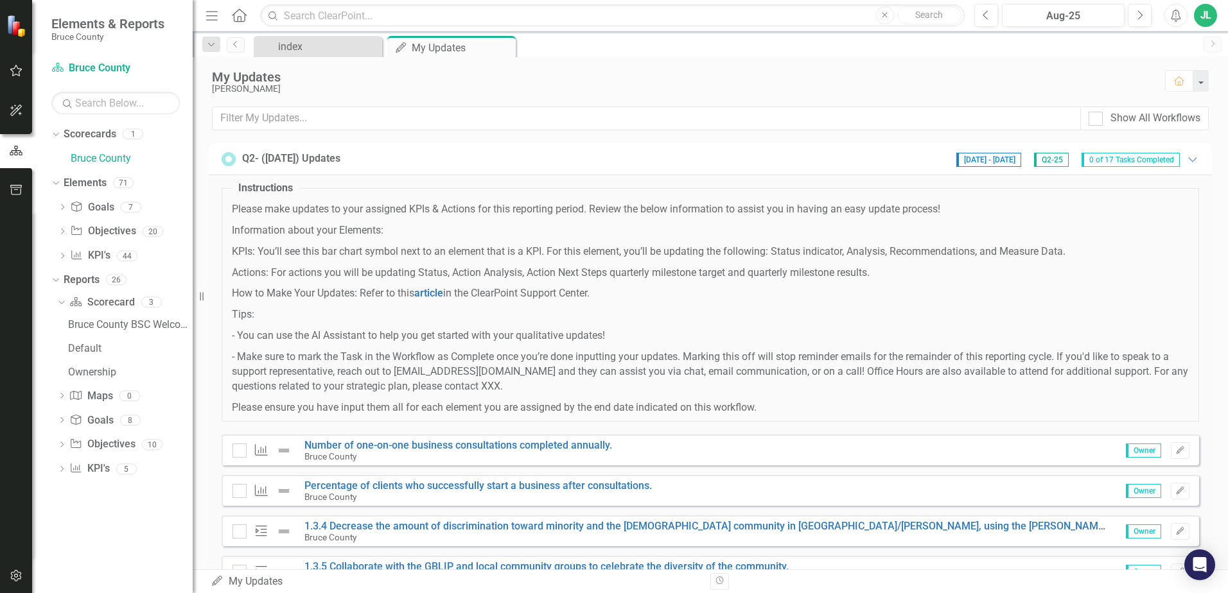
click at [422, 280] on p "Actions: For actions you will be updating Status, Action Analysis, Action Next …" at bounding box center [710, 273] width 957 height 15
click at [407, 274] on p "Actions: For actions you will be updating Status, Action Analysis, Action Next …" at bounding box center [710, 273] width 957 height 15
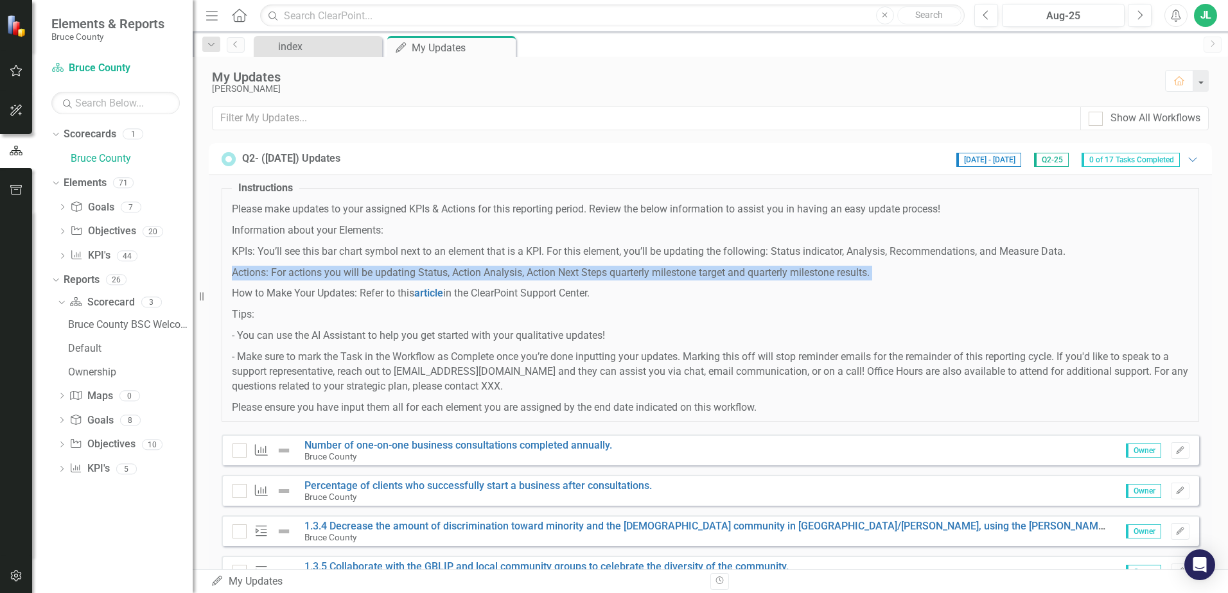
click at [407, 274] on p "Actions: For actions you will be updating Status, Action Analysis, Action Next …" at bounding box center [710, 273] width 957 height 15
drag, startPoint x: 407, startPoint y: 274, endPoint x: 354, endPoint y: 281, distance: 53.2
click at [354, 281] on span "Please make updates to your assigned KPIs & Actions for this reporting period. …" at bounding box center [710, 308] width 957 height 213
drag, startPoint x: 772, startPoint y: 406, endPoint x: 225, endPoint y: 200, distance: 584.1
click at [225, 200] on fieldset "Instructions Please make updates to your assigned KPIs & Actions for this repor…" at bounding box center [710, 301] width 977 height 241
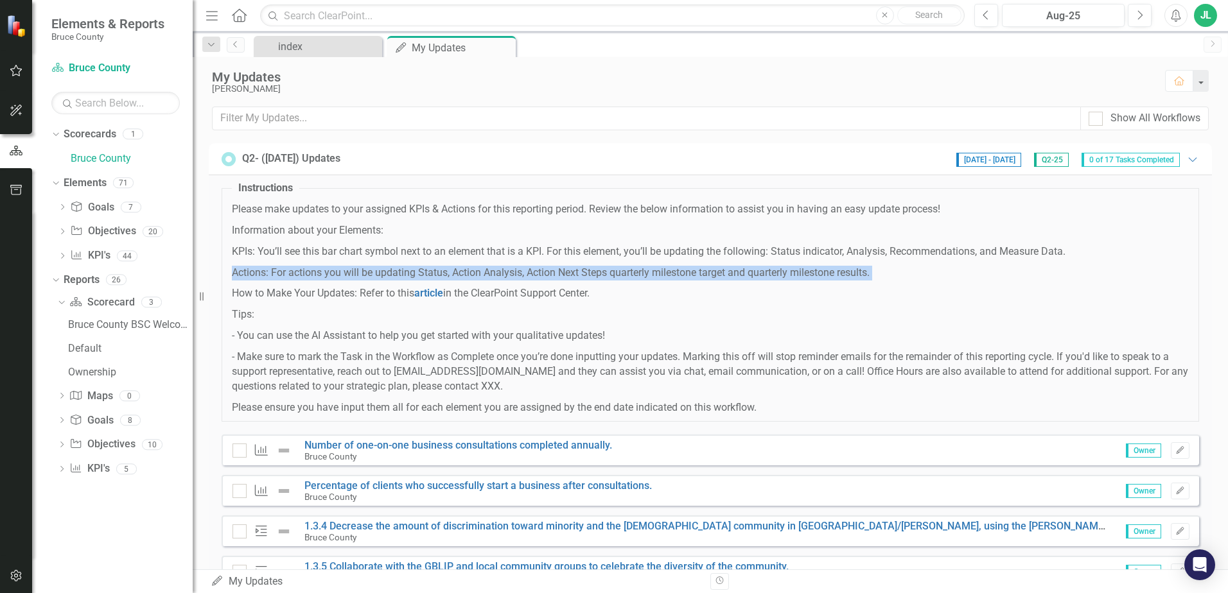
drag, startPoint x: 225, startPoint y: 200, endPoint x: 270, endPoint y: 251, distance: 67.8
click at [285, 238] on span "Please make updates to your assigned KPIs & Actions for this reporting period. …" at bounding box center [710, 308] width 957 height 213
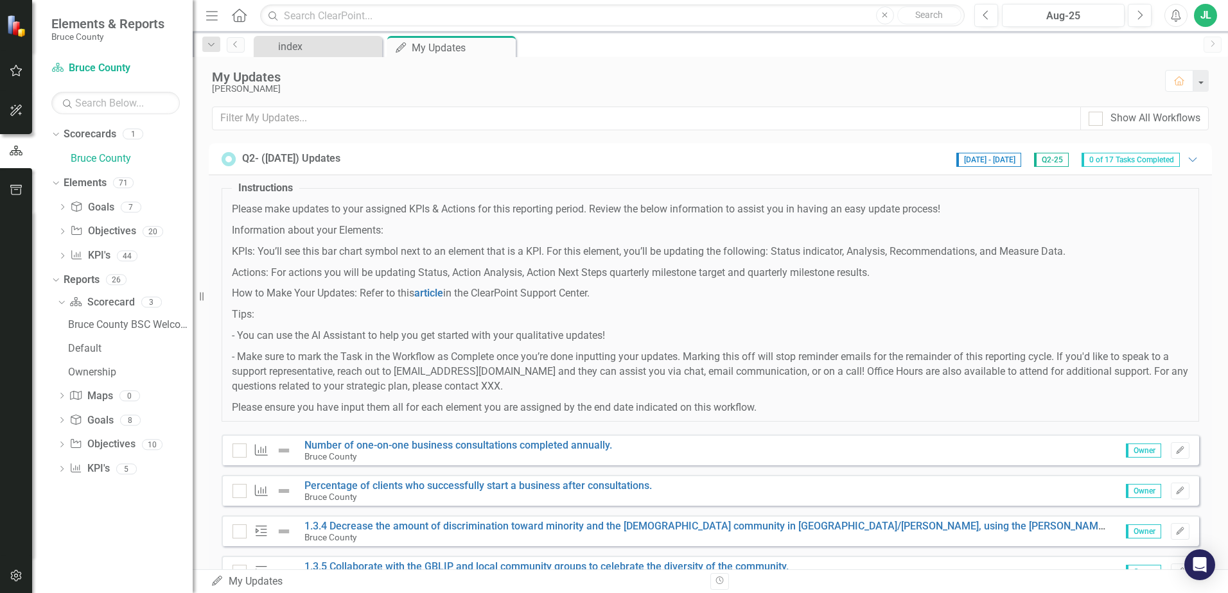
click at [399, 286] on span "Please make updates to your assigned KPIs & Actions for this reporting period. …" at bounding box center [710, 308] width 957 height 213
click at [10, 191] on icon "button" at bounding box center [16, 190] width 13 height 10
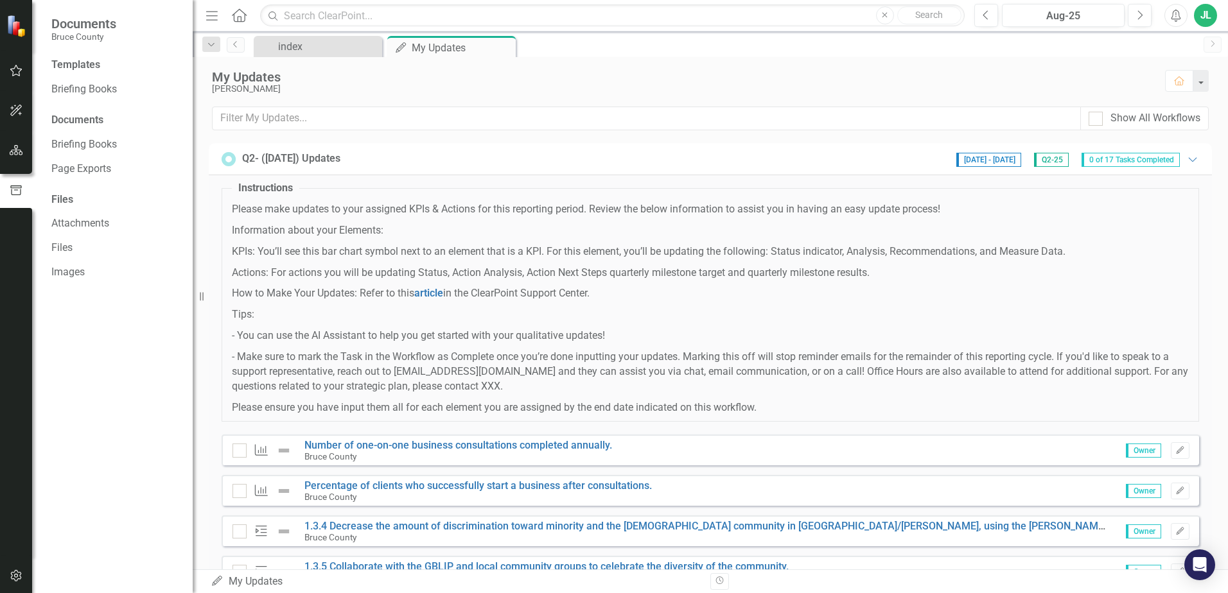
click at [12, 149] on icon "button" at bounding box center [16, 150] width 13 height 10
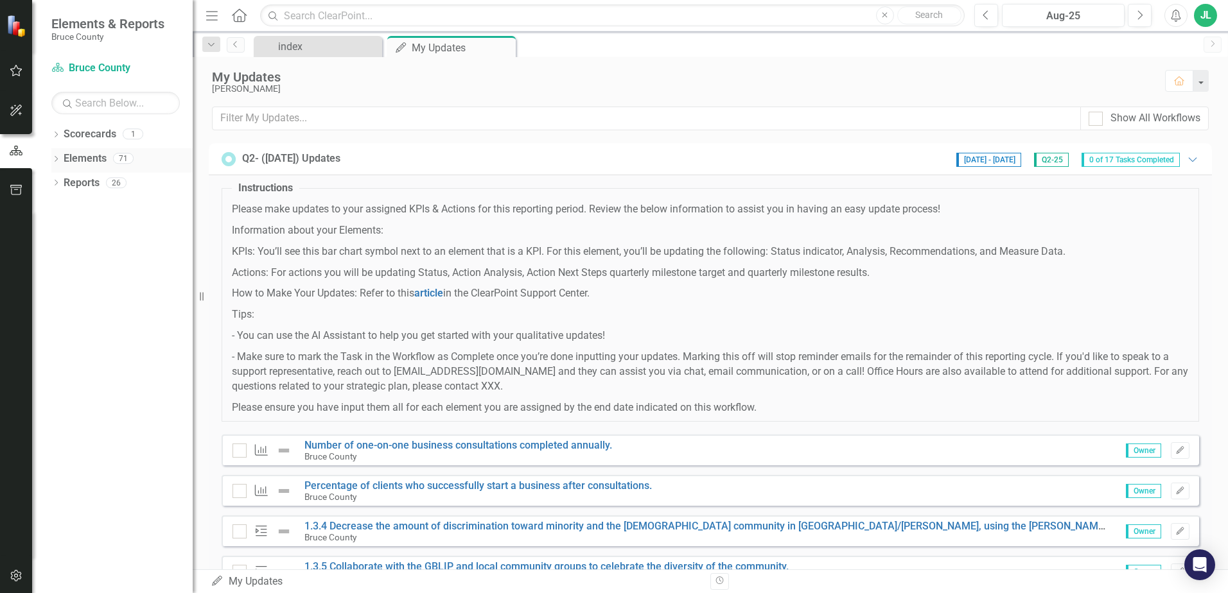
click at [57, 159] on icon "Dropdown" at bounding box center [55, 160] width 9 height 7
click at [87, 159] on link "Elements" at bounding box center [85, 159] width 43 height 15
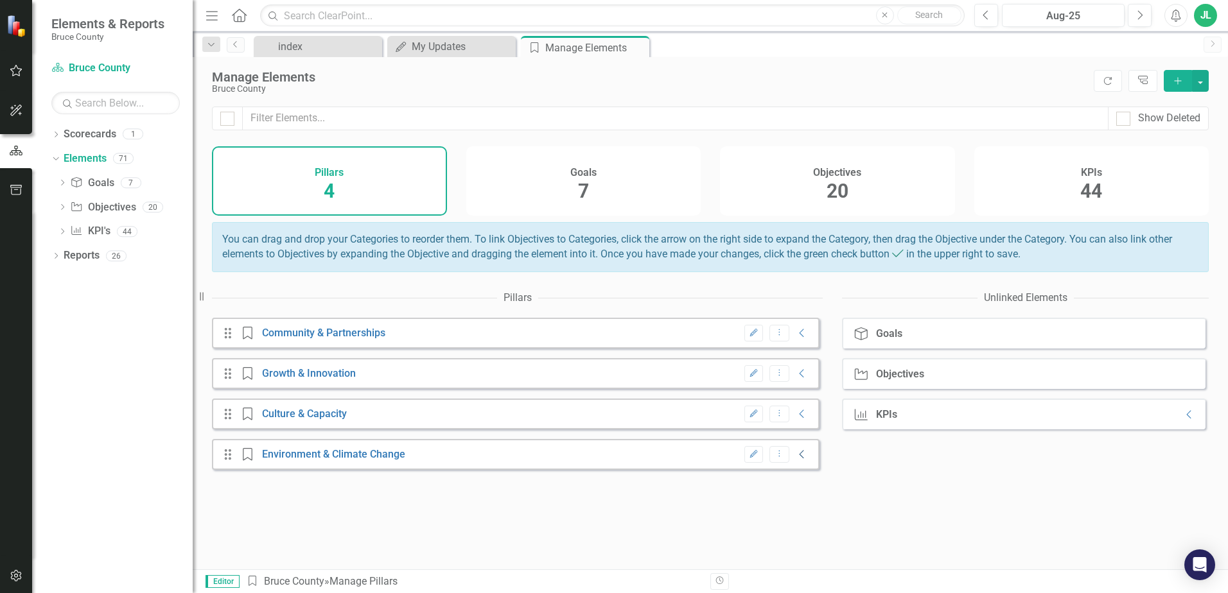
click at [796, 460] on icon "Collapse" at bounding box center [802, 455] width 13 height 10
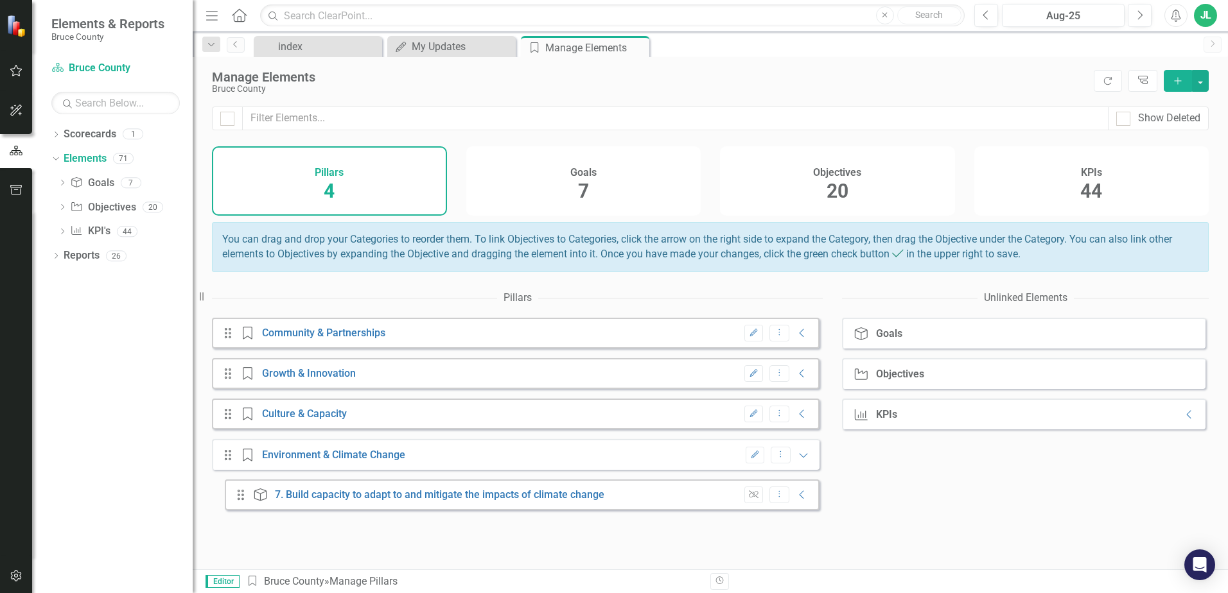
click at [888, 340] on div "Goals" at bounding box center [889, 334] width 26 height 12
click at [959, 349] on div "Goal Goals" at bounding box center [1023, 333] width 363 height 31
click at [902, 380] on div "Objectives" at bounding box center [900, 375] width 48 height 12
click at [796, 500] on icon "Collapse" at bounding box center [802, 495] width 13 height 10
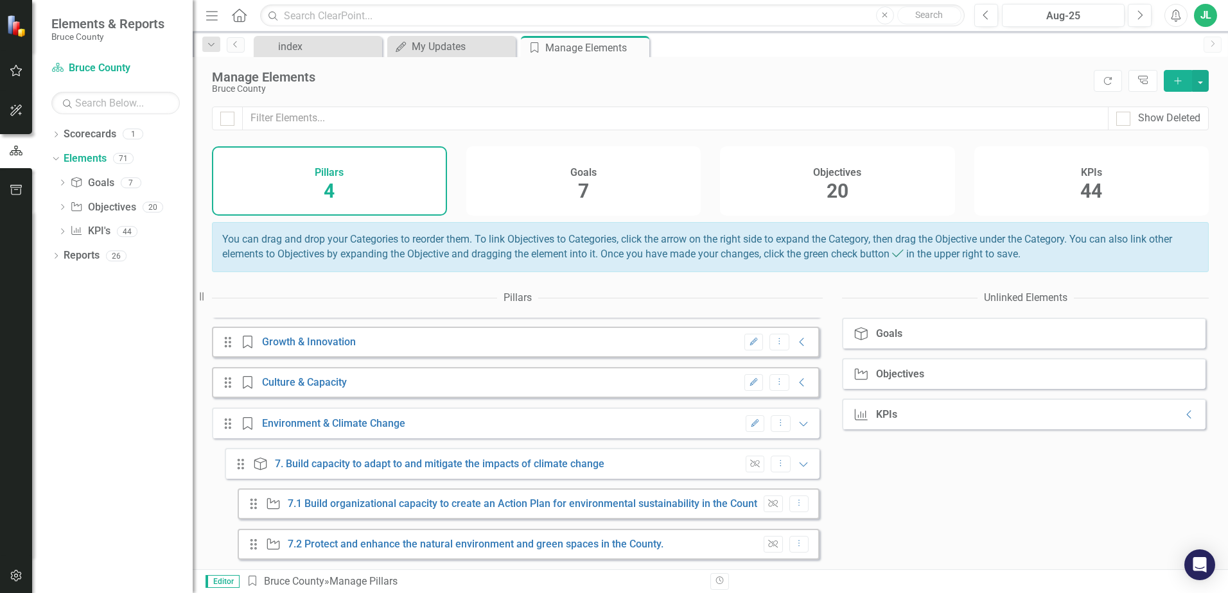
scroll to position [41, 0]
click at [606, 503] on link "7.1 Build organizational capacity to create an Action Plan for environmental su…" at bounding box center [526, 504] width 477 height 12
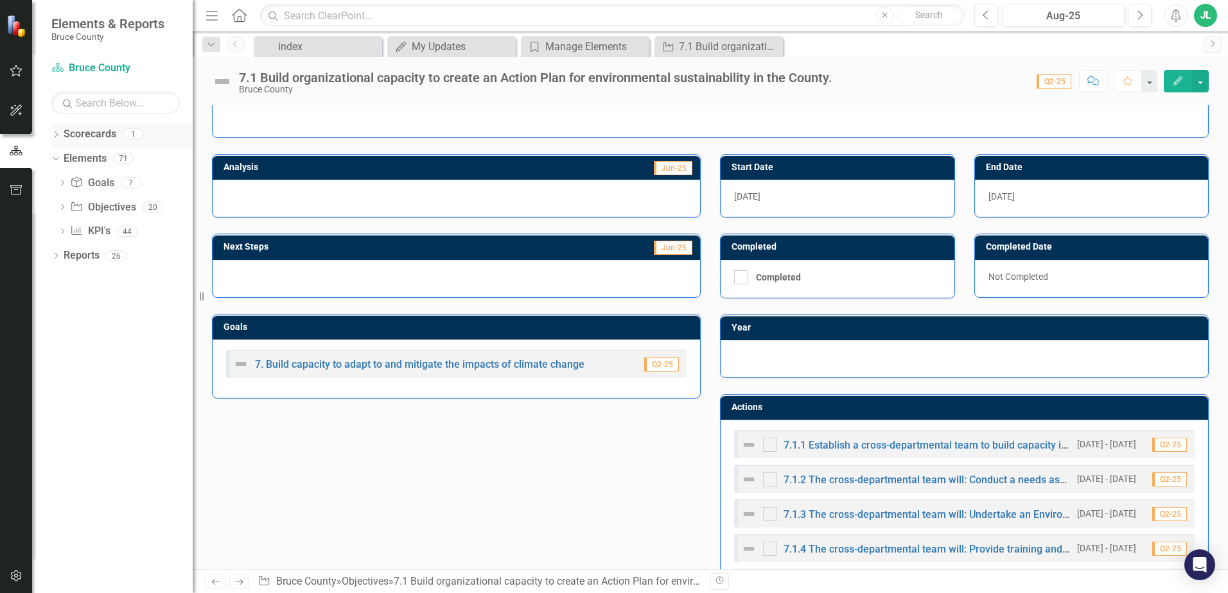
scroll to position [35, 0]
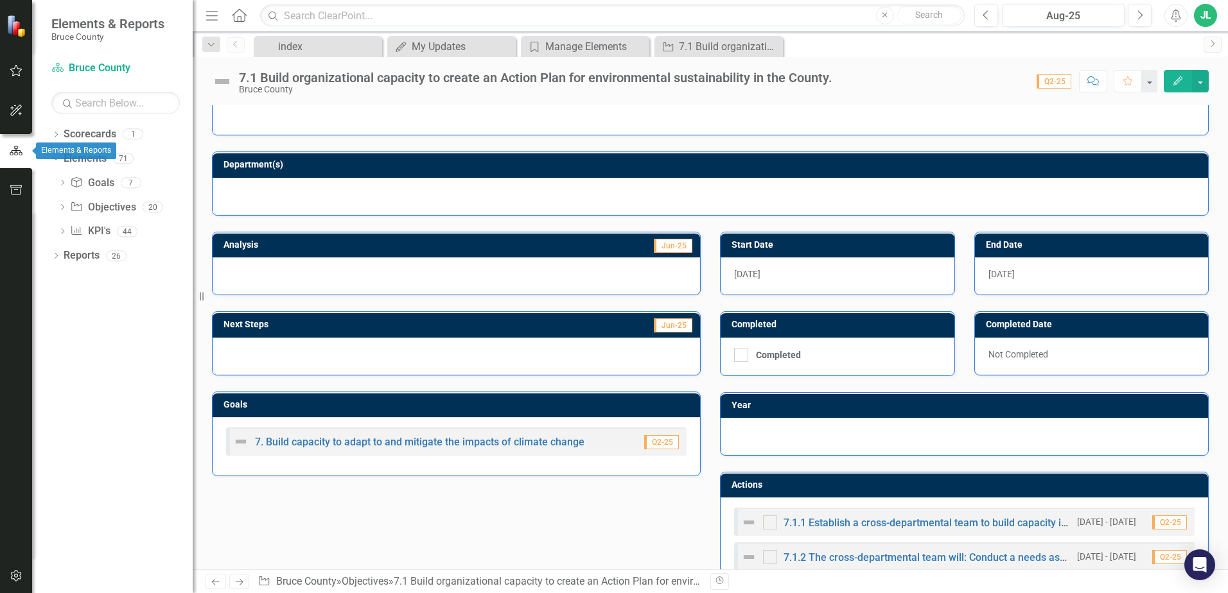
click at [12, 146] on icon "button" at bounding box center [16, 151] width 14 height 12
click at [722, 56] on div "Objective 7.1 Build organizational capacity to create an Action Plan for enviro…" at bounding box center [718, 46] width 128 height 21
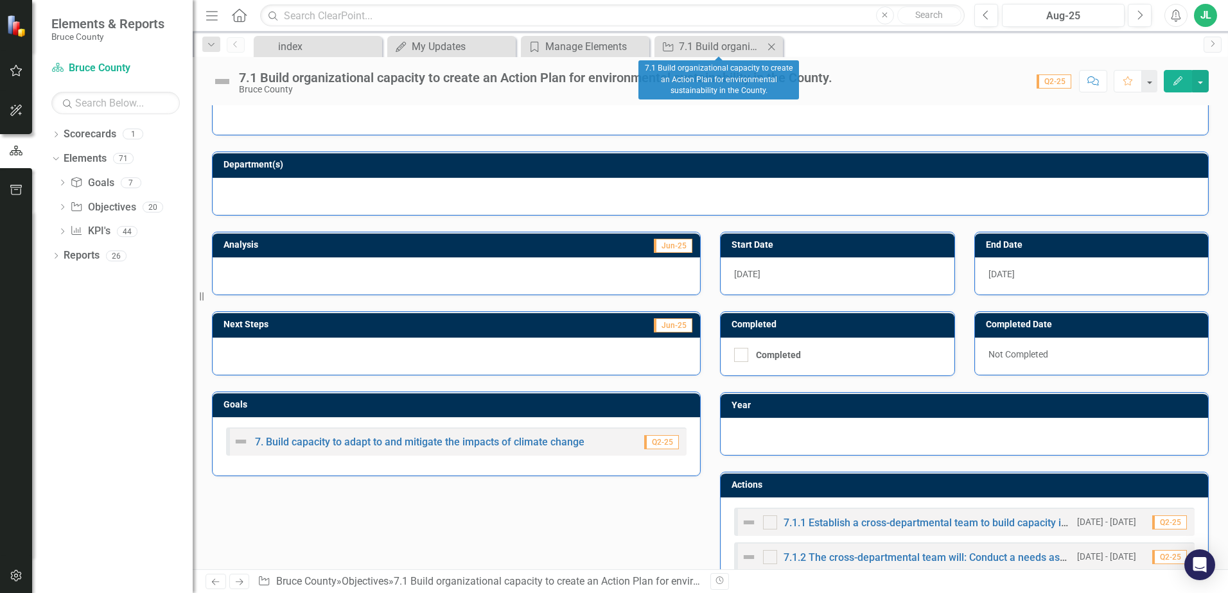
click at [771, 48] on icon "Close" at bounding box center [771, 47] width 13 height 10
click at [746, 44] on div "7.1 Build organizational capacity to create an Action Plan for environmental su…" at bounding box center [721, 47] width 85 height 16
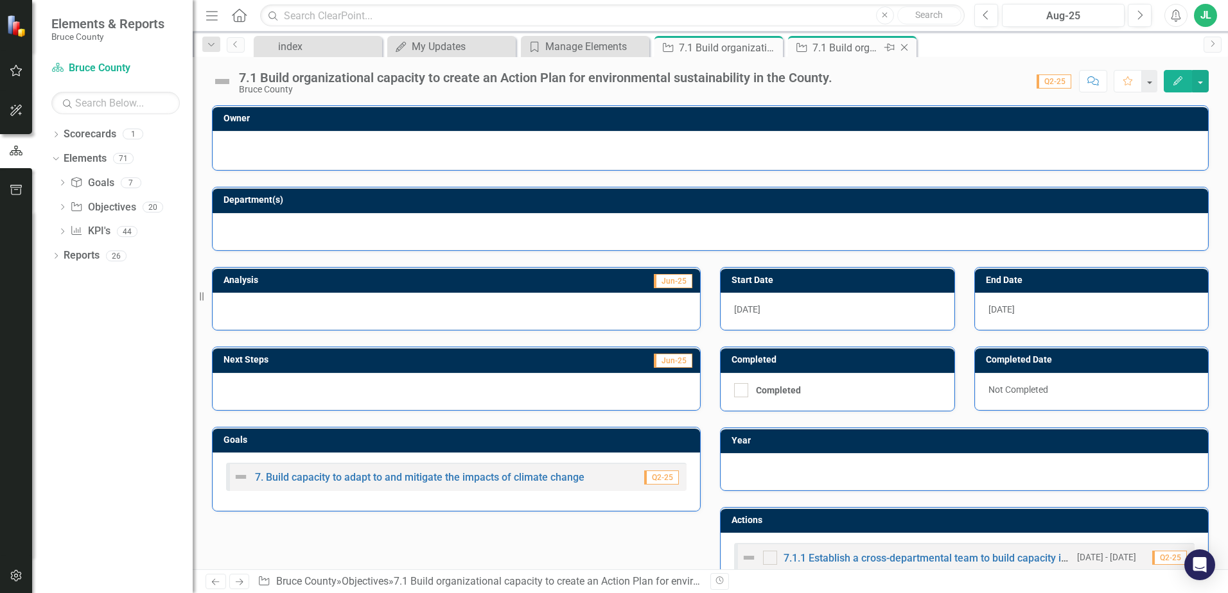
click at [906, 47] on icon "Close" at bounding box center [904, 47] width 13 height 10
click at [773, 45] on icon "Close" at bounding box center [770, 47] width 13 height 10
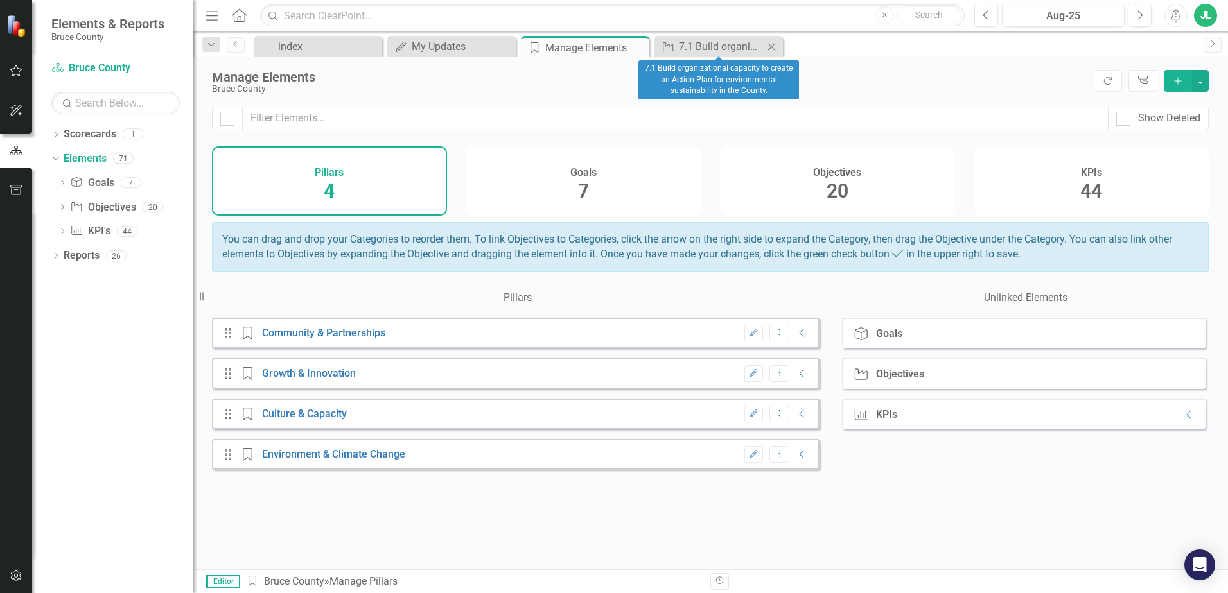
click at [774, 42] on icon "Close" at bounding box center [771, 47] width 13 height 10
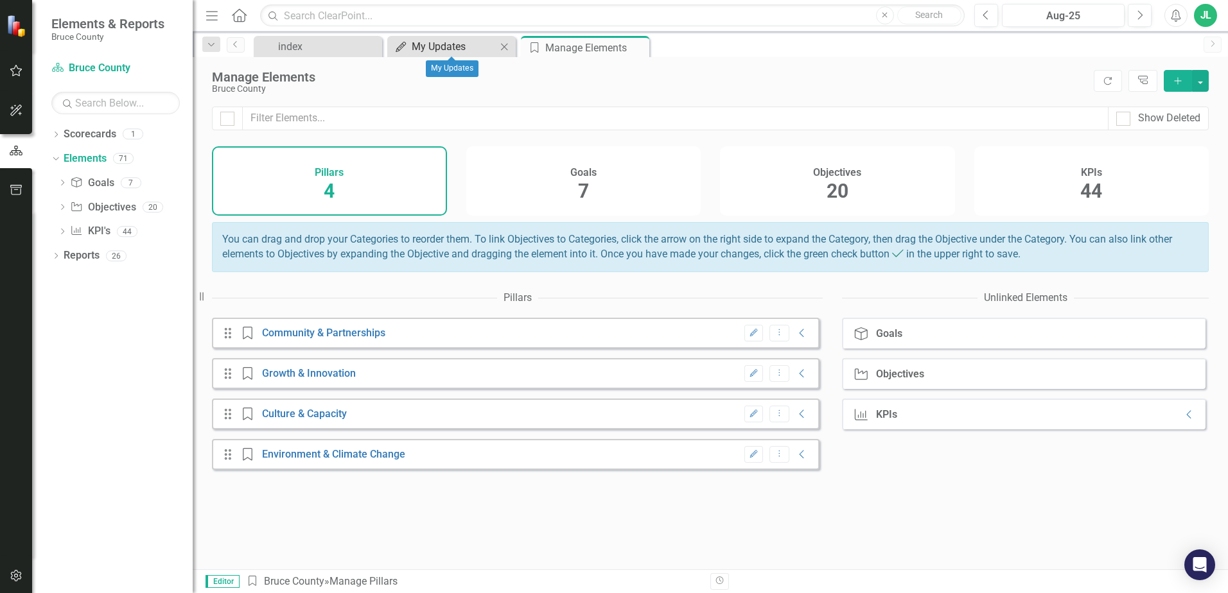
click at [442, 44] on div "My Updates" at bounding box center [454, 47] width 85 height 16
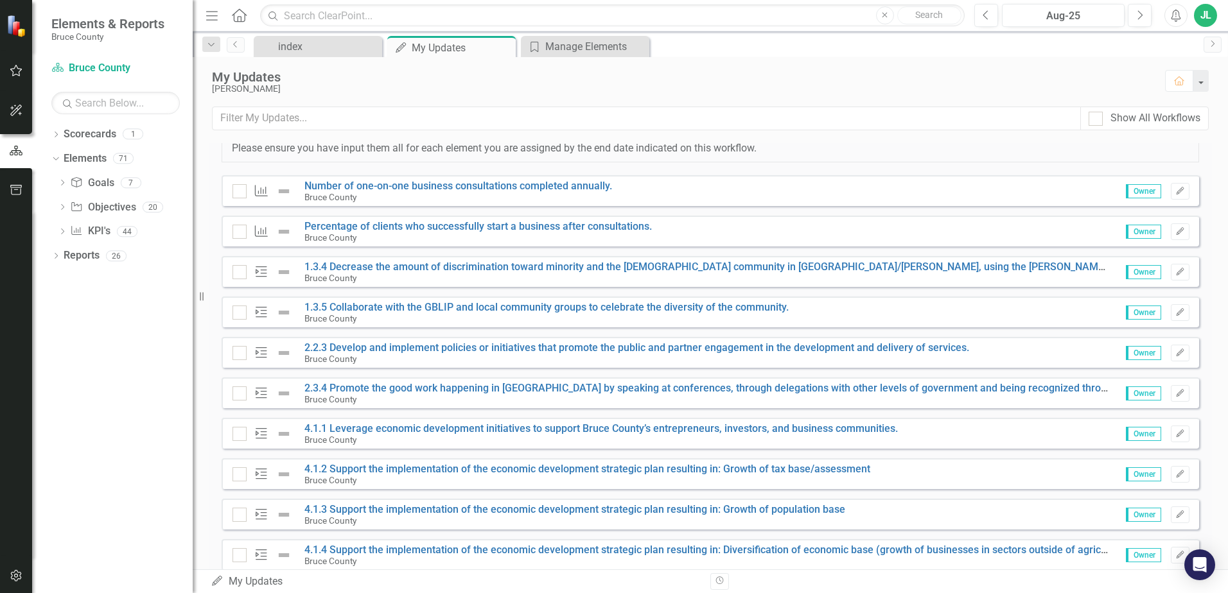
scroll to position [273, 0]
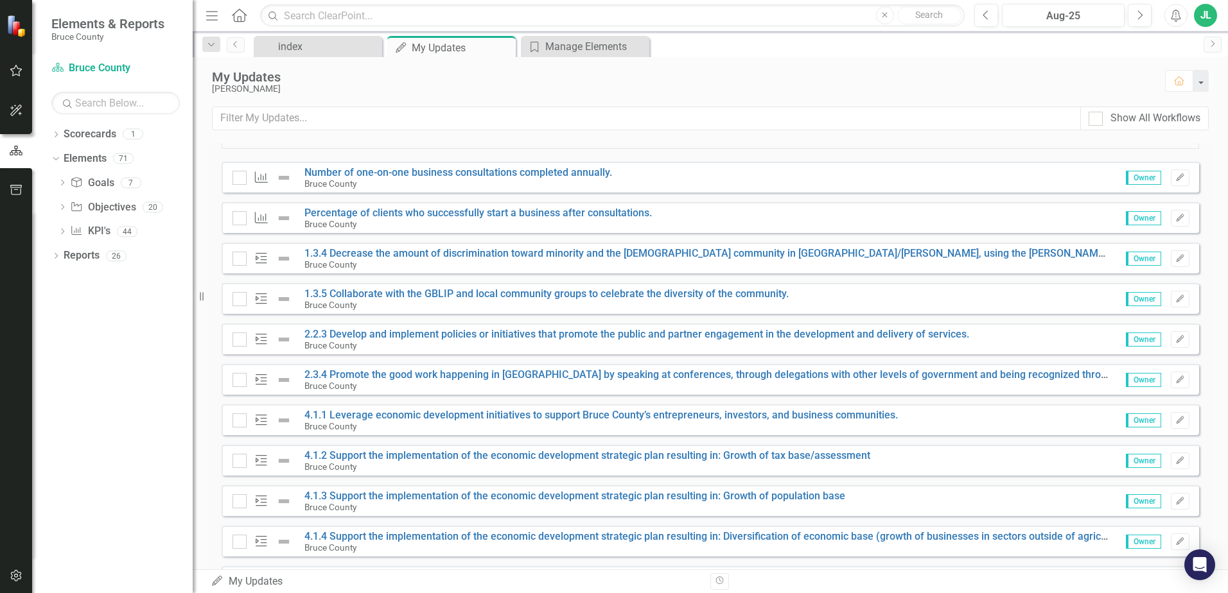
click at [1133, 261] on span "Owner" at bounding box center [1143, 259] width 35 height 14
click at [995, 252] on link "1.3.4 Decrease the amount of discrimination toward minority and the [DEMOGRAPHI…" at bounding box center [926, 253] width 1244 height 12
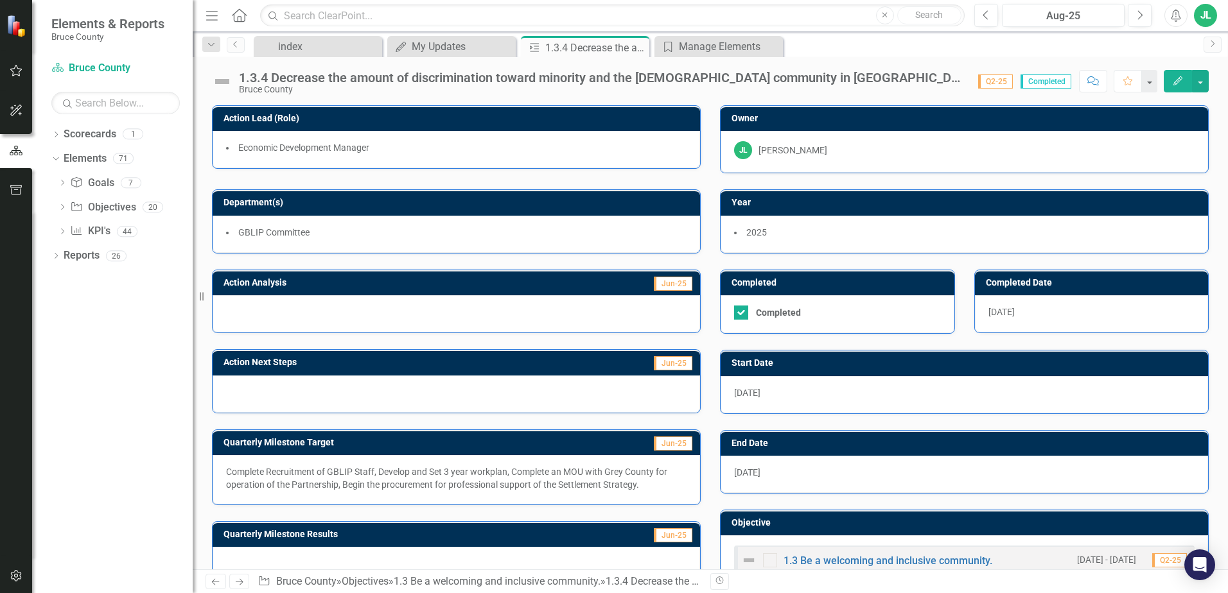
click at [460, 311] on div at bounding box center [456, 313] width 487 height 37
